Goal: Task Accomplishment & Management: Manage account settings

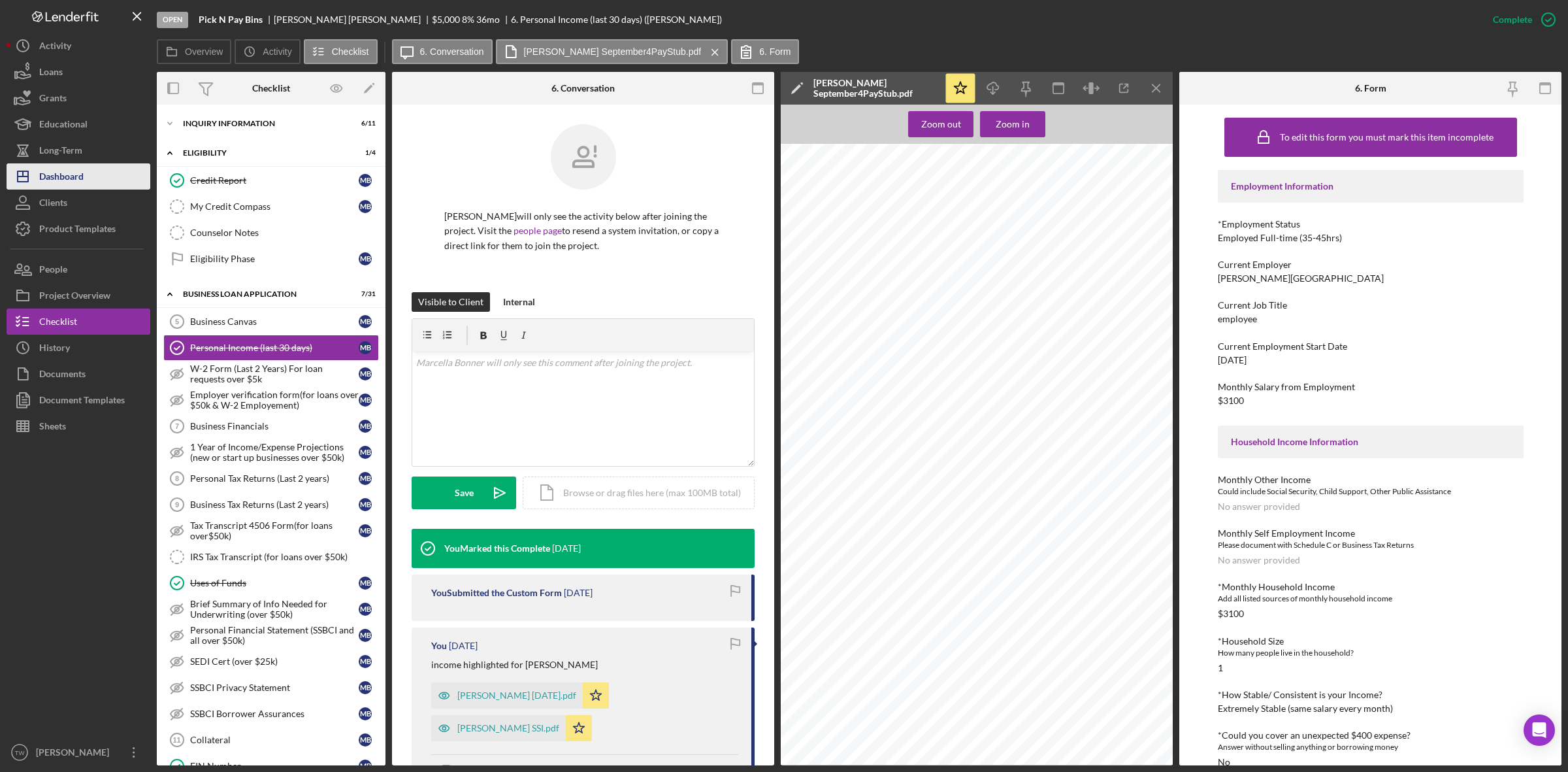
scroll to position [245, 0]
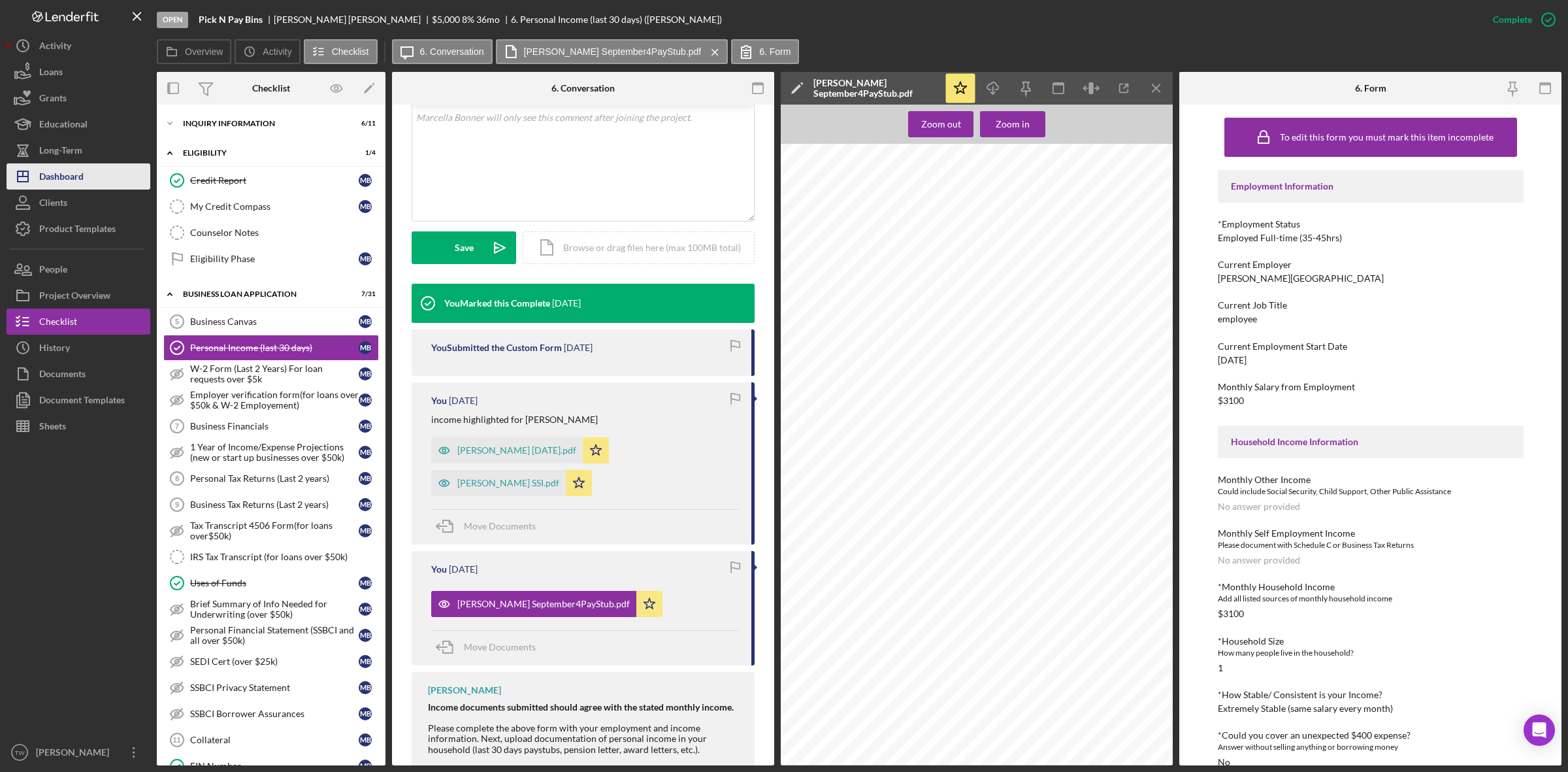
click at [106, 177] on button "Icon/Dashboard Dashboard" at bounding box center [78, 176] width 144 height 26
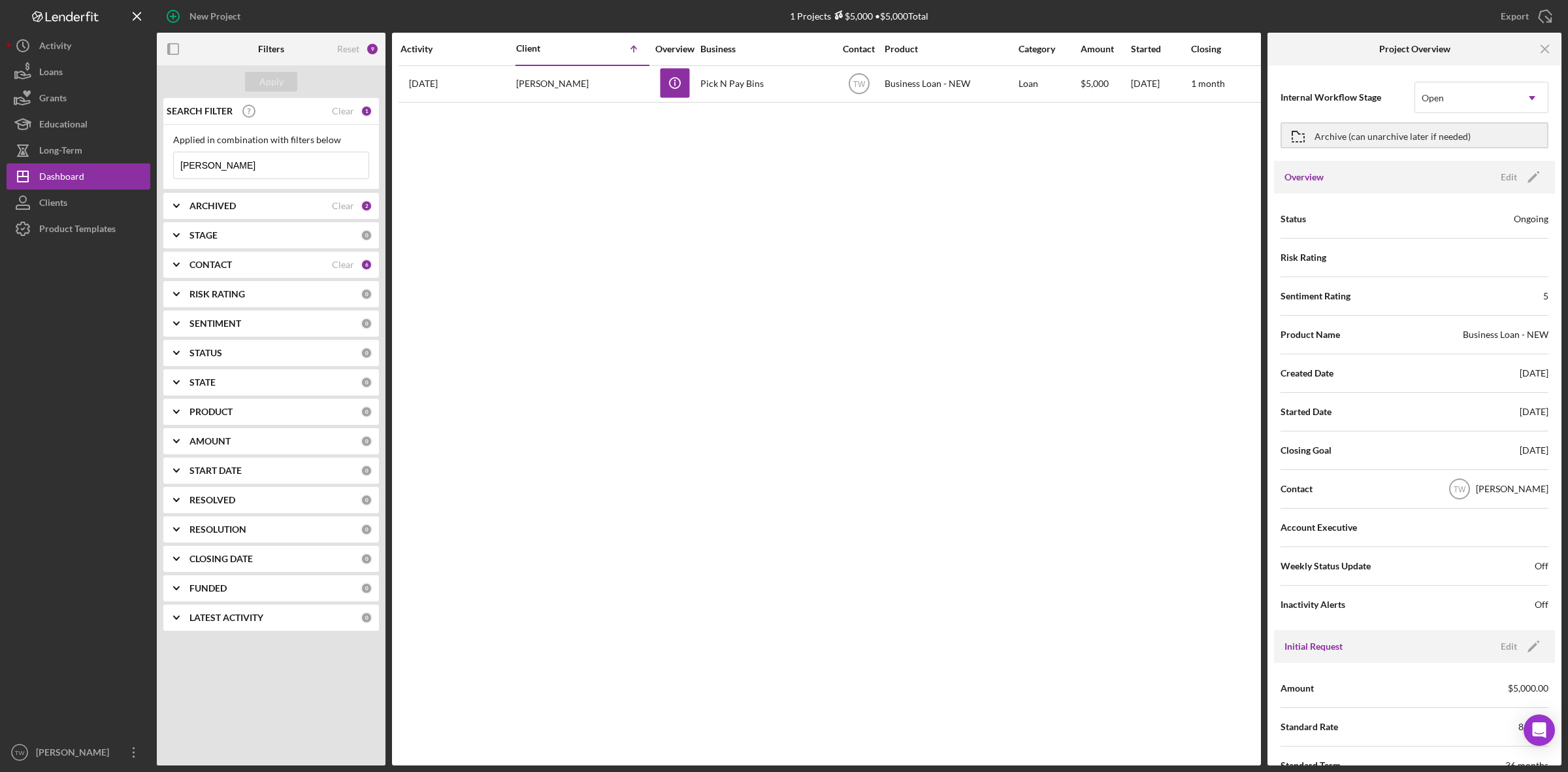
click at [230, 167] on input "[PERSON_NAME]" at bounding box center [270, 166] width 195 height 26
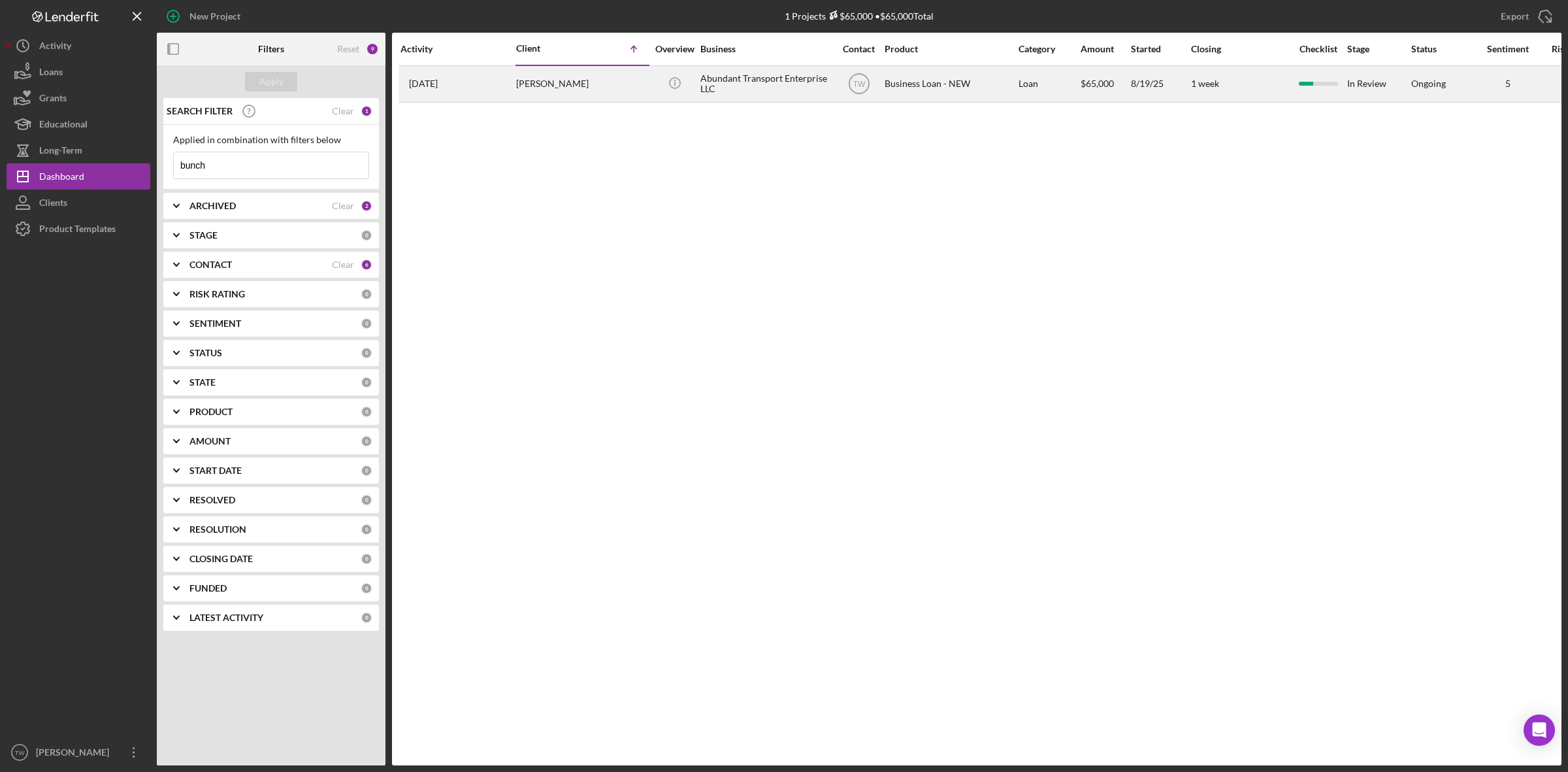
type input "bunch"
click at [567, 99] on div "[PERSON_NAME]" at bounding box center [581, 84] width 131 height 35
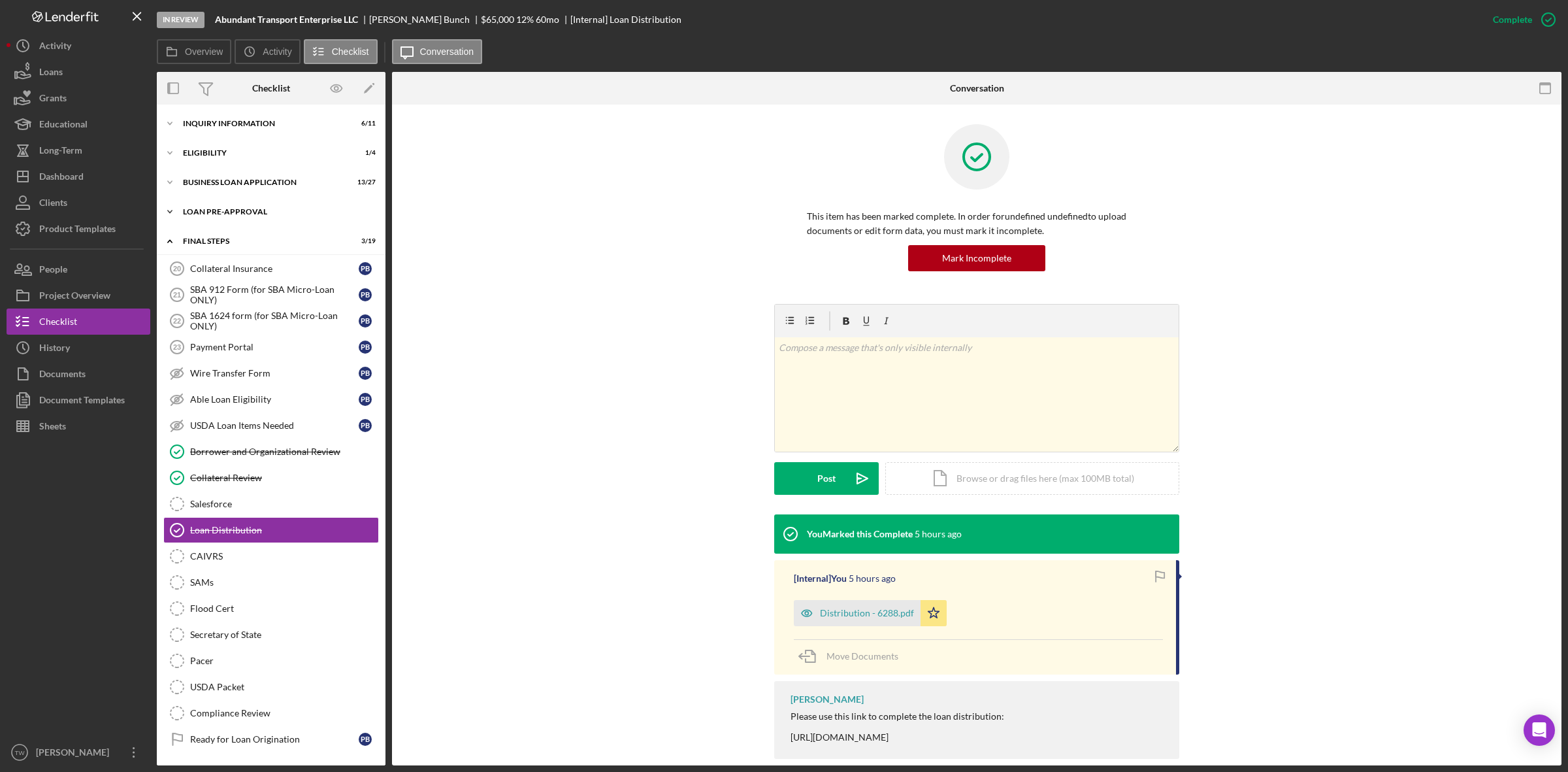
drag, startPoint x: 210, startPoint y: 209, endPoint x: 210, endPoint y: 199, distance: 10.0
click at [210, 209] on div "LOAN PRE-APPROVAL" at bounding box center [276, 212] width 187 height 8
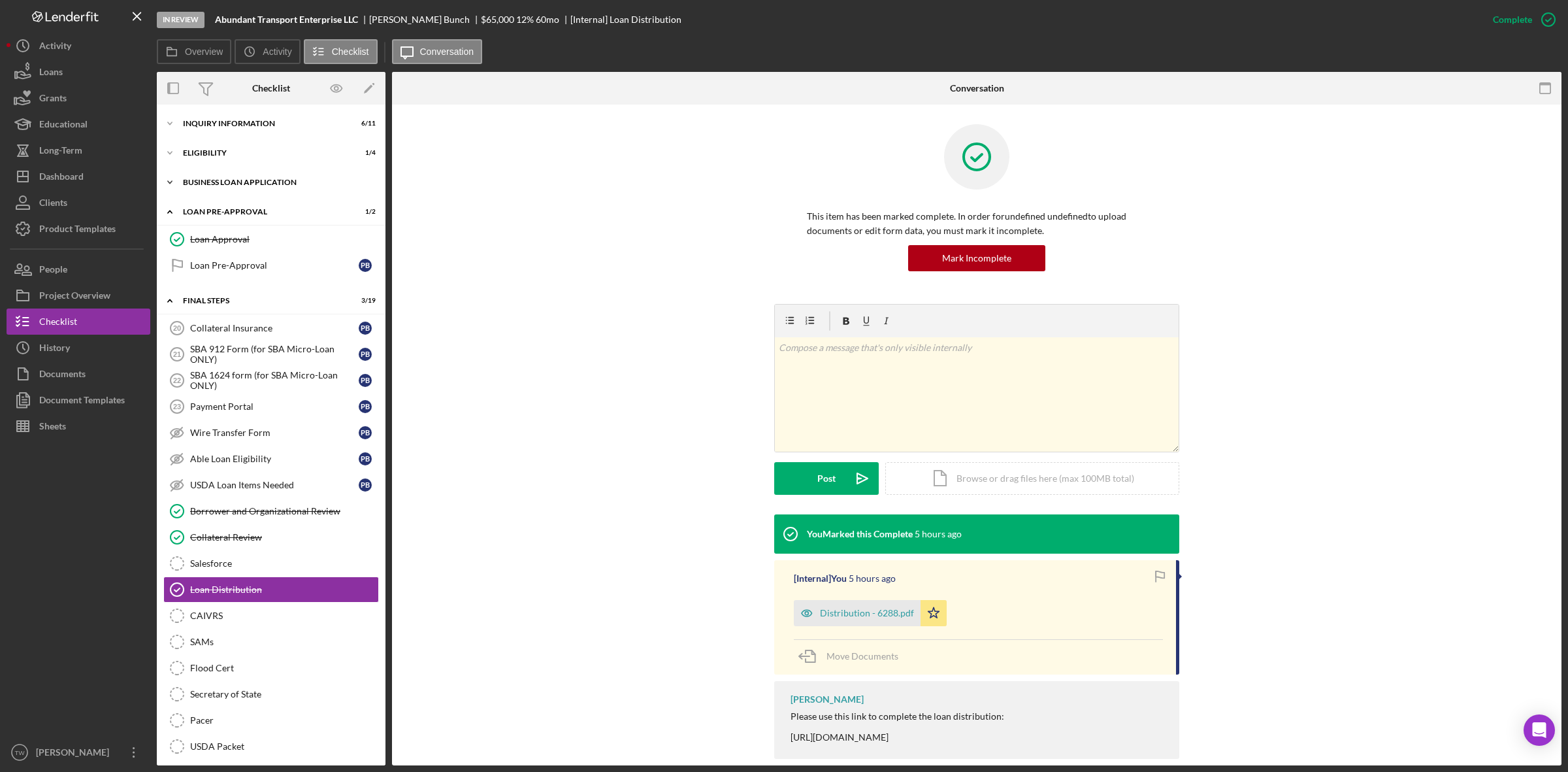
click at [220, 182] on div "BUSINESS LOAN APPLICATION" at bounding box center [276, 182] width 187 height 8
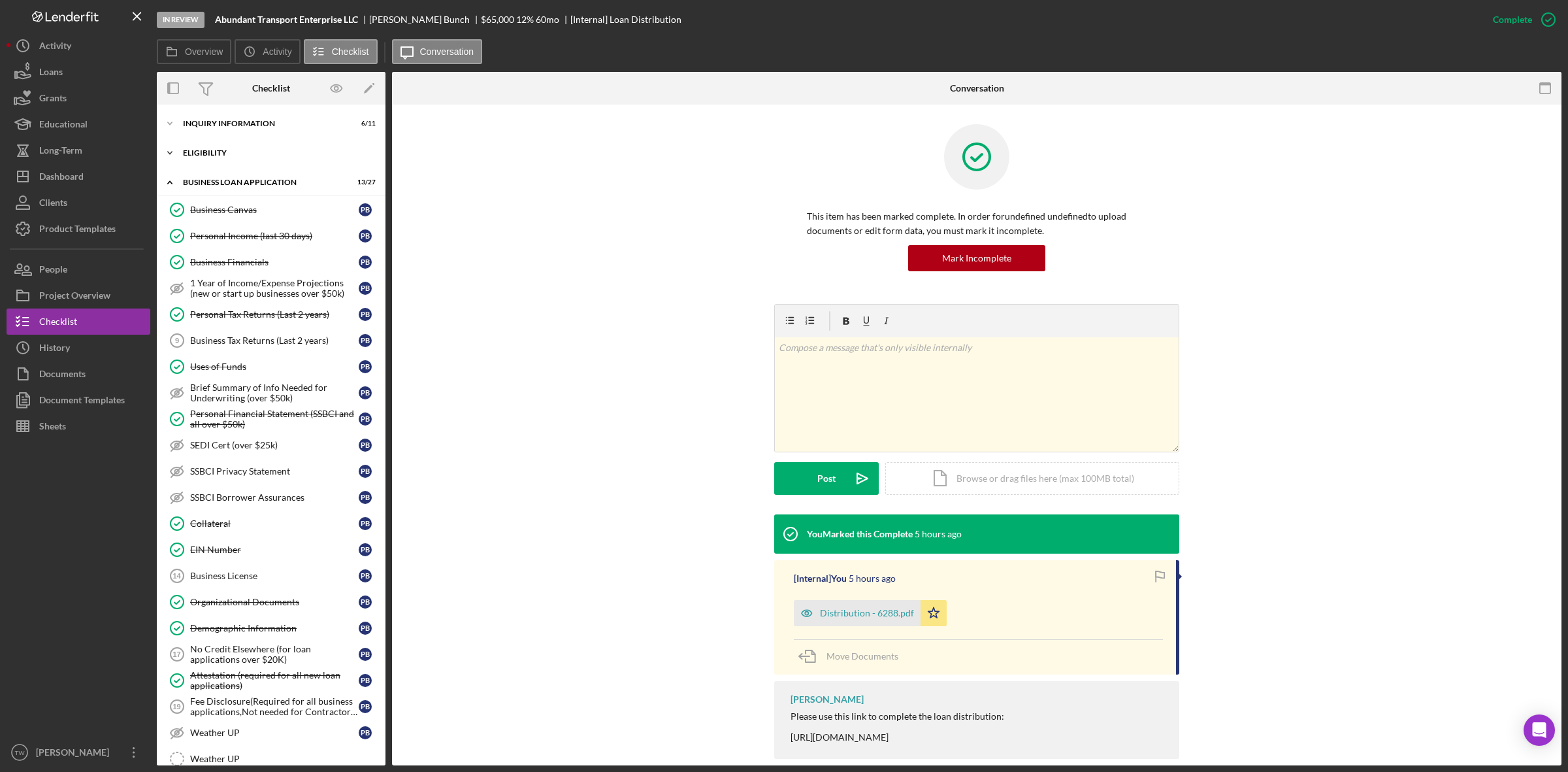
click at [222, 155] on div "ELIGIBILITY" at bounding box center [276, 153] width 187 height 8
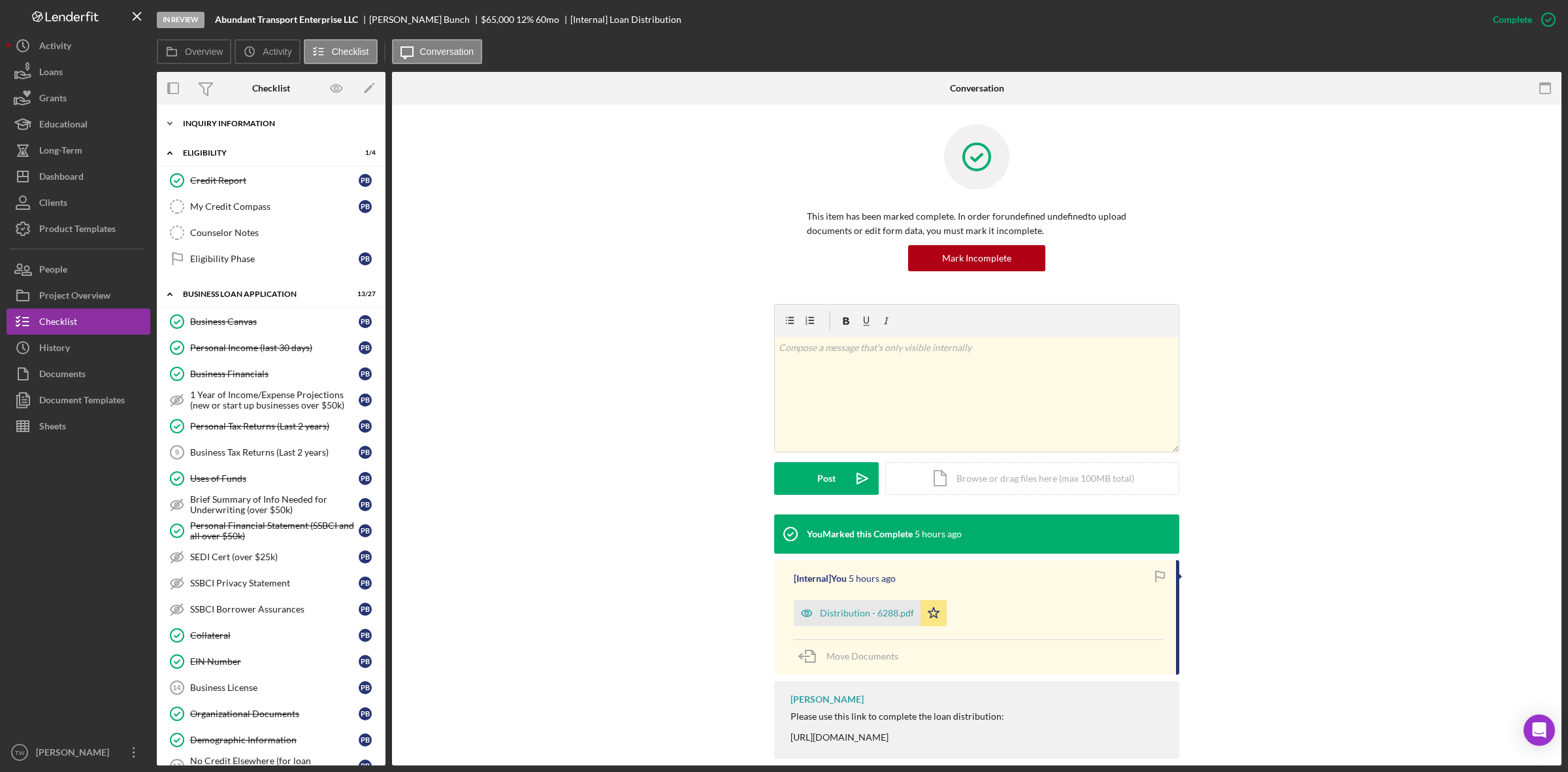
click at [214, 129] on div "Icon/Expander INQUIRY INFORMATION 6 / 11" at bounding box center [270, 123] width 229 height 26
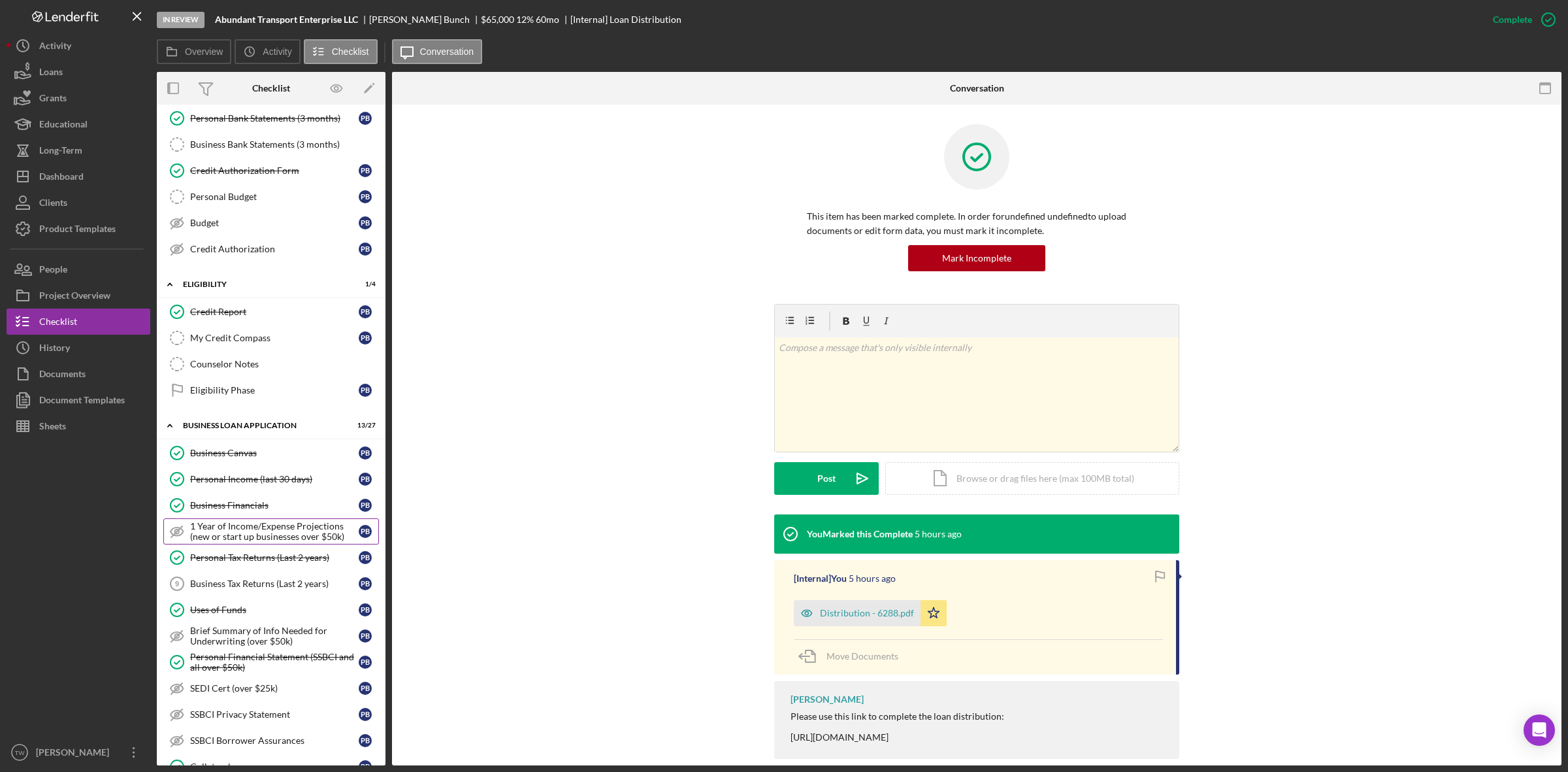
scroll to position [408, 0]
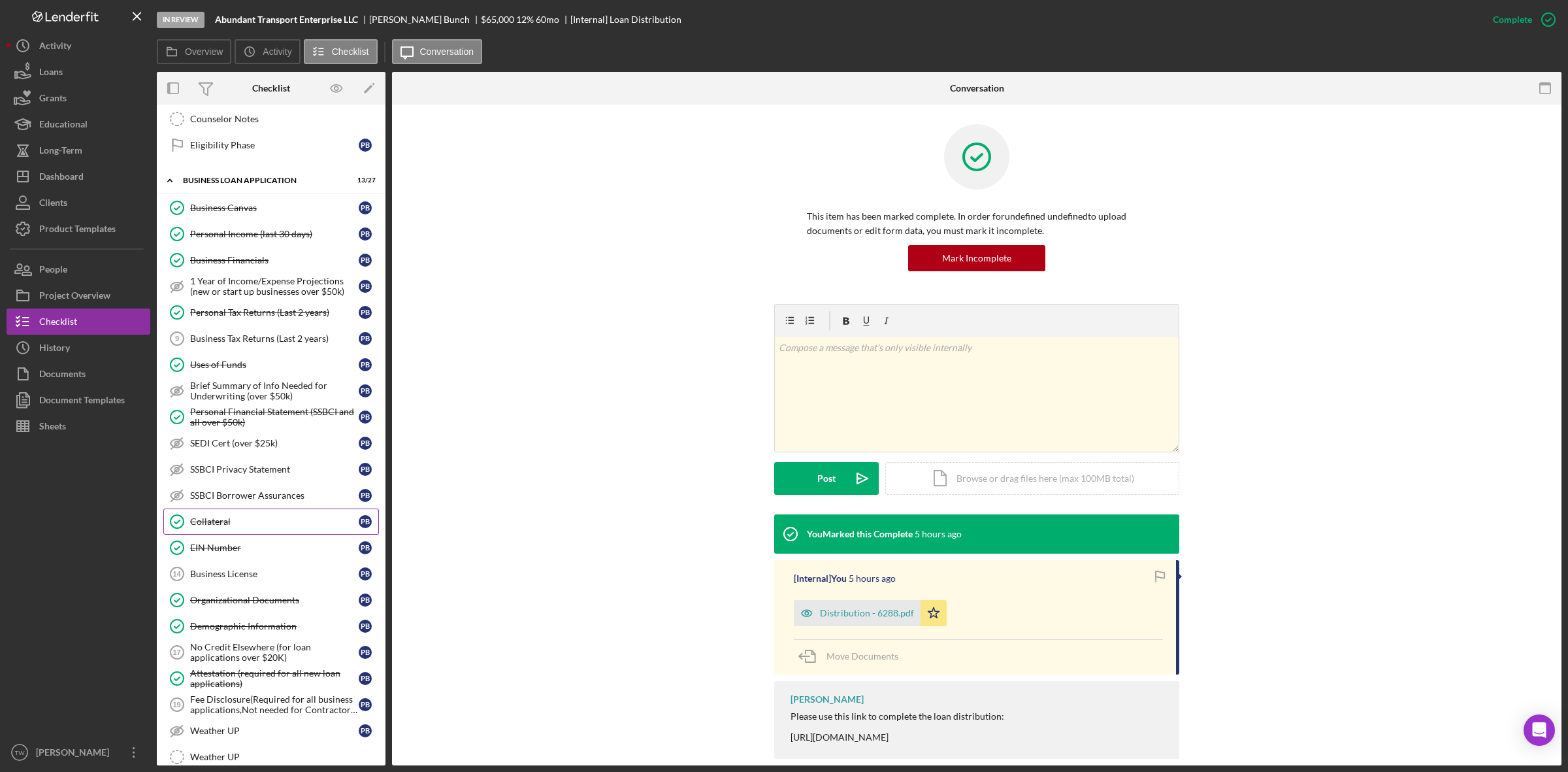
click at [210, 534] on link "Collateral Collateral P B" at bounding box center [270, 521] width 216 height 26
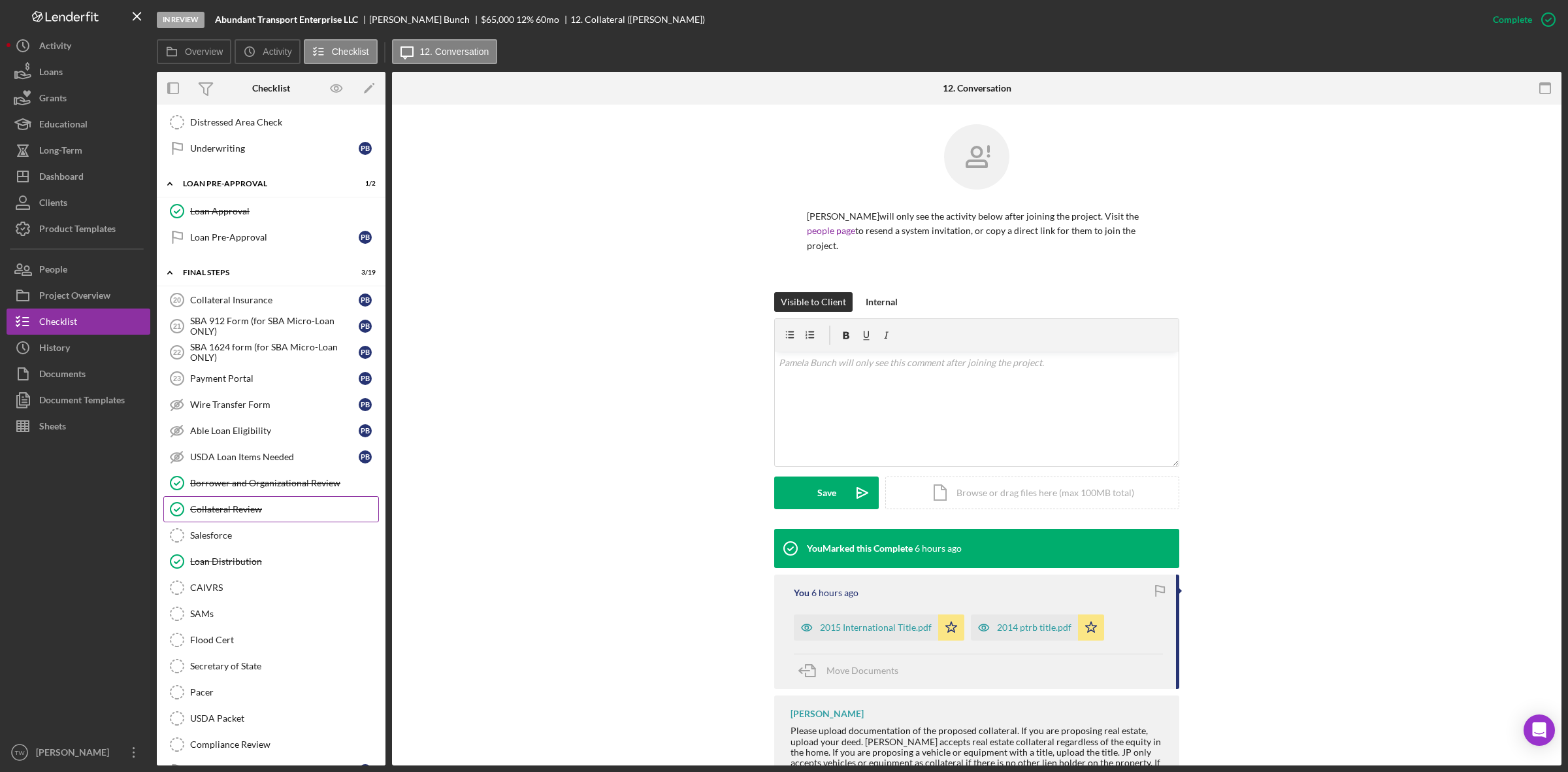
scroll to position [1066, 0]
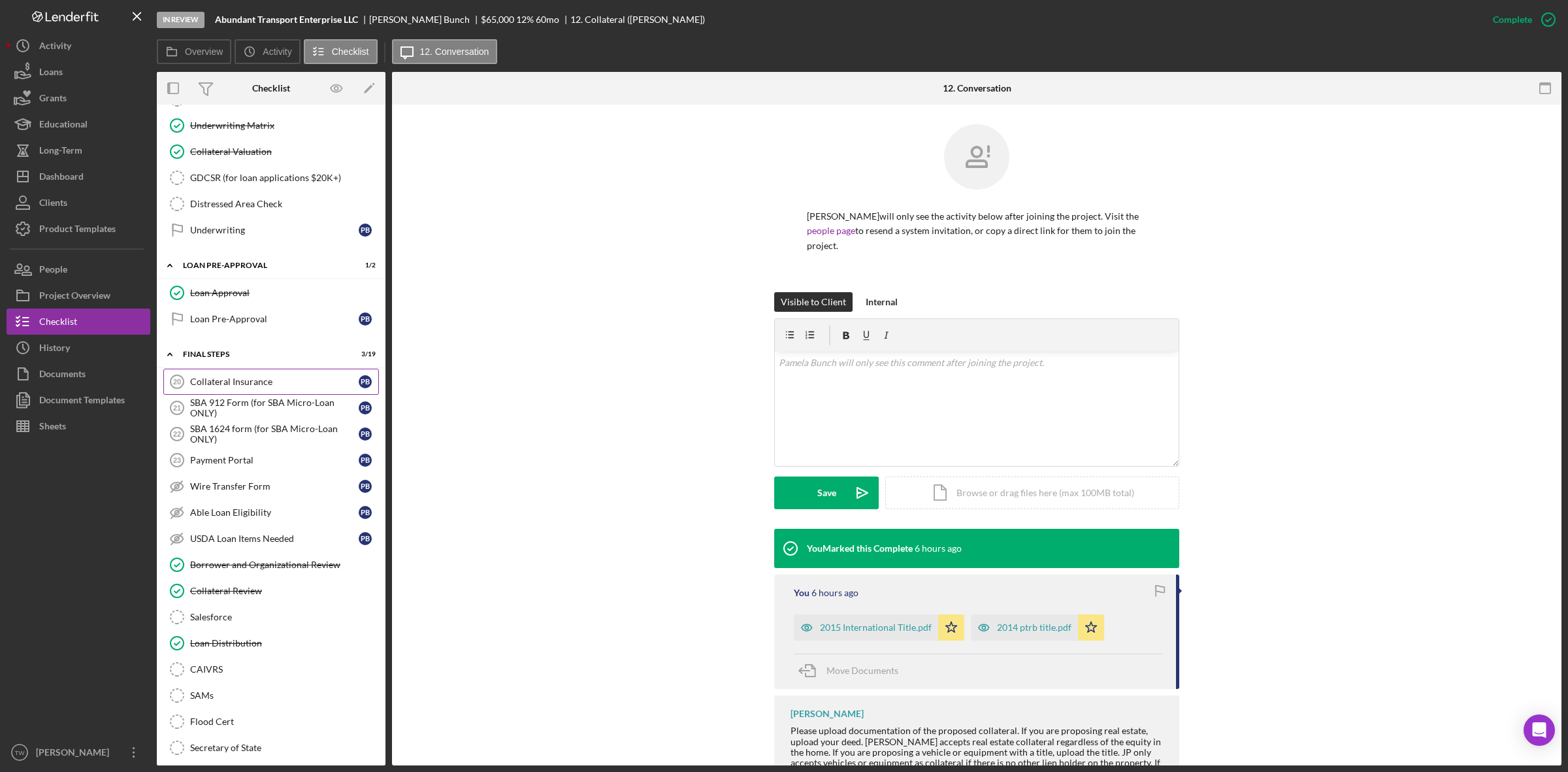
click at [275, 387] on div "Collateral Insurance" at bounding box center [274, 381] width 169 height 10
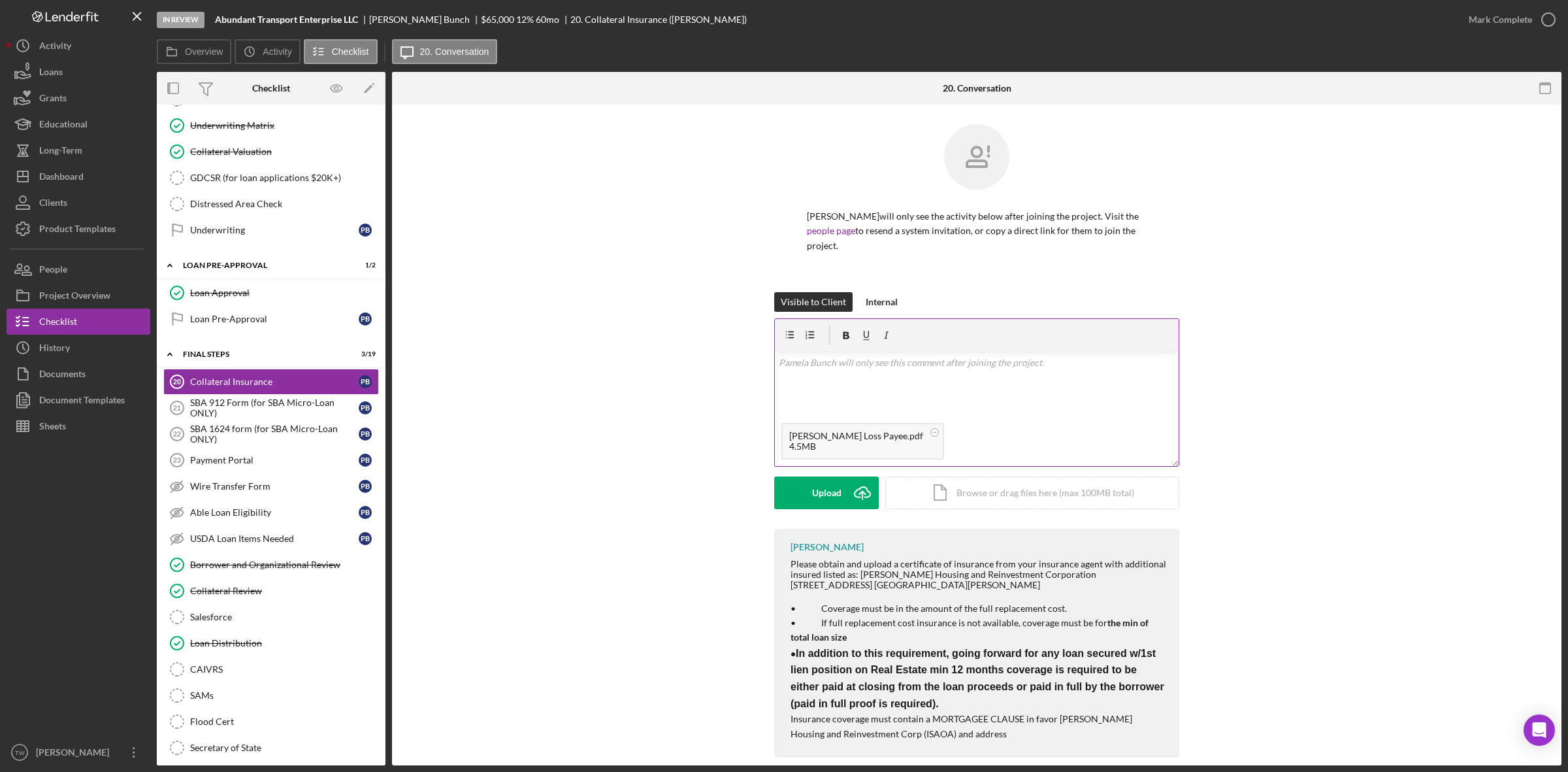
click at [1014, 393] on div "v Color teal Color pink Remove color Add row above Add row below Add column bef…" at bounding box center [976, 384] width 404 height 65
click at [822, 518] on div "Visible to Client Internal v Color teal Color pink Remove color Add row above A…" at bounding box center [977, 410] width 405 height 237
click at [821, 498] on div "Save" at bounding box center [826, 493] width 19 height 33
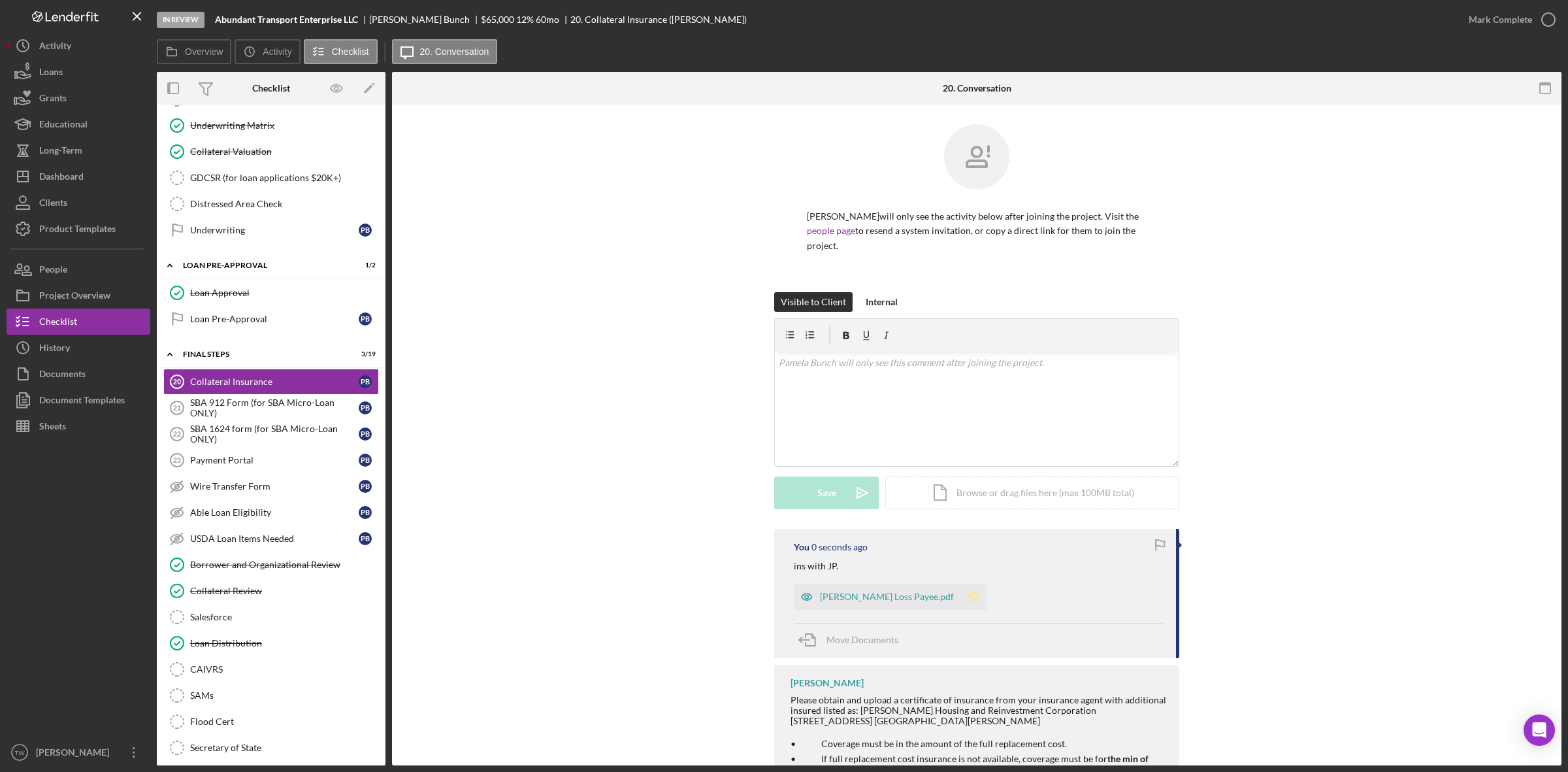
click at [964, 597] on icon "Icon/Star" at bounding box center [973, 597] width 26 height 26
click at [1501, 8] on div "Mark Complete" at bounding box center [1500, 20] width 63 height 26
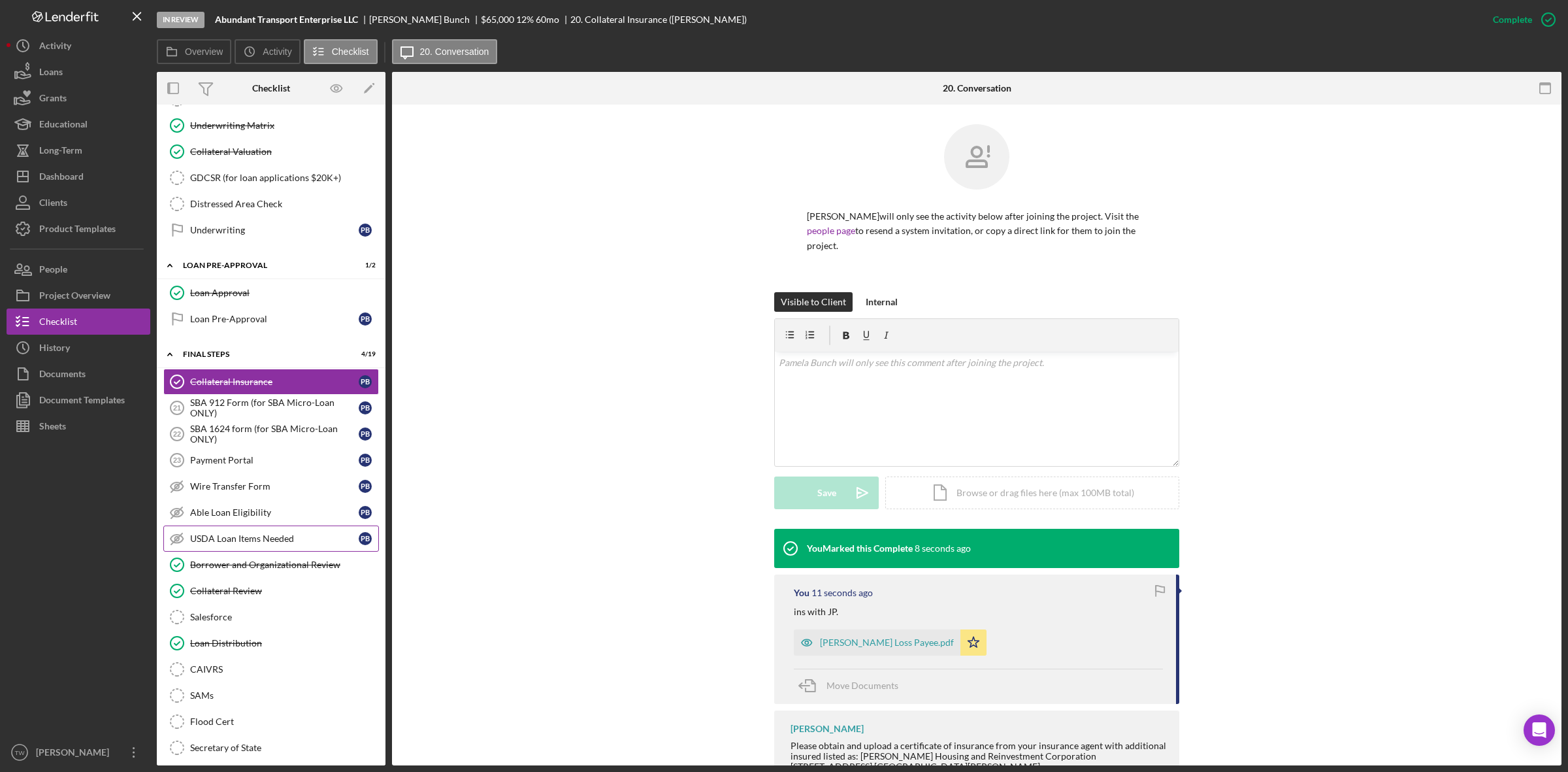
scroll to position [1229, 0]
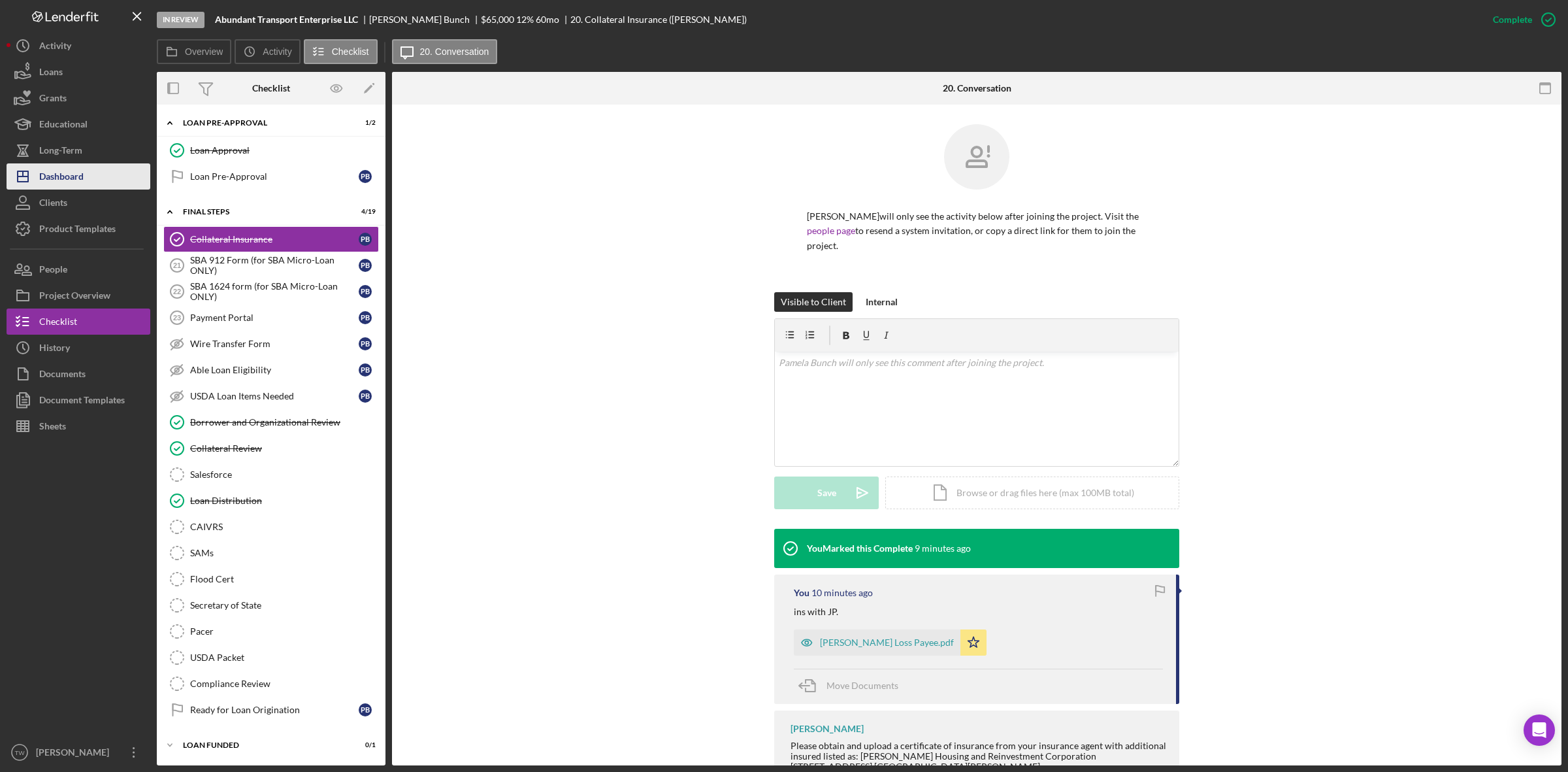
click at [112, 180] on button "Icon/Dashboard Dashboard" at bounding box center [78, 176] width 144 height 26
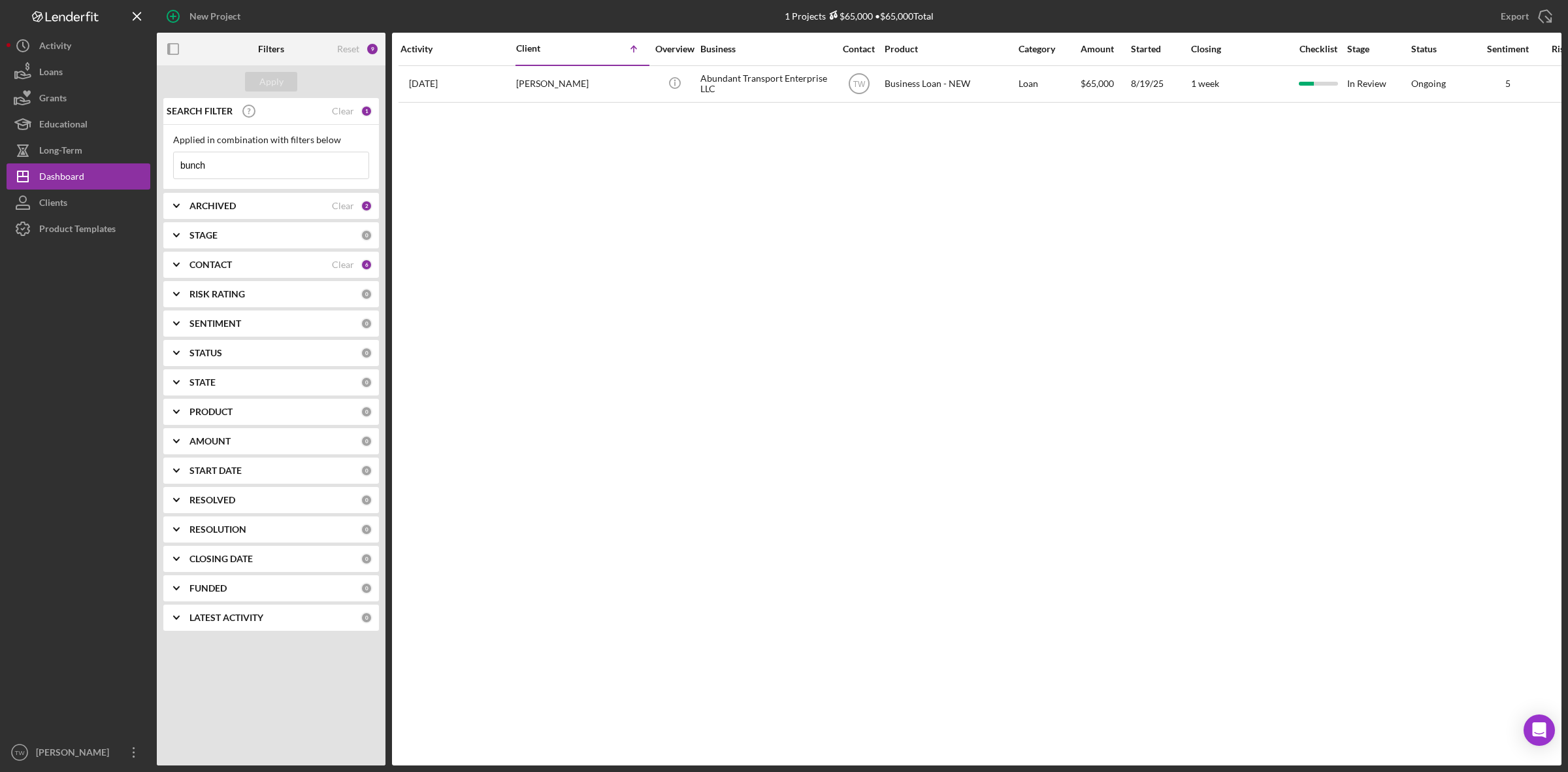
click at [266, 173] on input "bunch" at bounding box center [270, 166] width 195 height 26
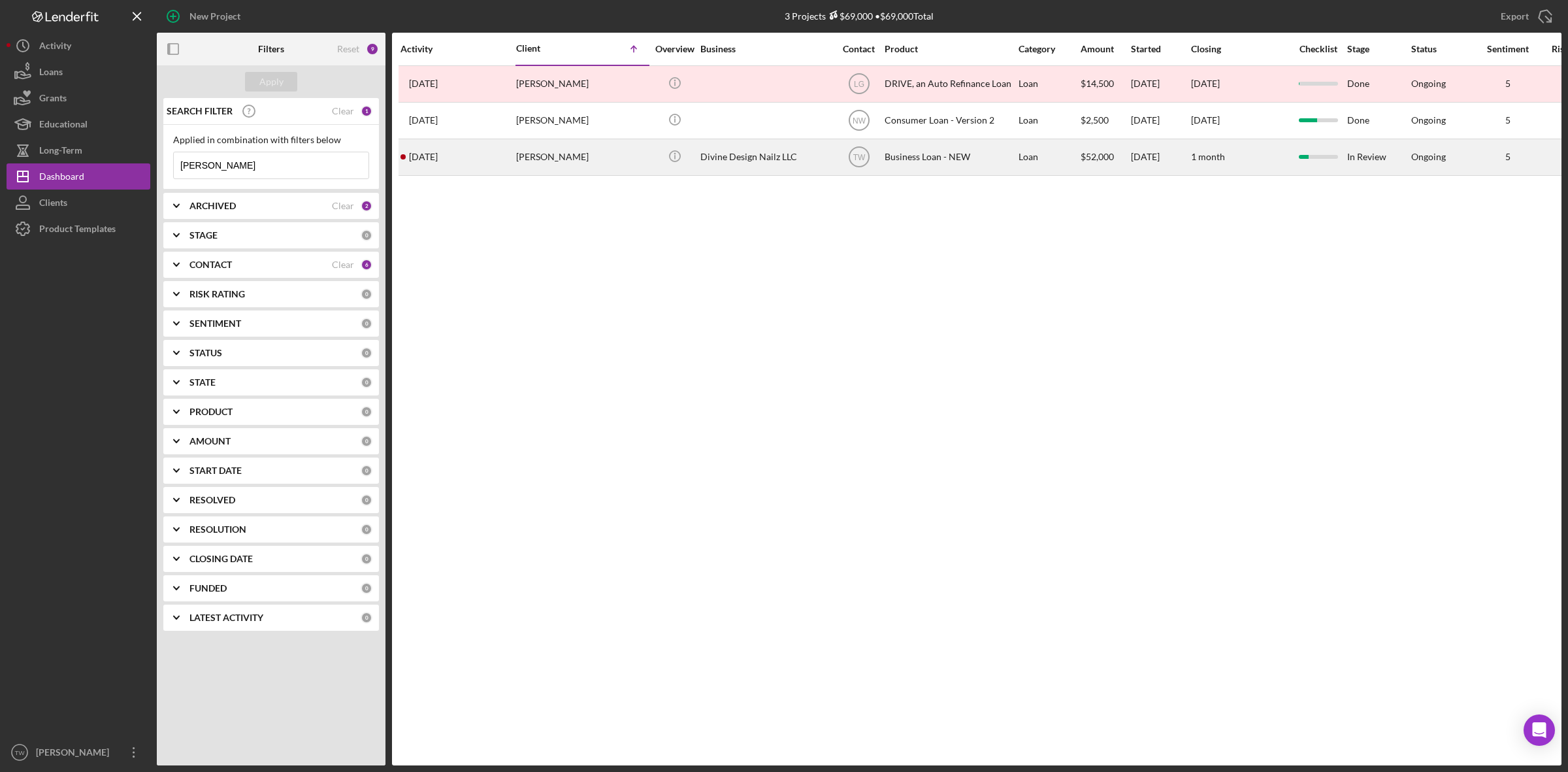
type input "[PERSON_NAME]"
click at [532, 156] on div "[PERSON_NAME]" at bounding box center [581, 156] width 131 height 35
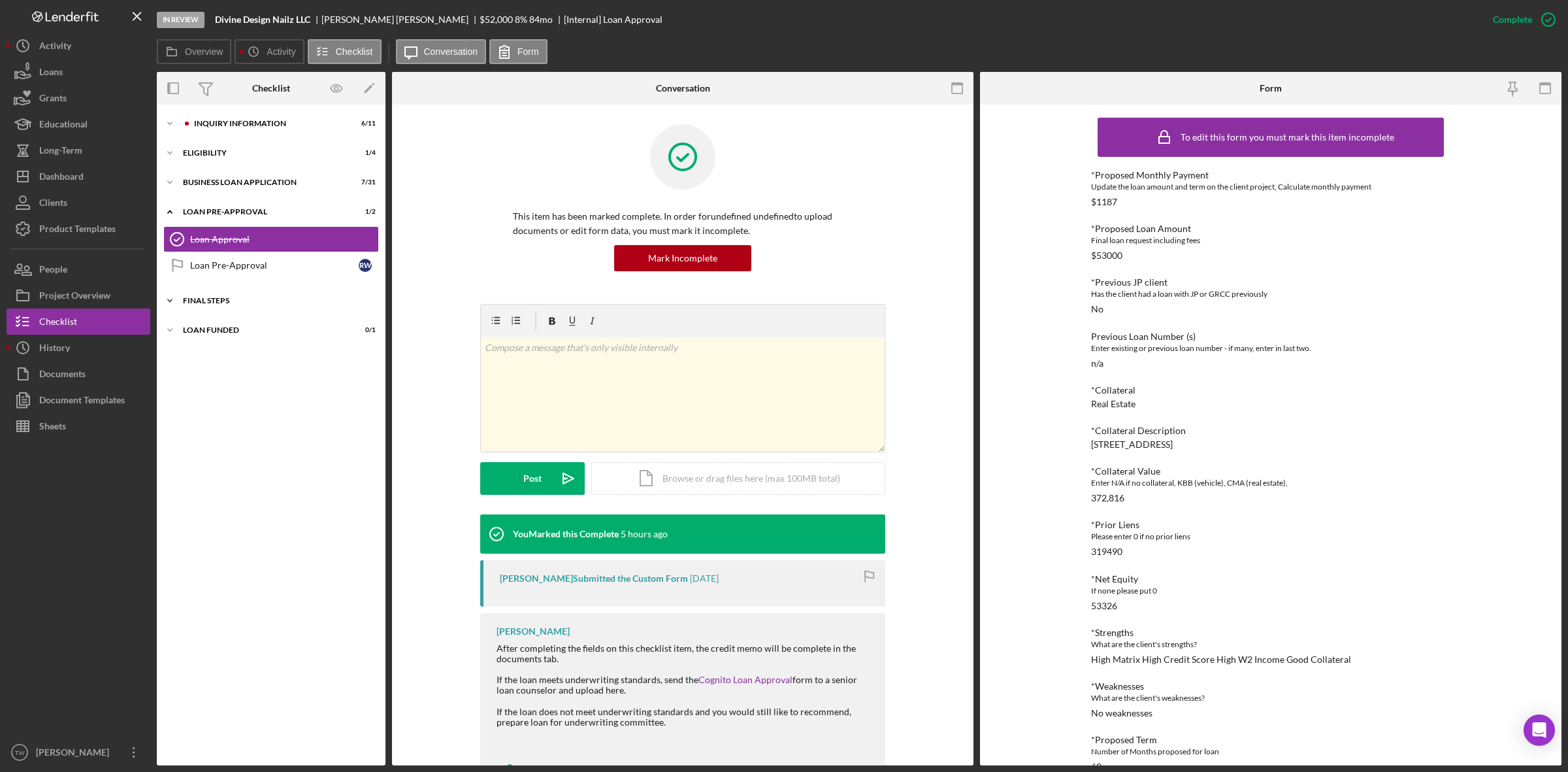
click at [220, 306] on div "Icon/Expander FINAL STEPS 2 / 19" at bounding box center [270, 301] width 229 height 26
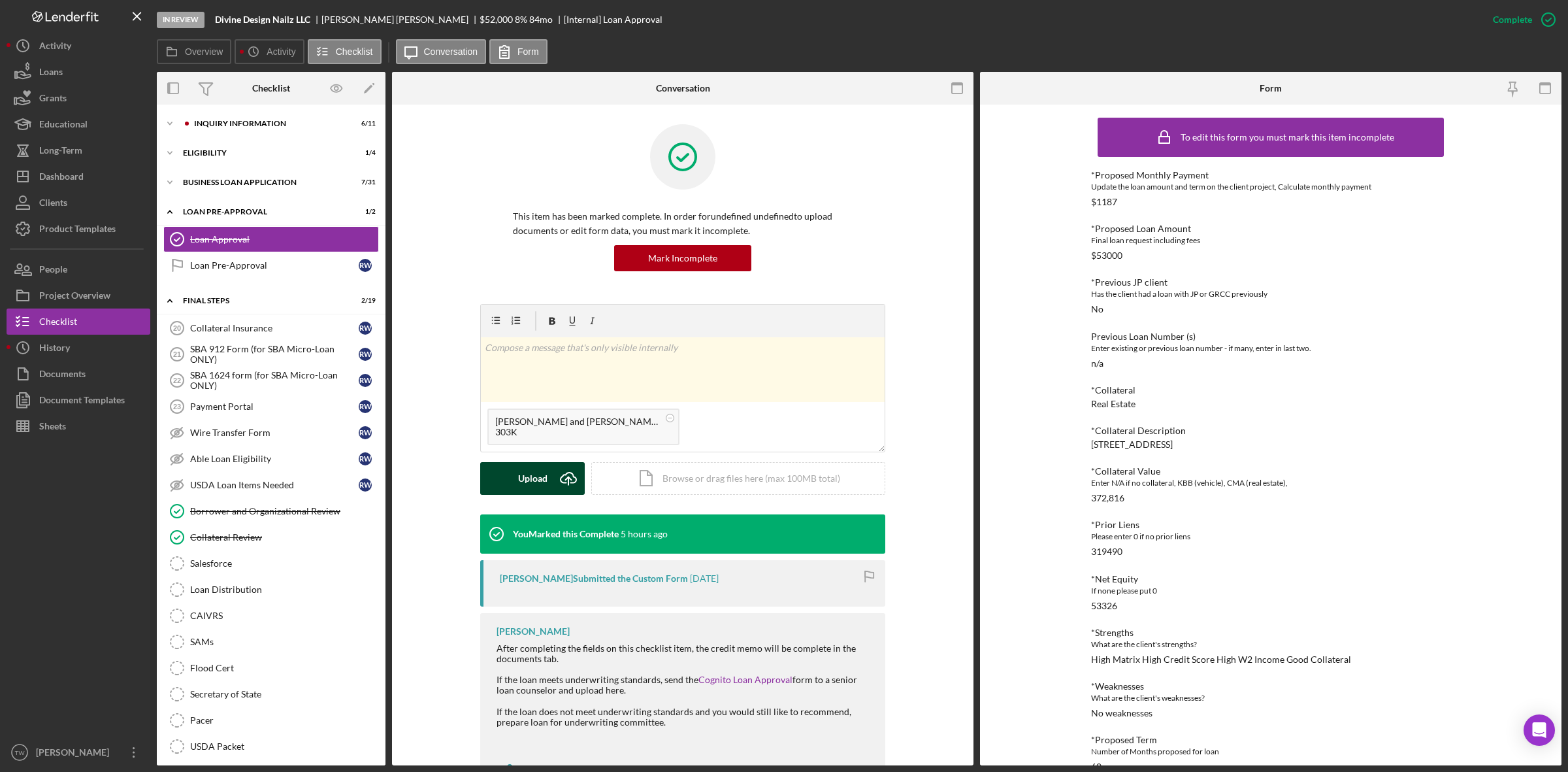
click at [532, 479] on div "Upload" at bounding box center [532, 478] width 29 height 33
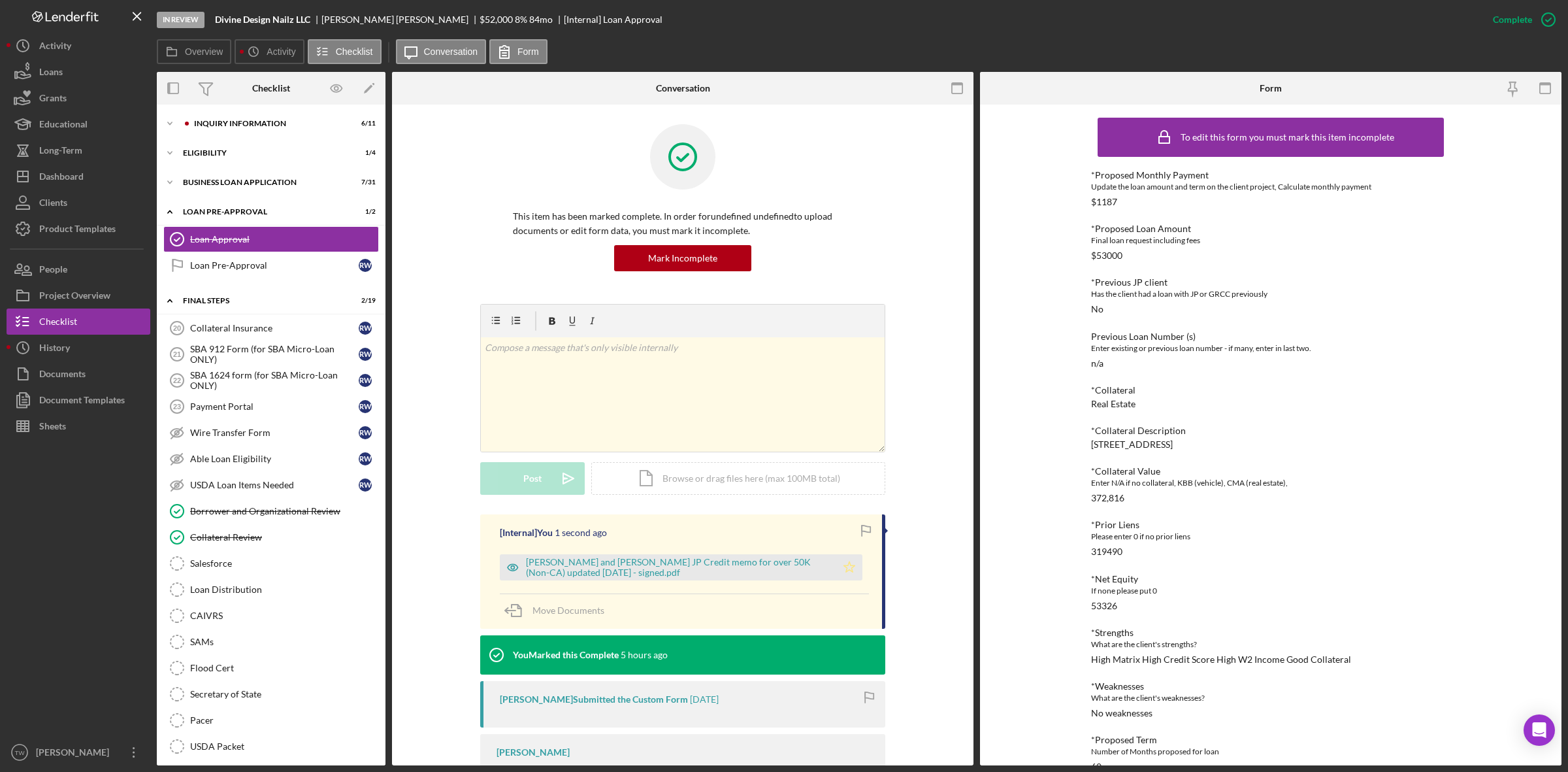
click at [849, 567] on polygon "button" at bounding box center [850, 567] width 11 height 10
click at [195, 303] on div "FINAL STEPS" at bounding box center [276, 301] width 187 height 8
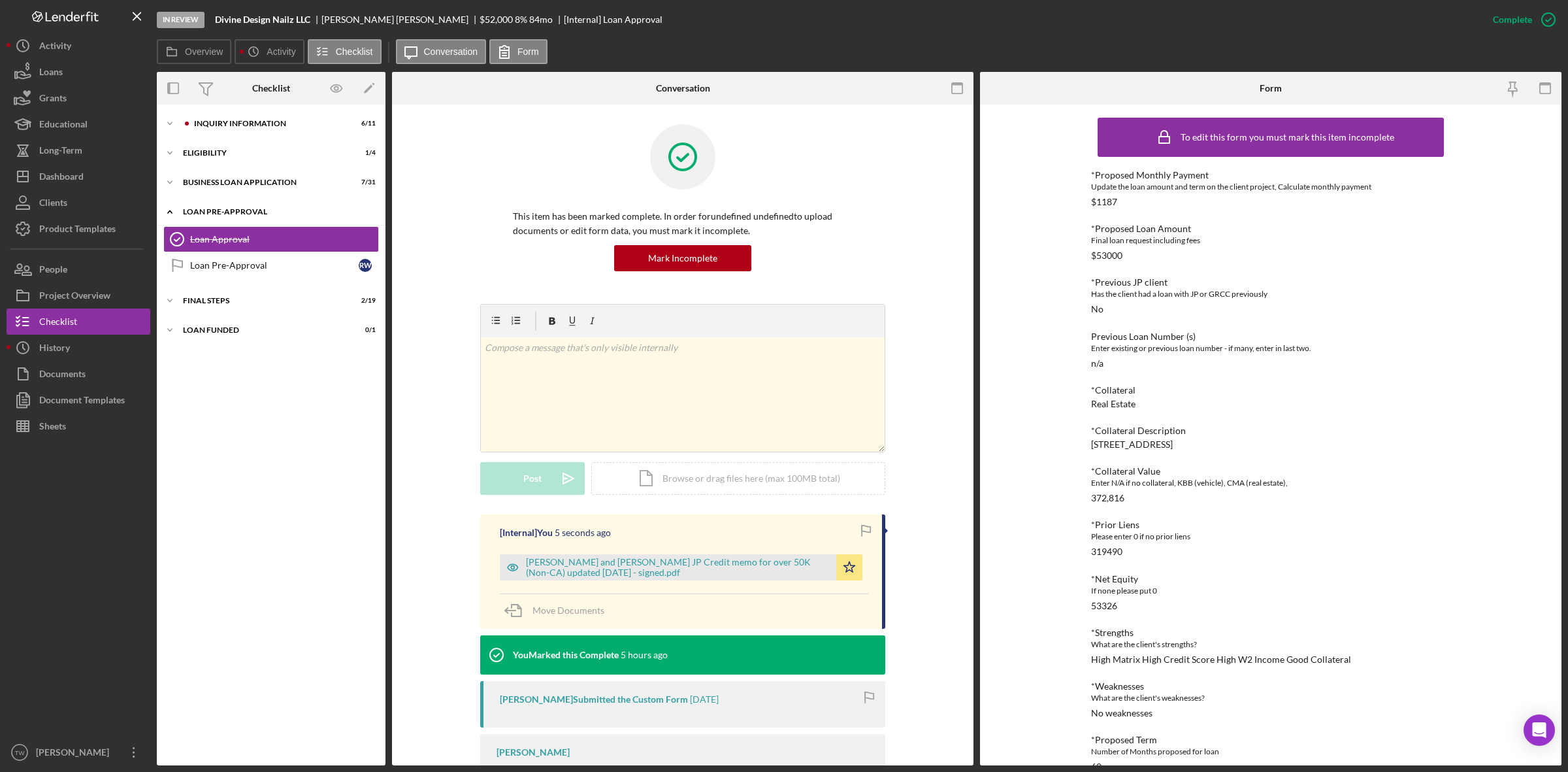
click at [265, 209] on div "LOAN PRE-APPROVAL" at bounding box center [276, 212] width 187 height 8
click at [249, 210] on div "LOAN PRE-APPROVAL" at bounding box center [276, 212] width 187 height 8
click at [232, 267] on div "Loan Pre-Approval" at bounding box center [274, 265] width 169 height 10
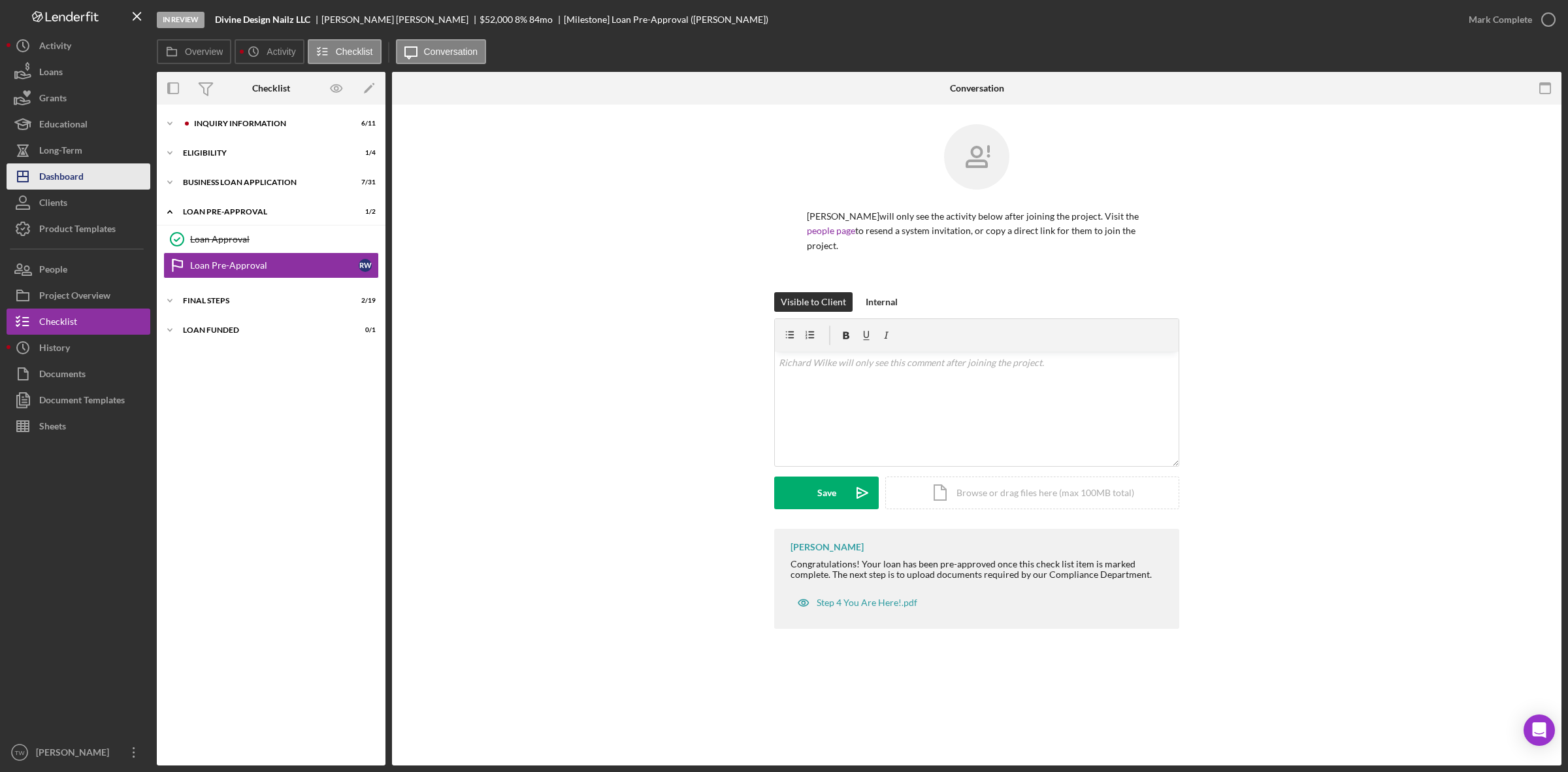
click at [87, 178] on button "Icon/Dashboard Dashboard" at bounding box center [78, 176] width 144 height 26
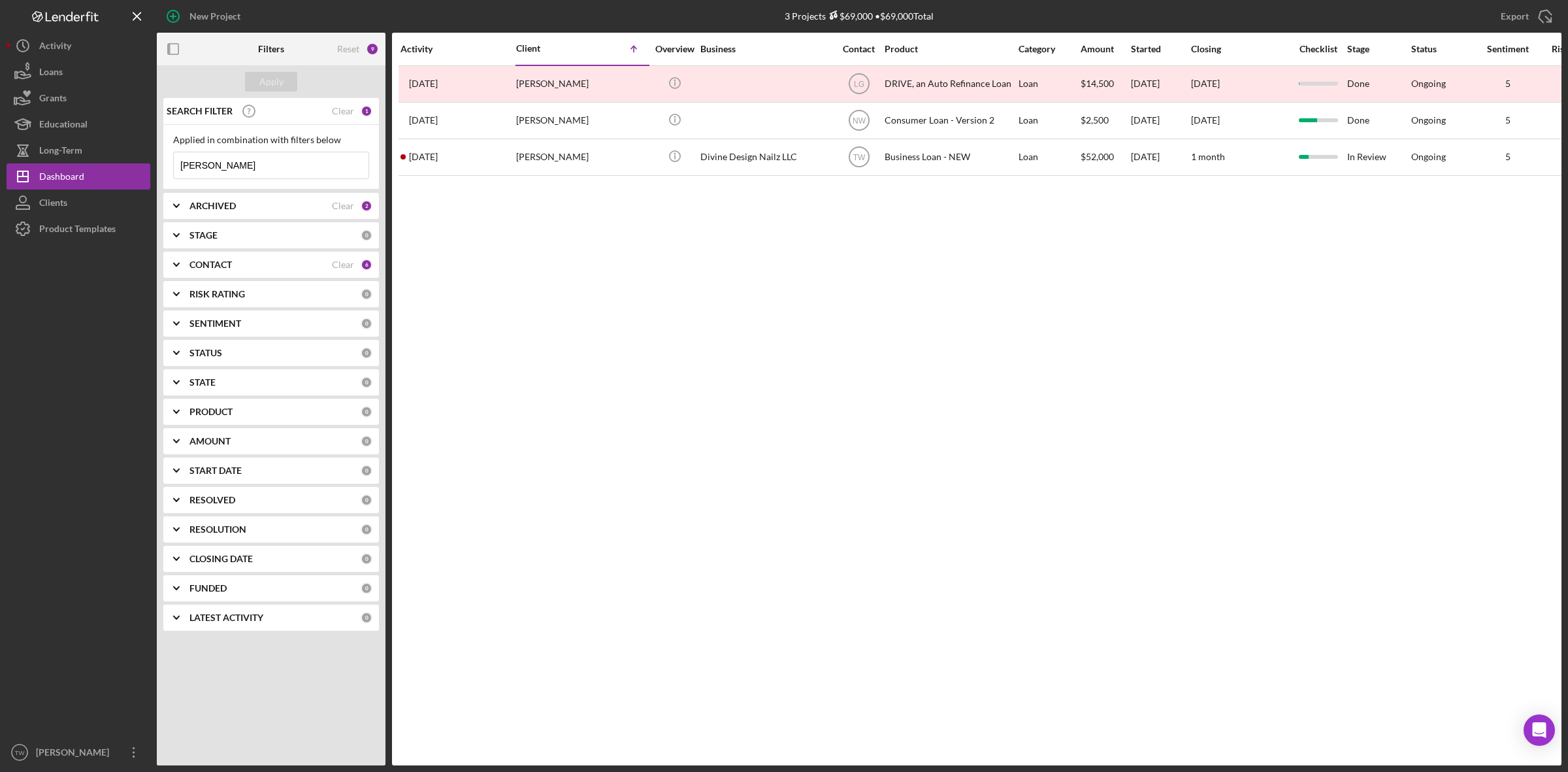
click at [270, 168] on input "[PERSON_NAME]" at bounding box center [270, 166] width 195 height 26
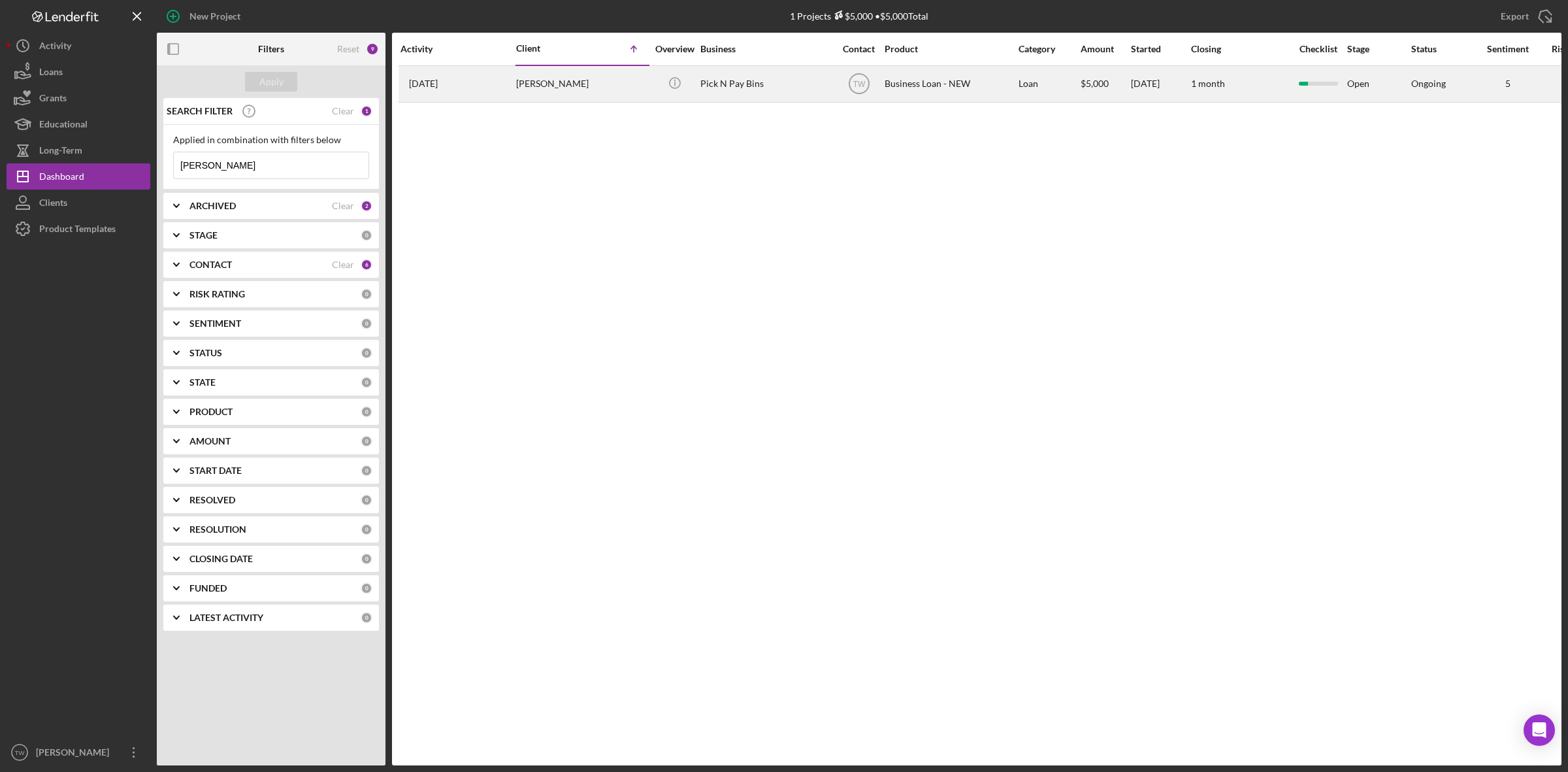
type input "[PERSON_NAME]"
click at [556, 87] on div "[PERSON_NAME]" at bounding box center [581, 84] width 131 height 35
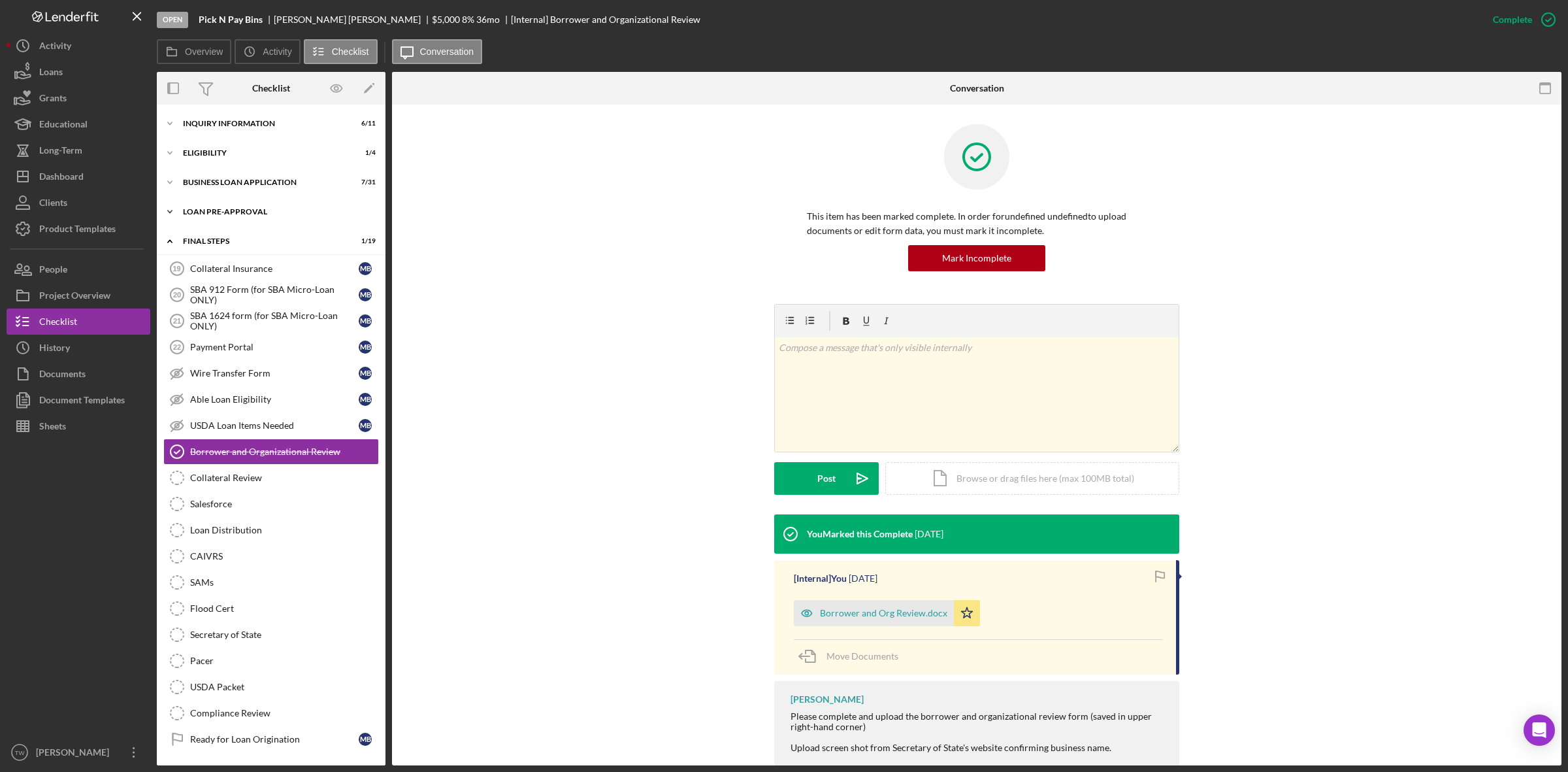
click at [276, 208] on div "LOAN PRE-APPROVAL" at bounding box center [276, 212] width 187 height 8
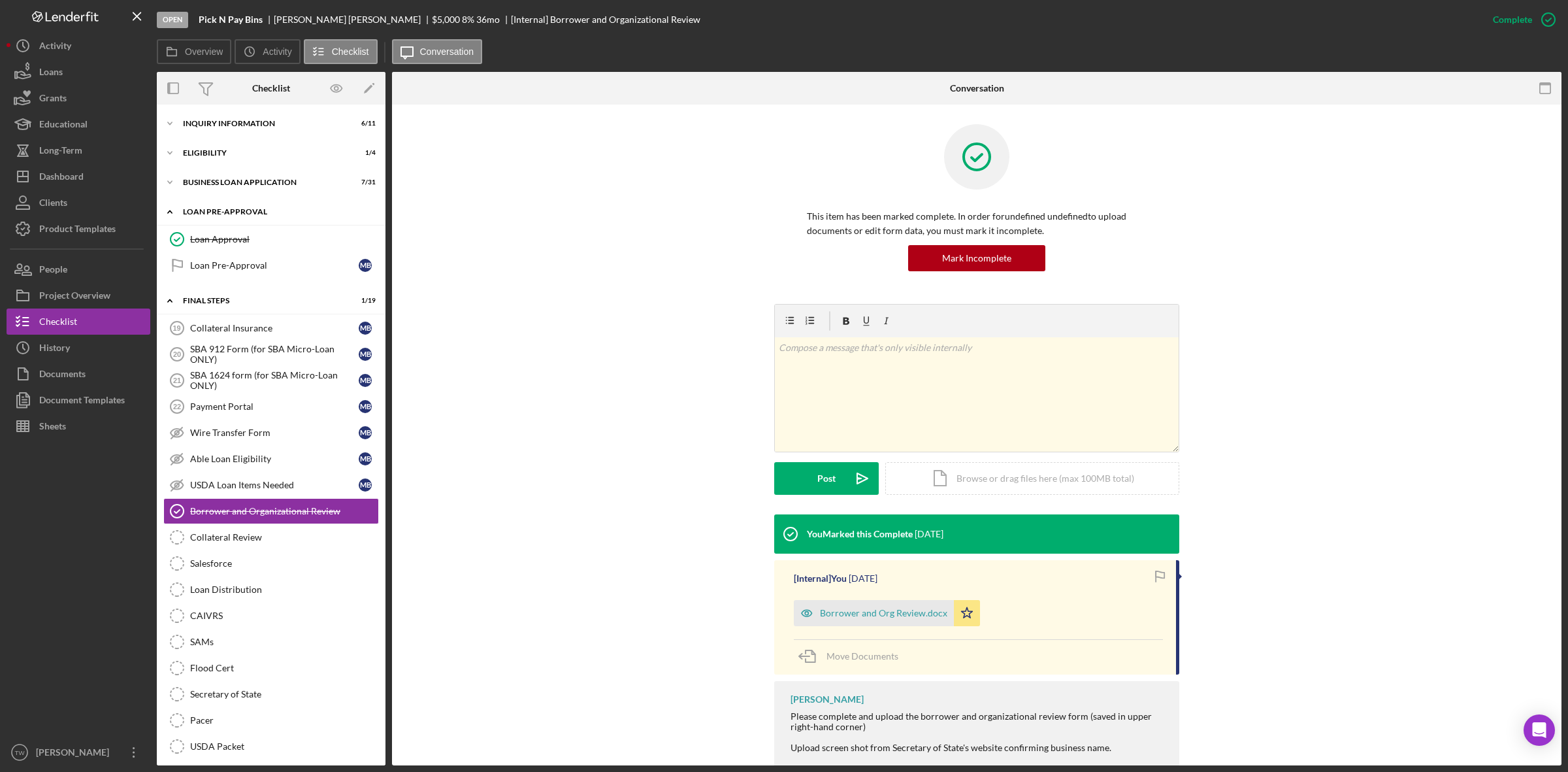
click at [272, 229] on link "Loan Approval Loan Approval" at bounding box center [270, 239] width 216 height 26
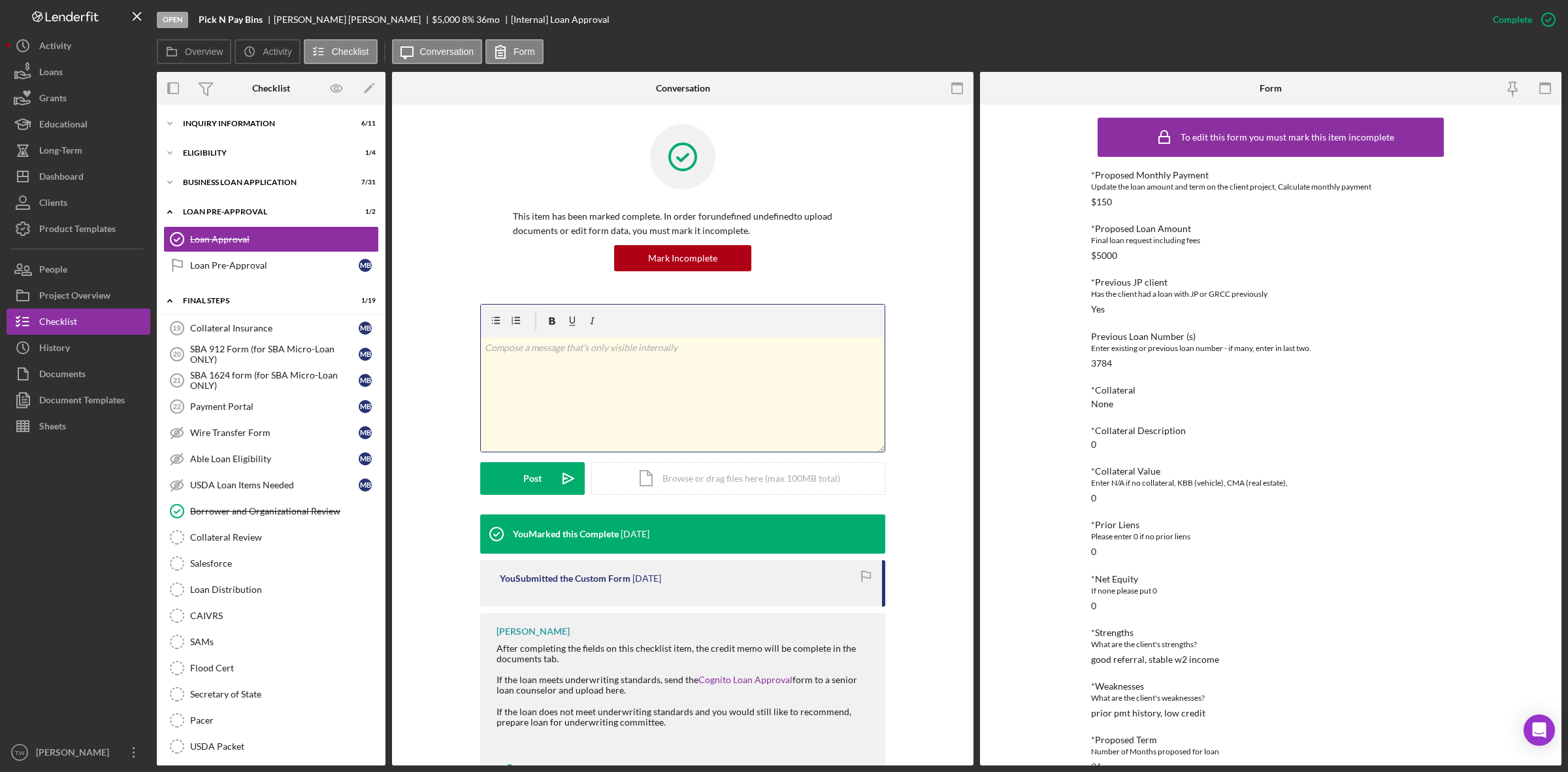
click at [727, 376] on div "v Color teal Color pink Remove color Add row above Add row below Add column bef…" at bounding box center [682, 394] width 404 height 114
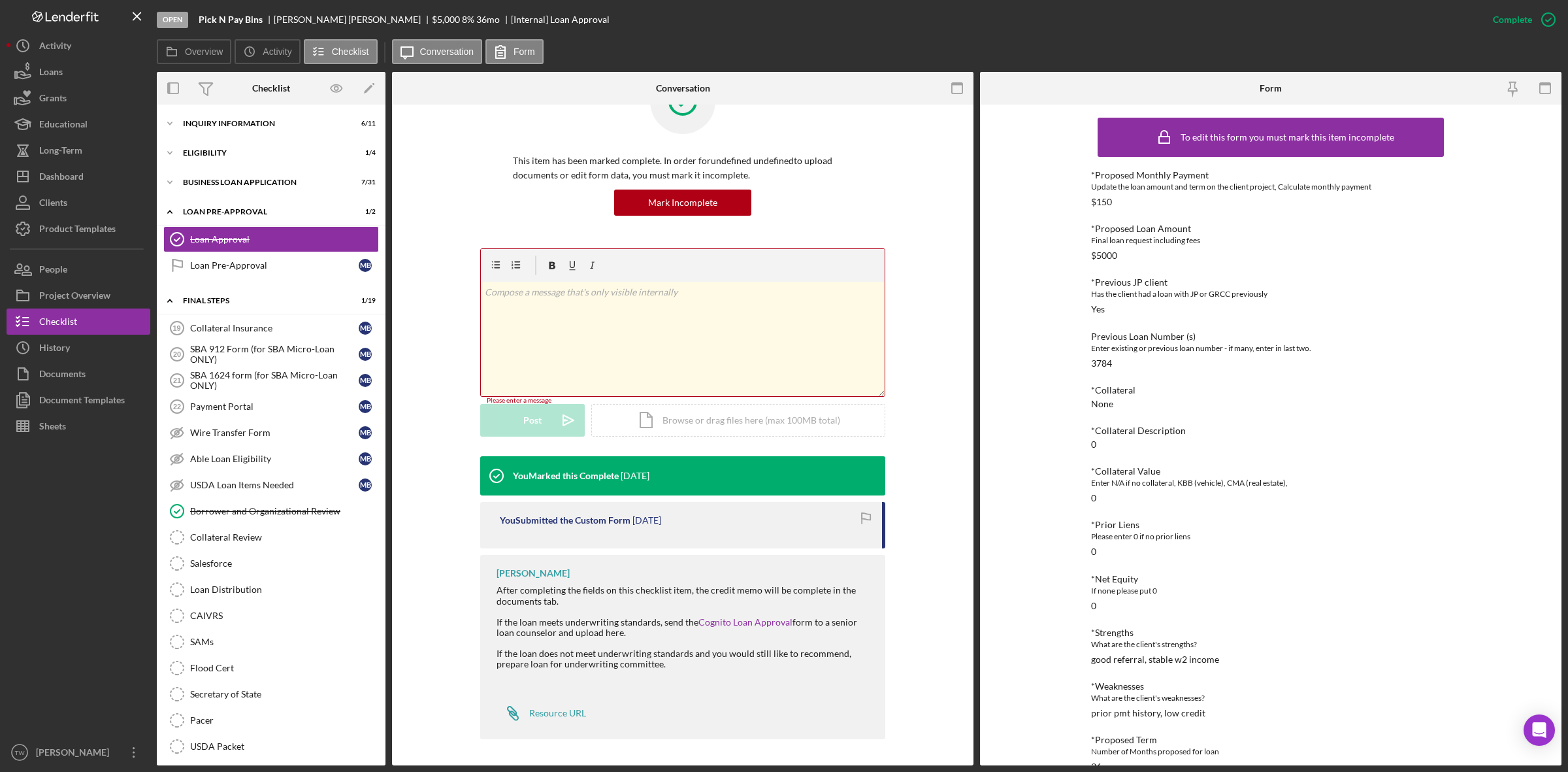
scroll to position [57, 0]
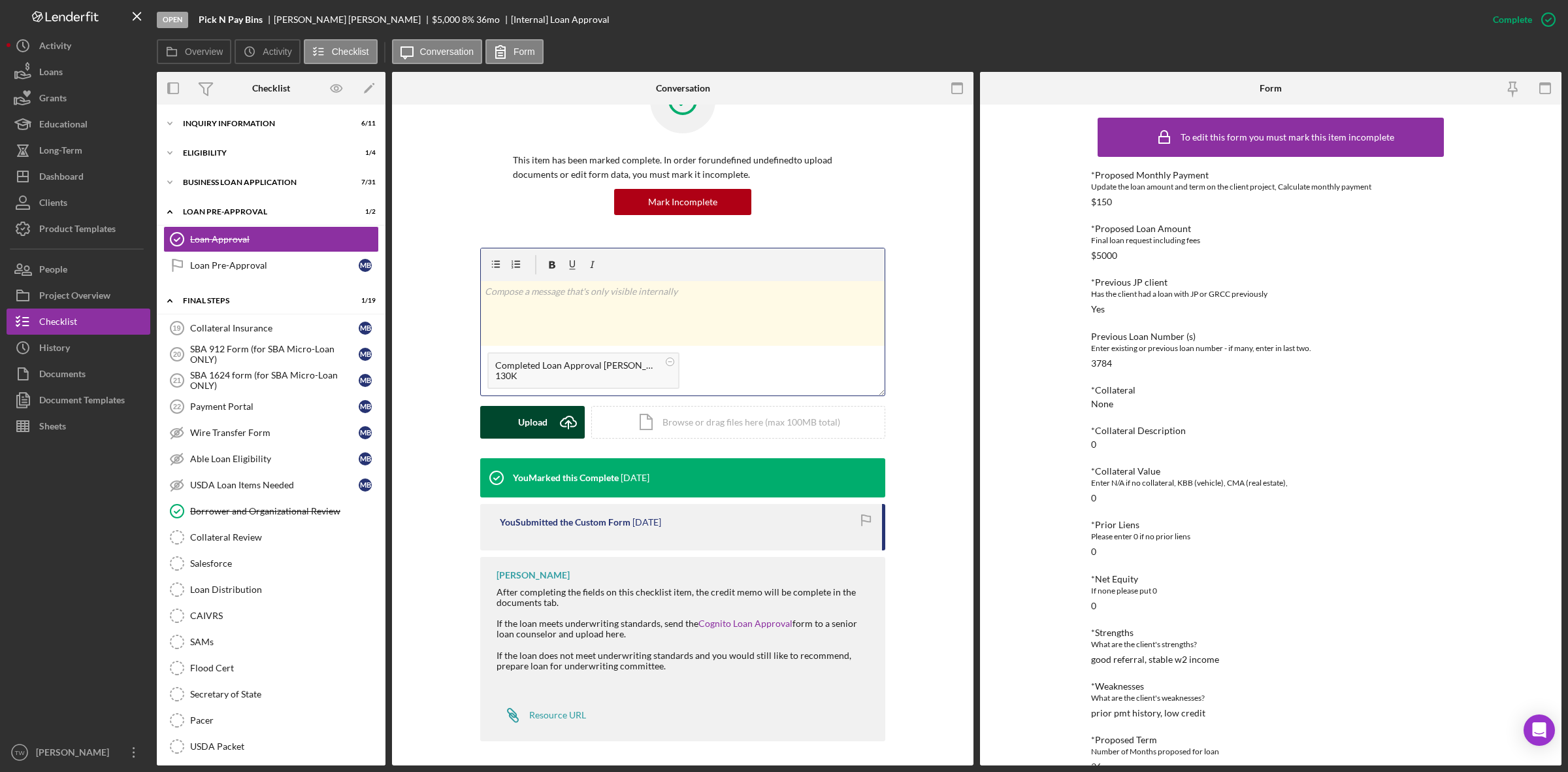
click at [506, 415] on button "Upload Icon/Upload" at bounding box center [532, 422] width 105 height 33
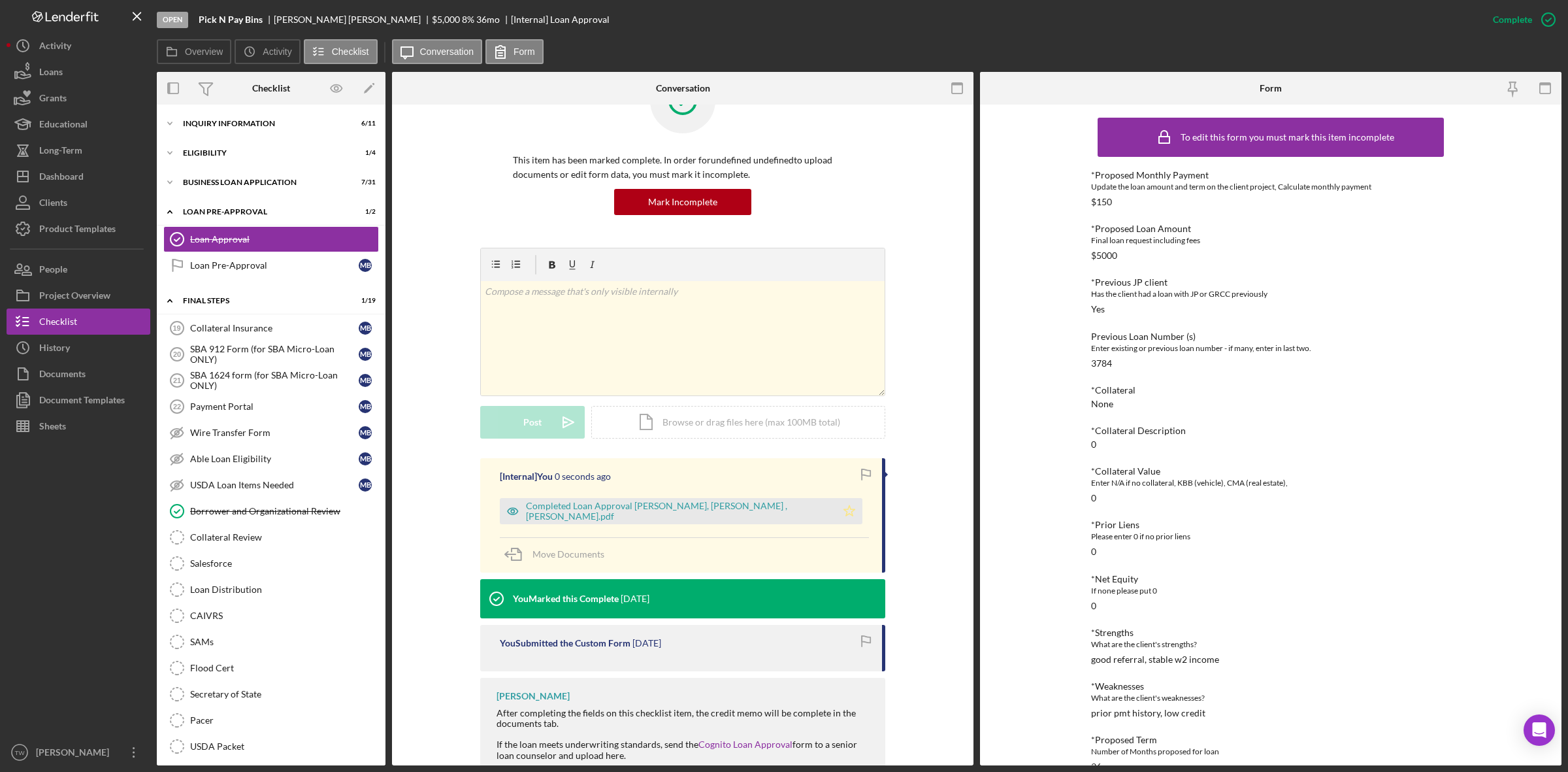
click at [837, 511] on icon "Icon/Star" at bounding box center [850, 511] width 26 height 26
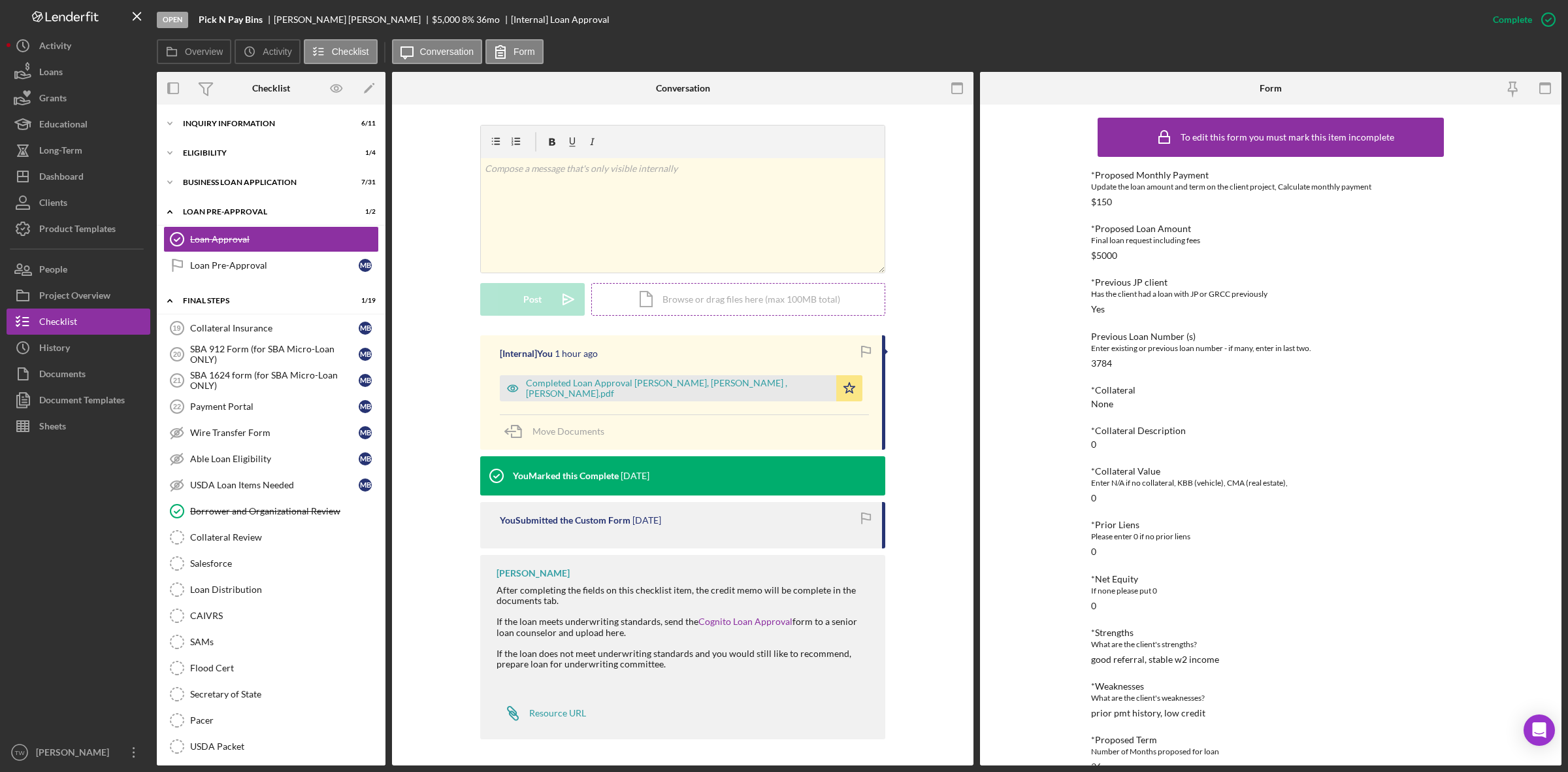
scroll to position [0, 0]
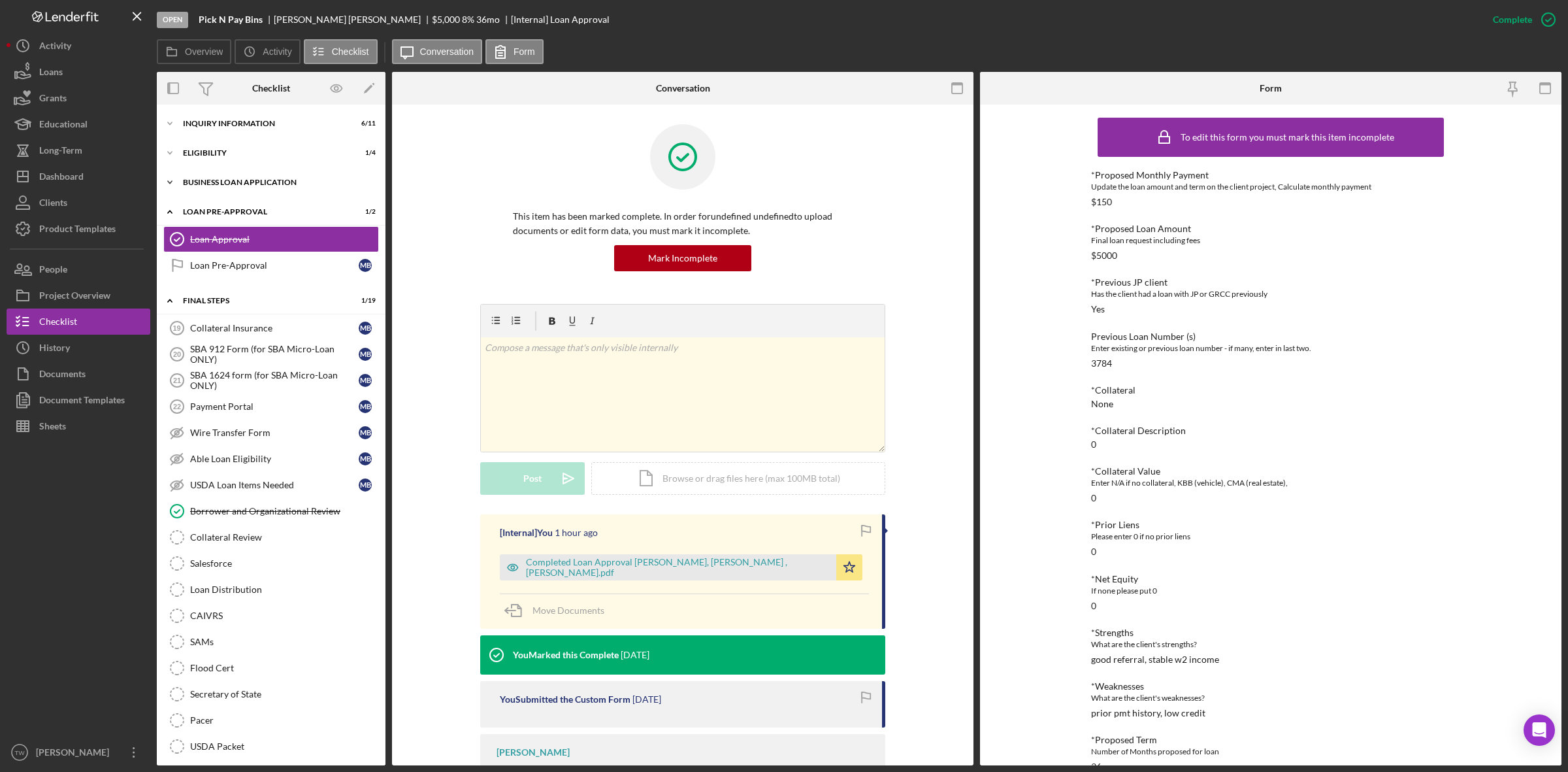
click at [242, 173] on div "Icon/Expander BUSINESS LOAN APPLICATION 7 / 31" at bounding box center [270, 183] width 229 height 26
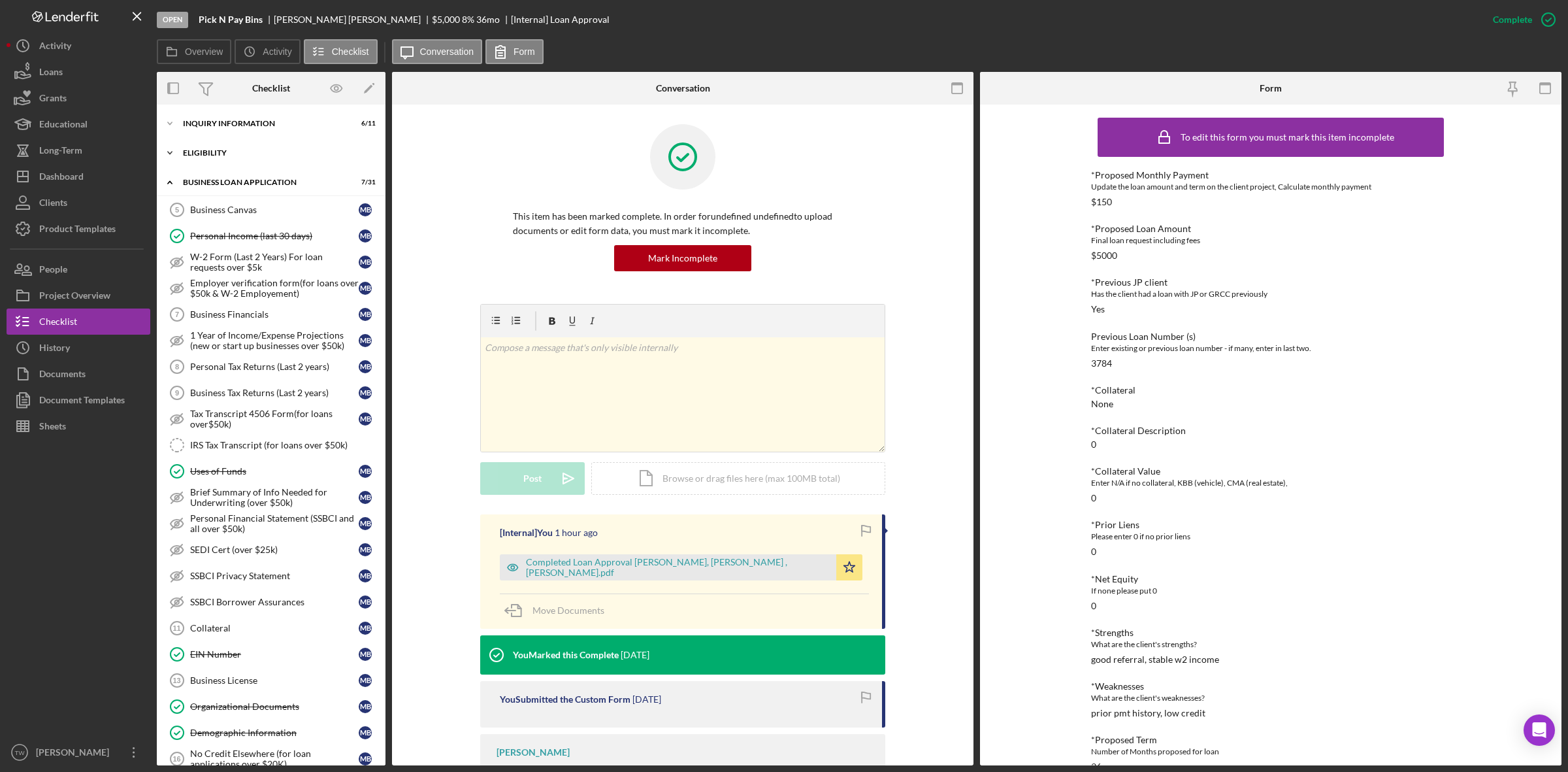
click at [236, 149] on div "ELIGIBILITY" at bounding box center [276, 153] width 187 height 8
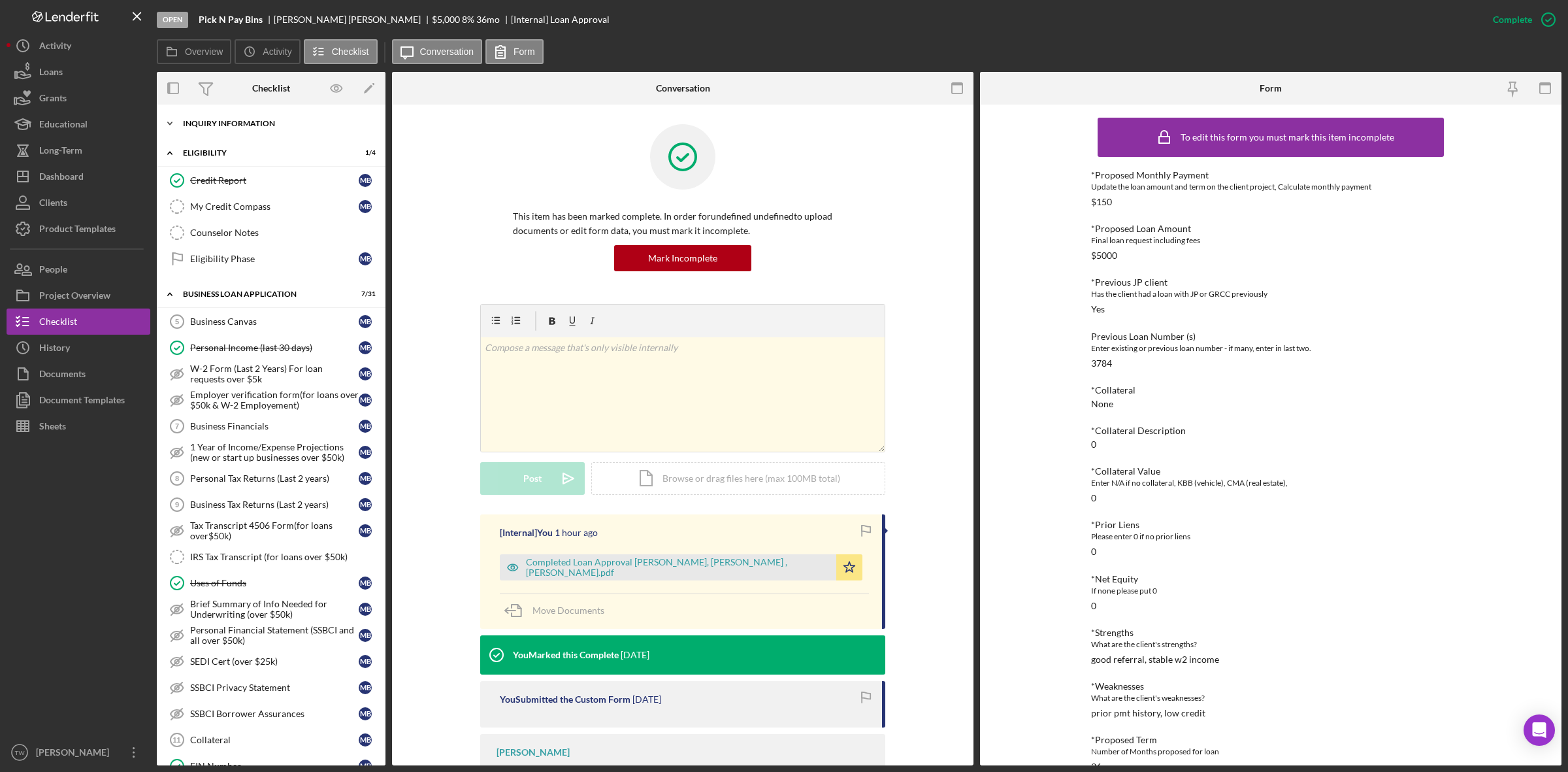
click at [261, 128] on div "Icon/Expander INQUIRY INFORMATION 6 / 11" at bounding box center [270, 123] width 229 height 26
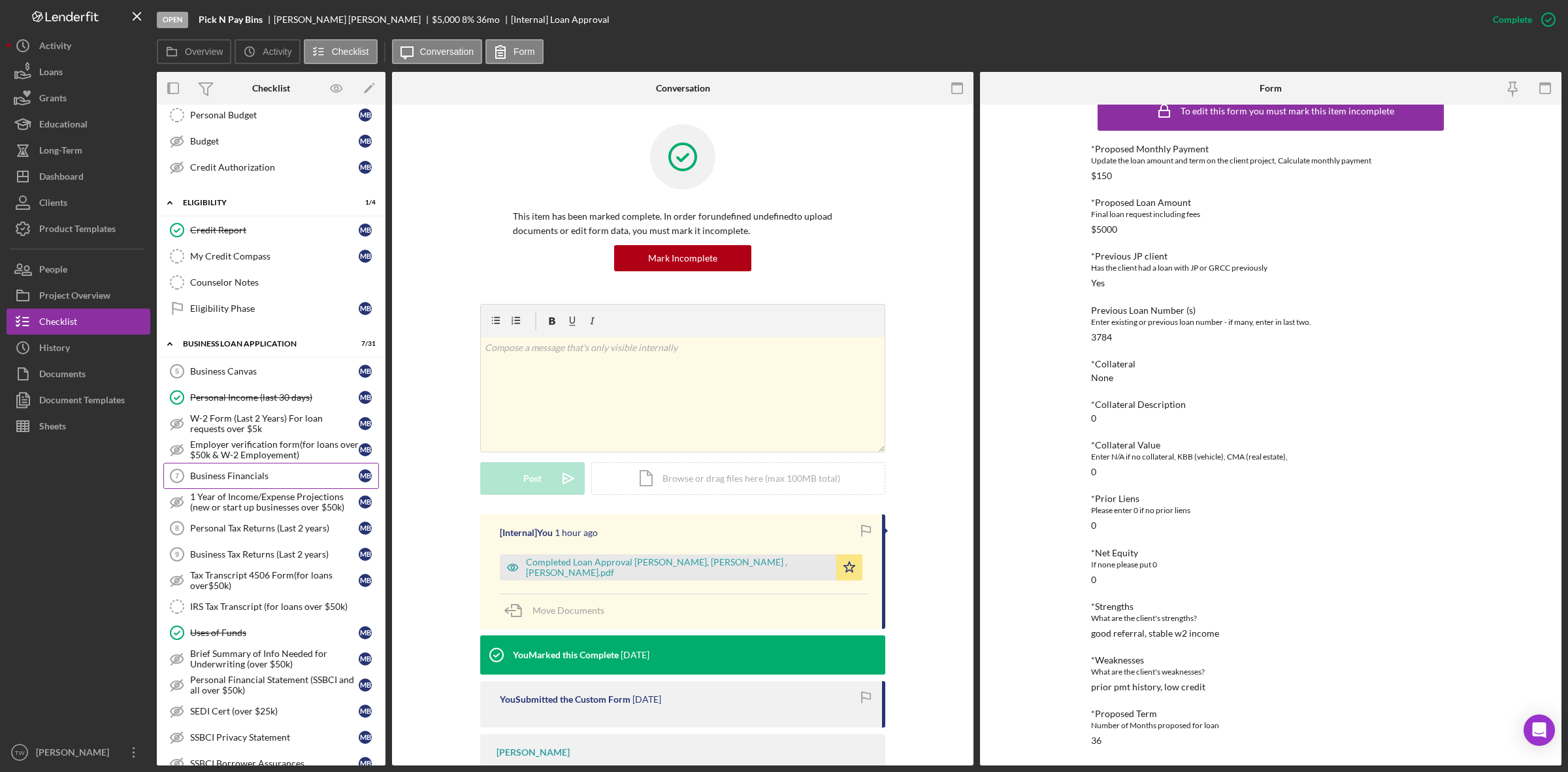
scroll to position [490, 0]
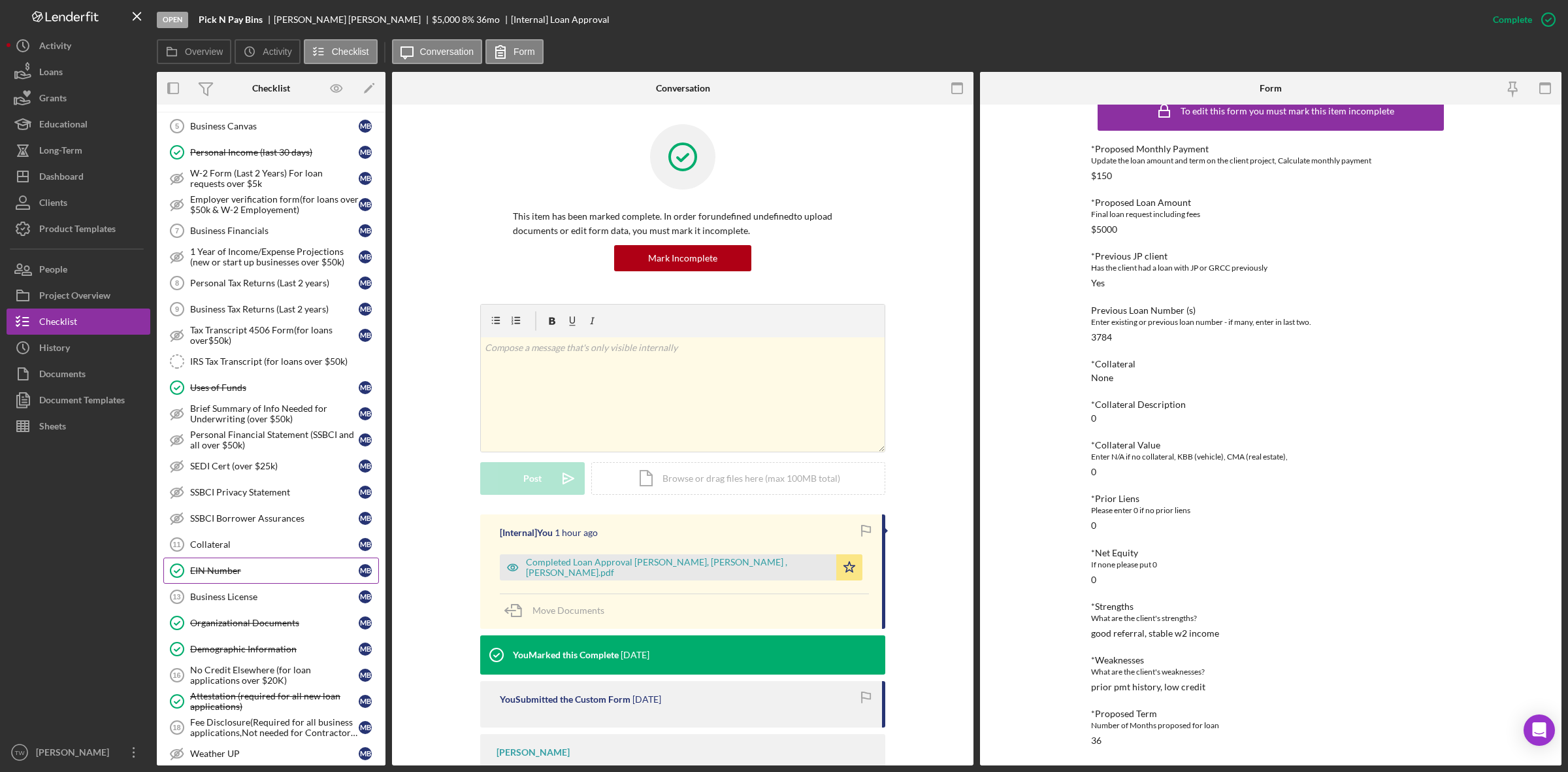
click at [236, 583] on link "EIN Number EIN Number M B" at bounding box center [270, 570] width 216 height 26
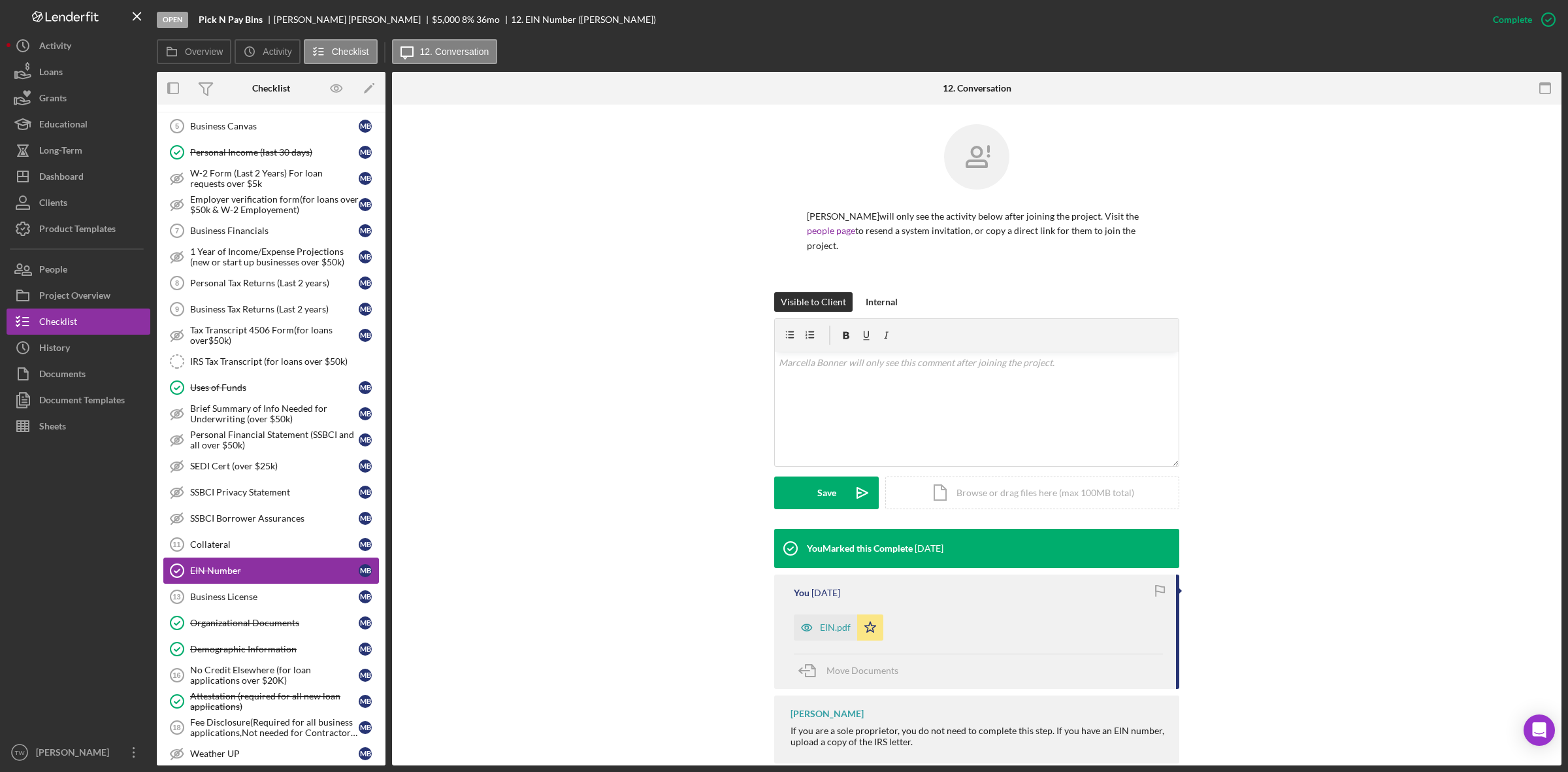
scroll to position [572, 0]
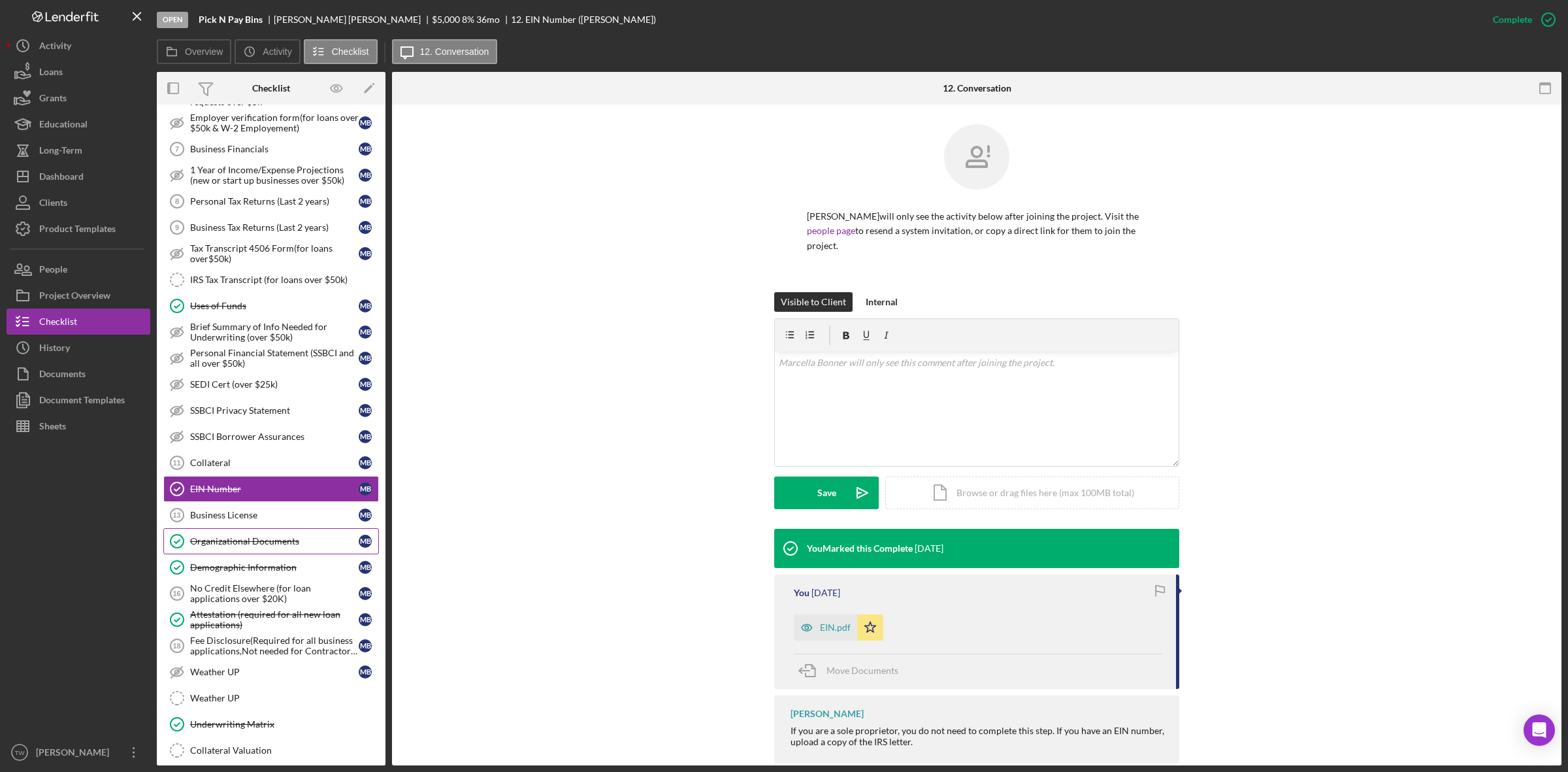
click at [244, 554] on link "Organizational Documents Organizational Documents M B" at bounding box center [270, 541] width 216 height 26
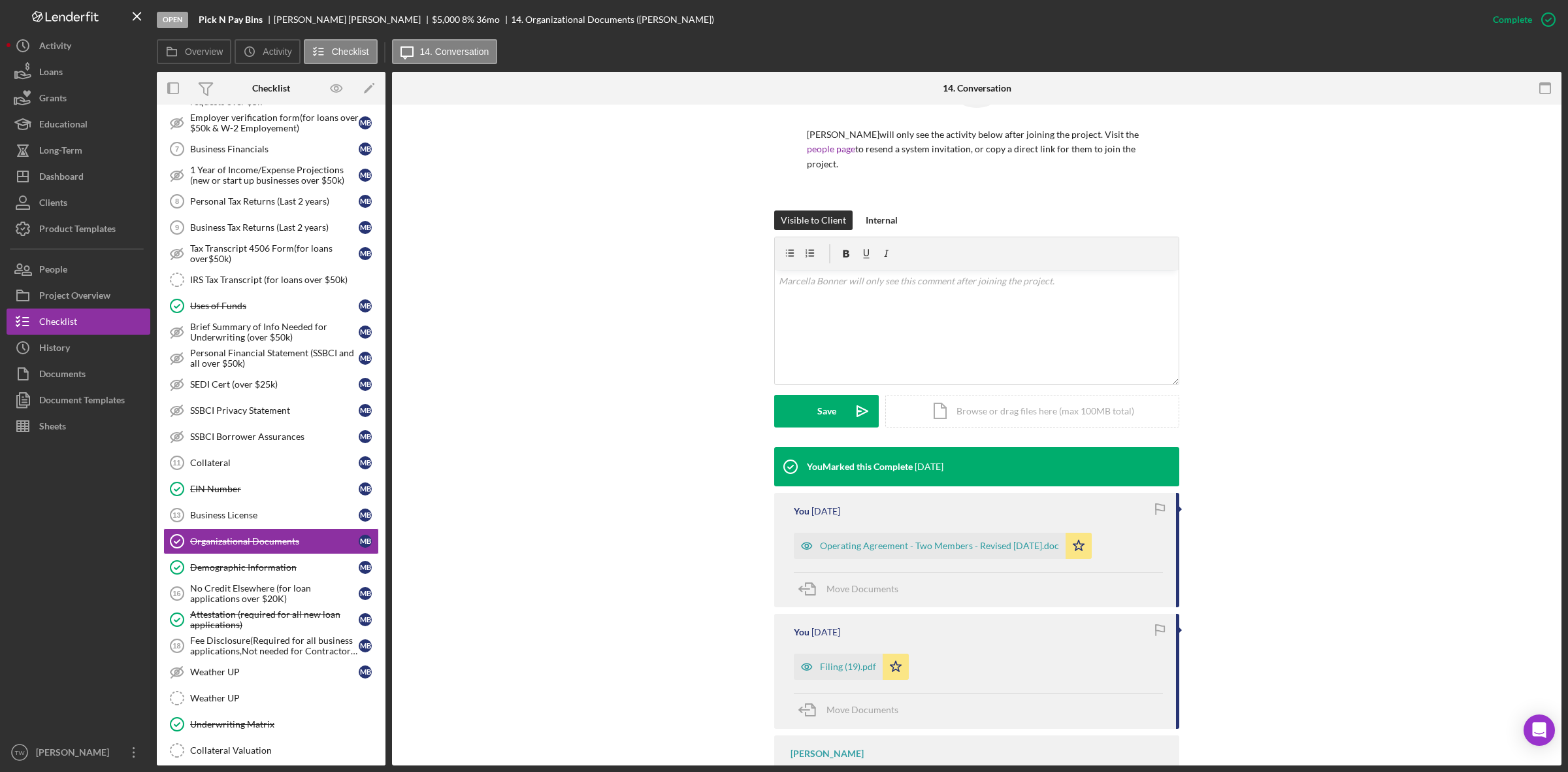
scroll to position [189, 0]
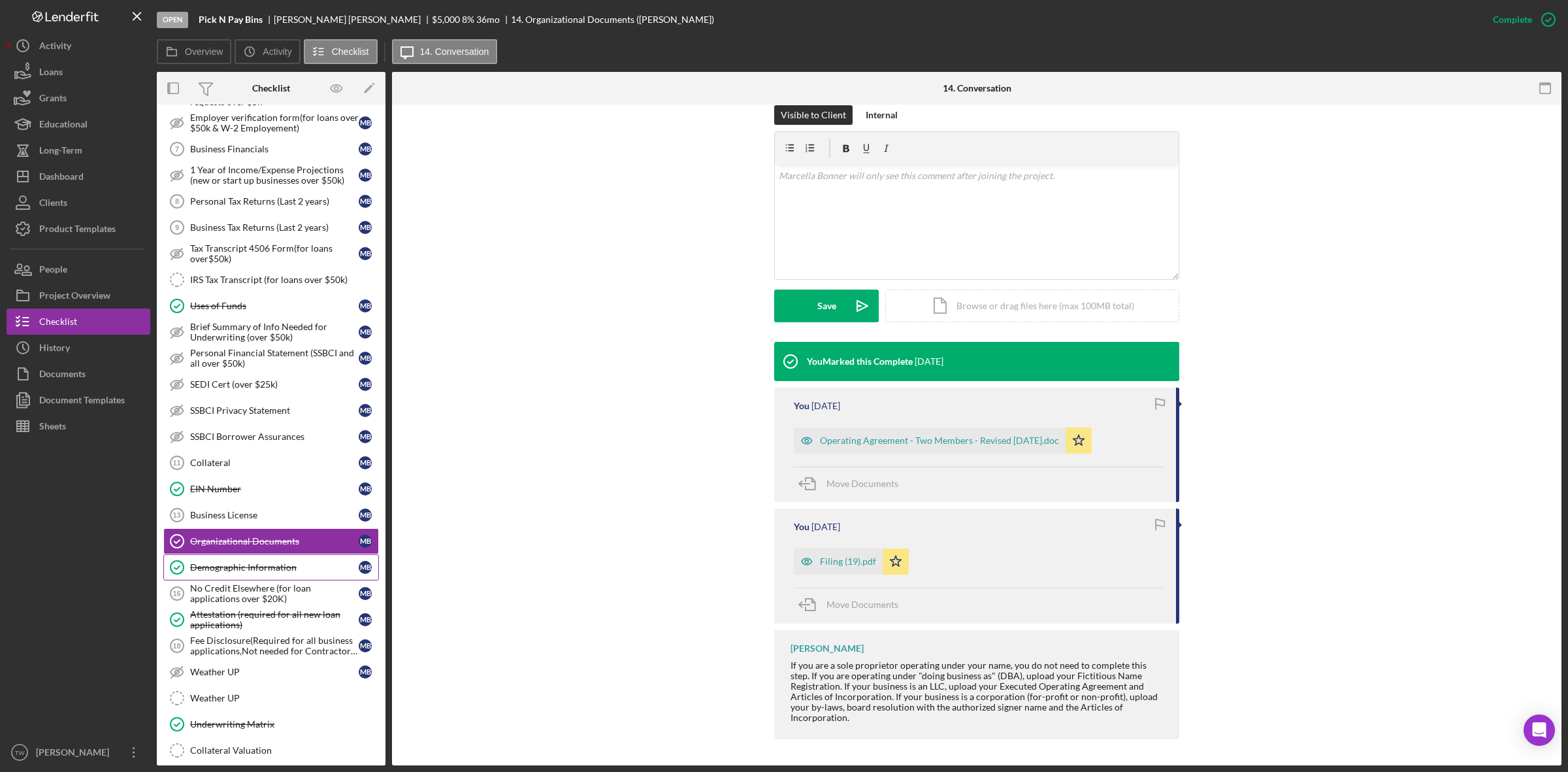
click at [253, 569] on link "Demographic Information Demographic Information M B" at bounding box center [270, 567] width 216 height 26
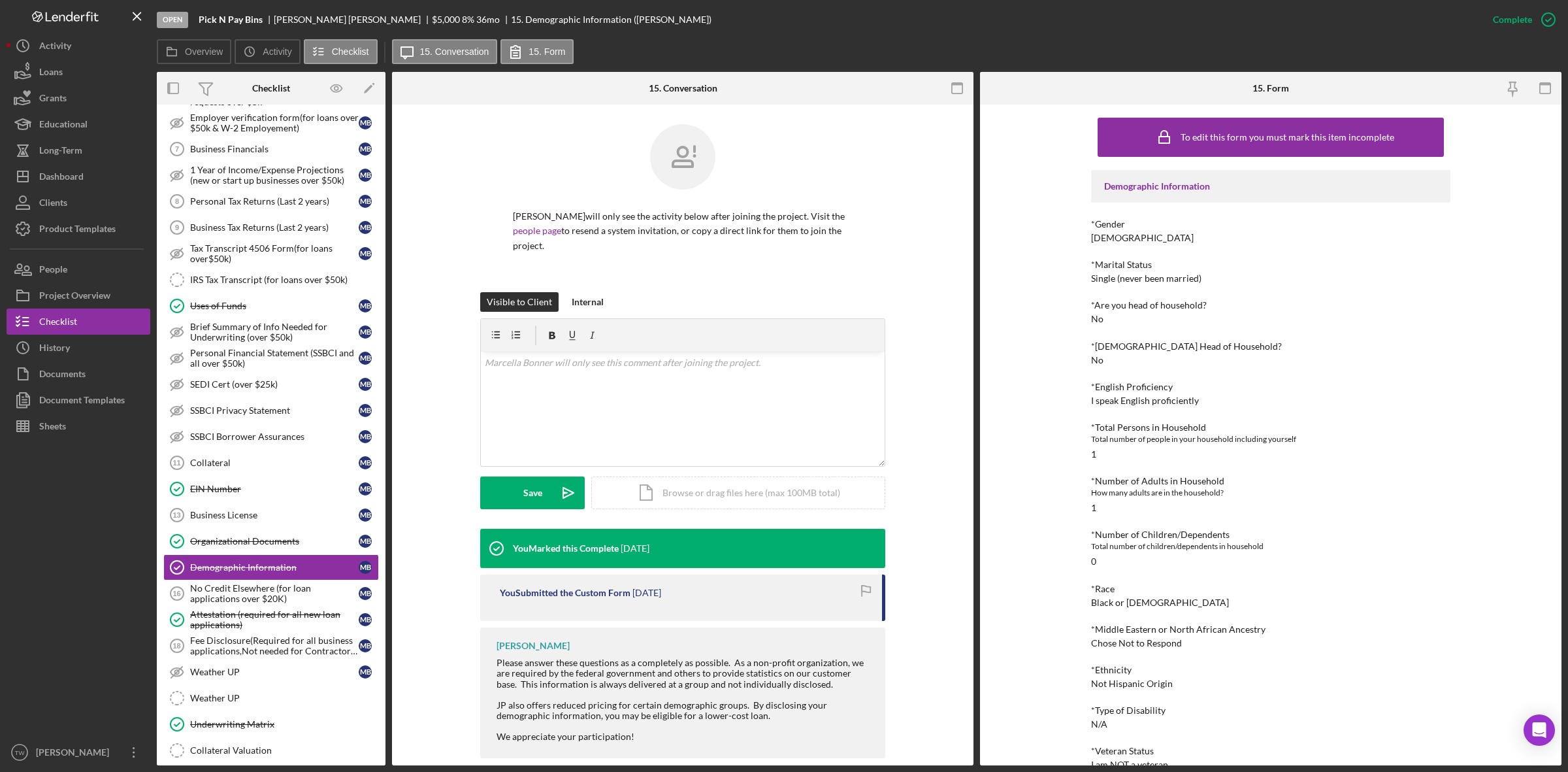
scroll to position [20, 0]
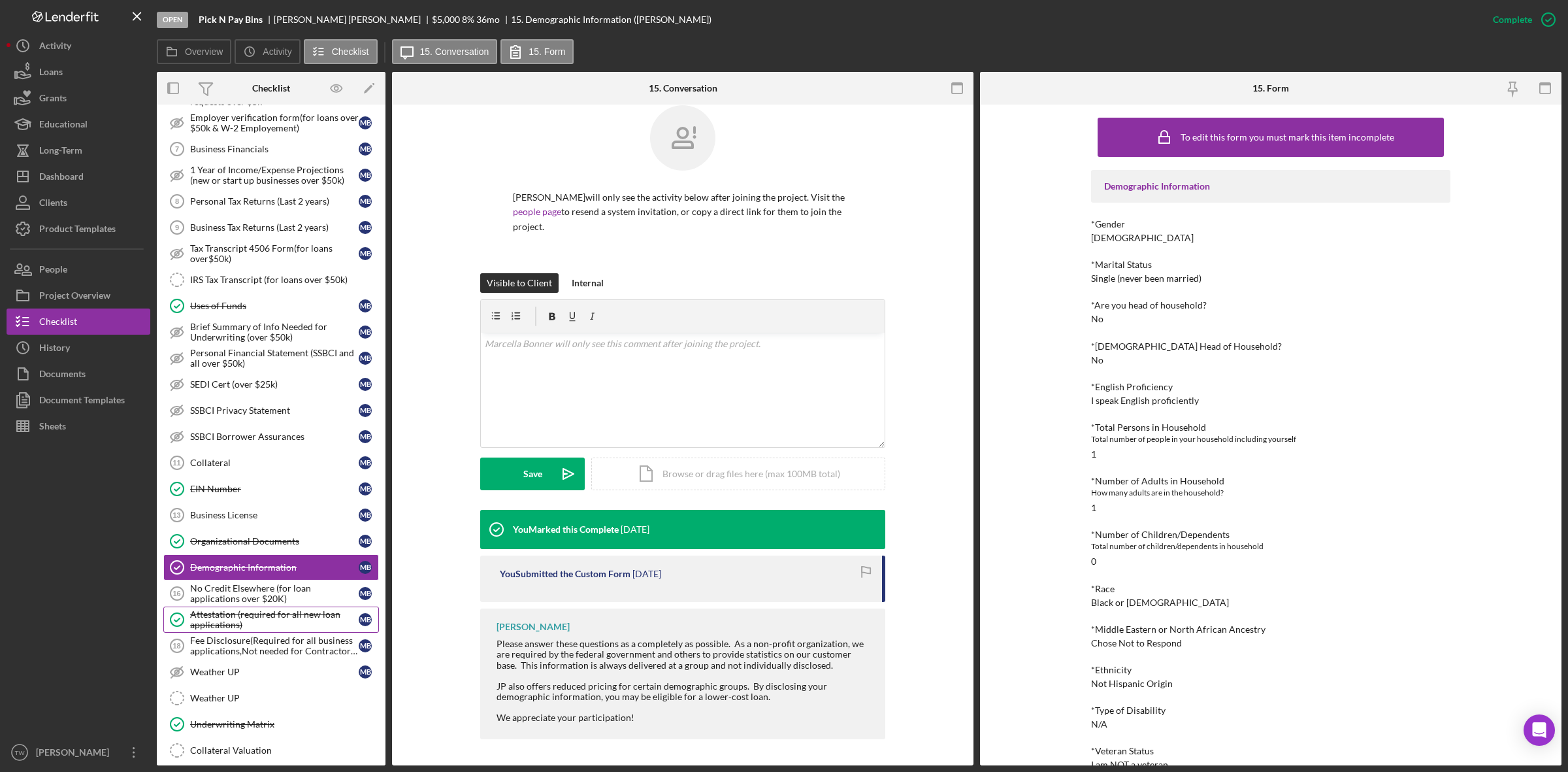
click at [288, 630] on div "Attestation (required for all new loan applications)" at bounding box center [274, 619] width 169 height 21
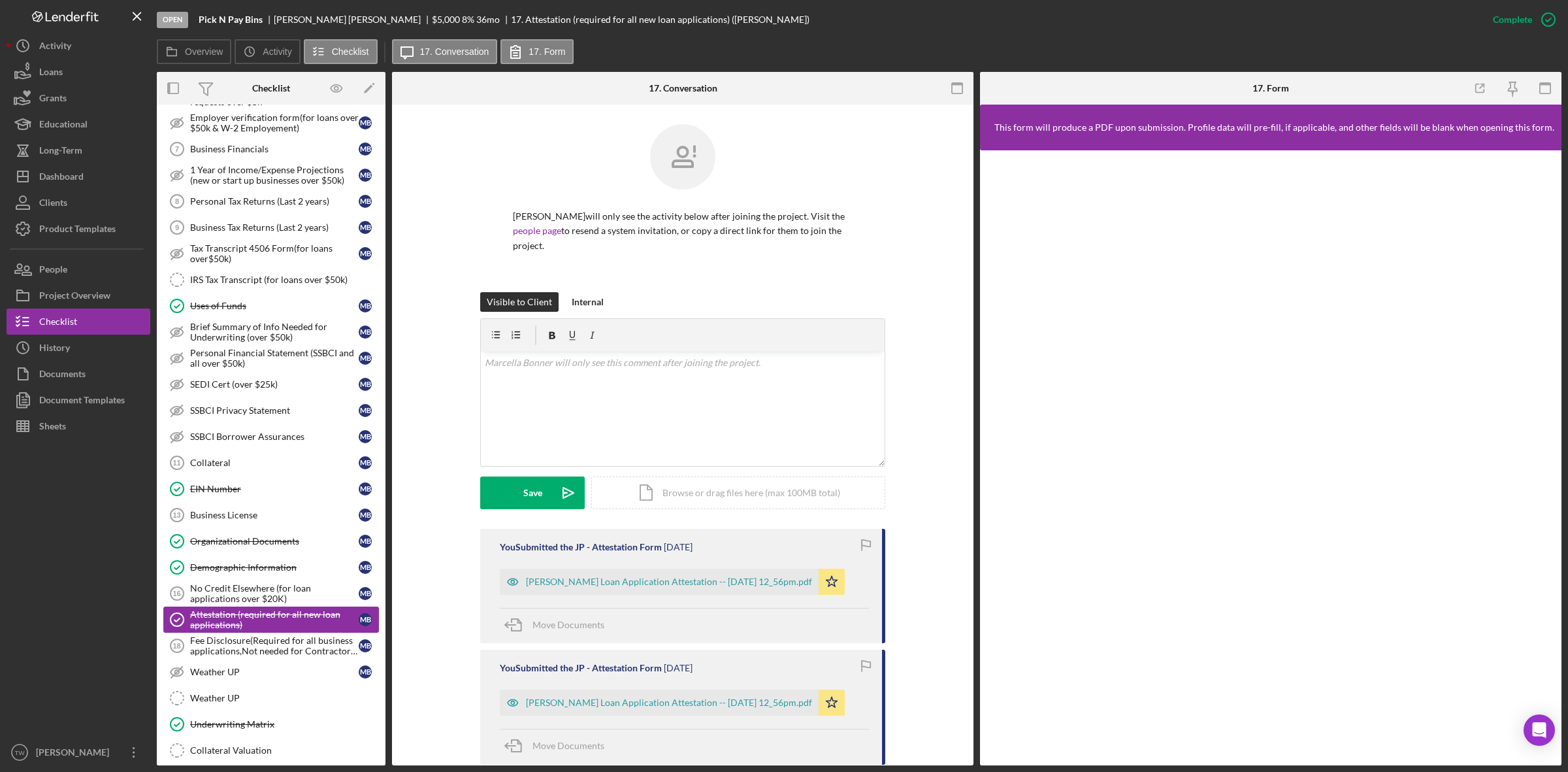
scroll to position [735, 0]
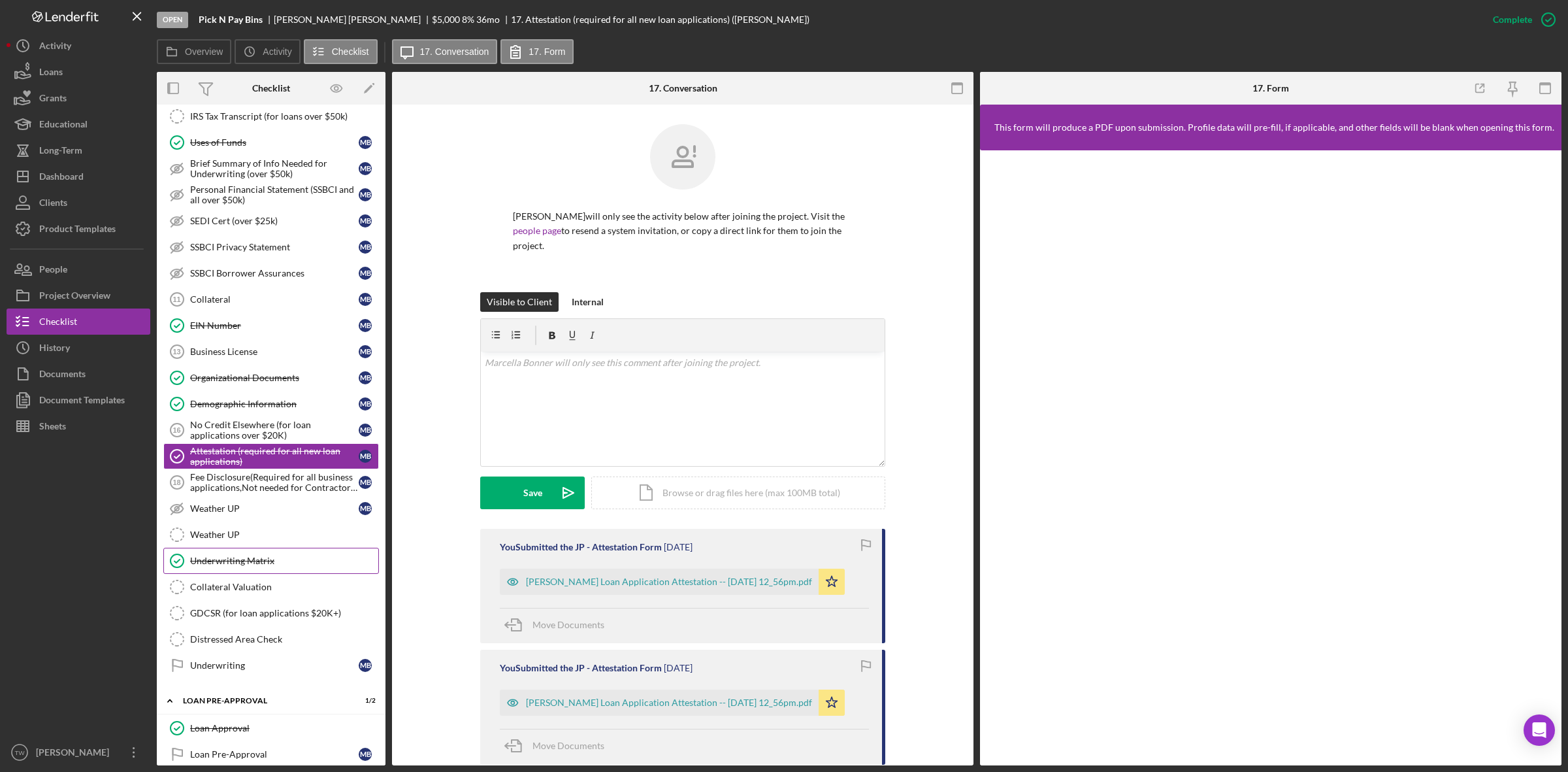
click at [296, 567] on div "Underwriting Matrix" at bounding box center [285, 560] width 188 height 10
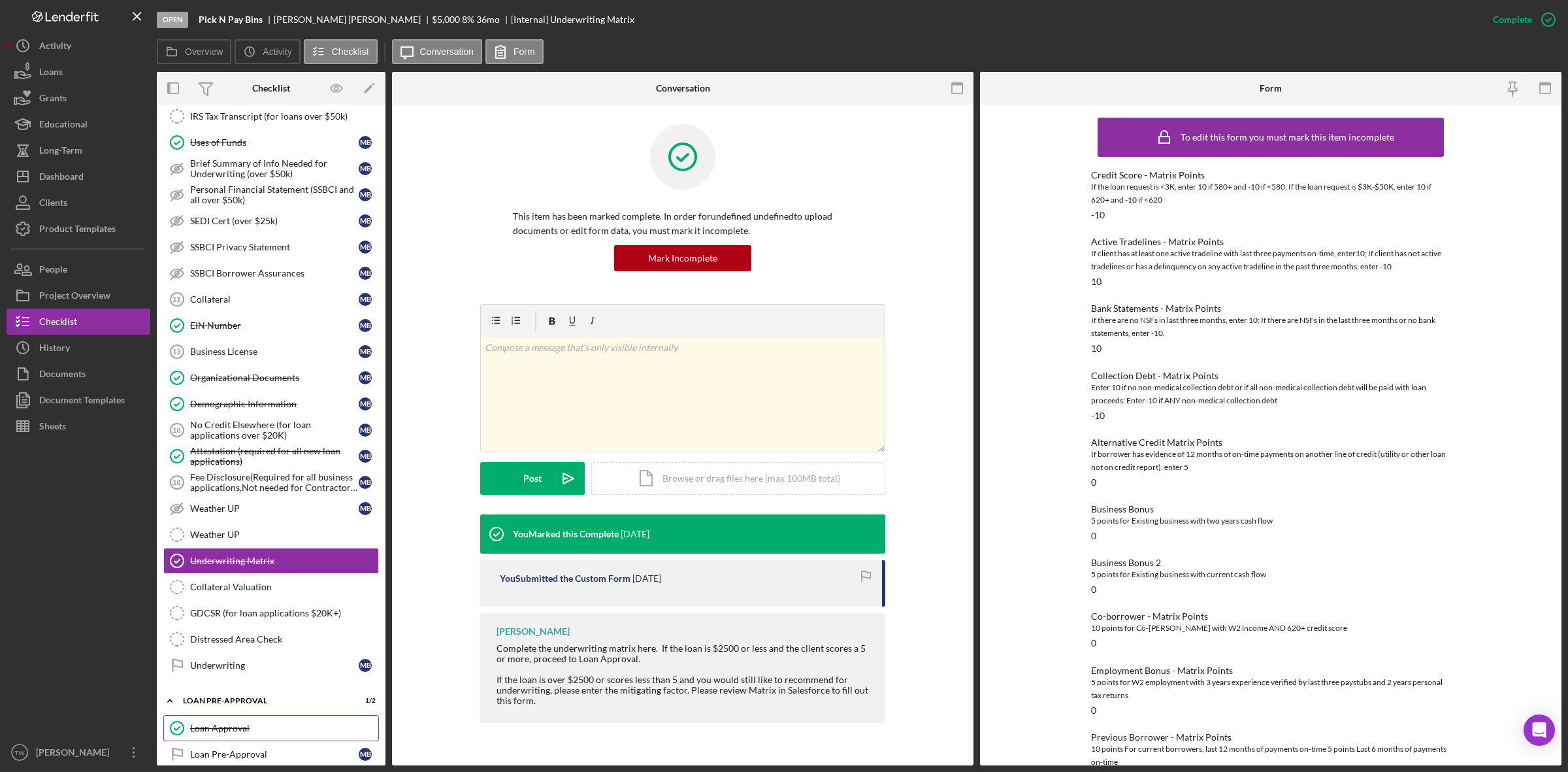
scroll to position [898, 0]
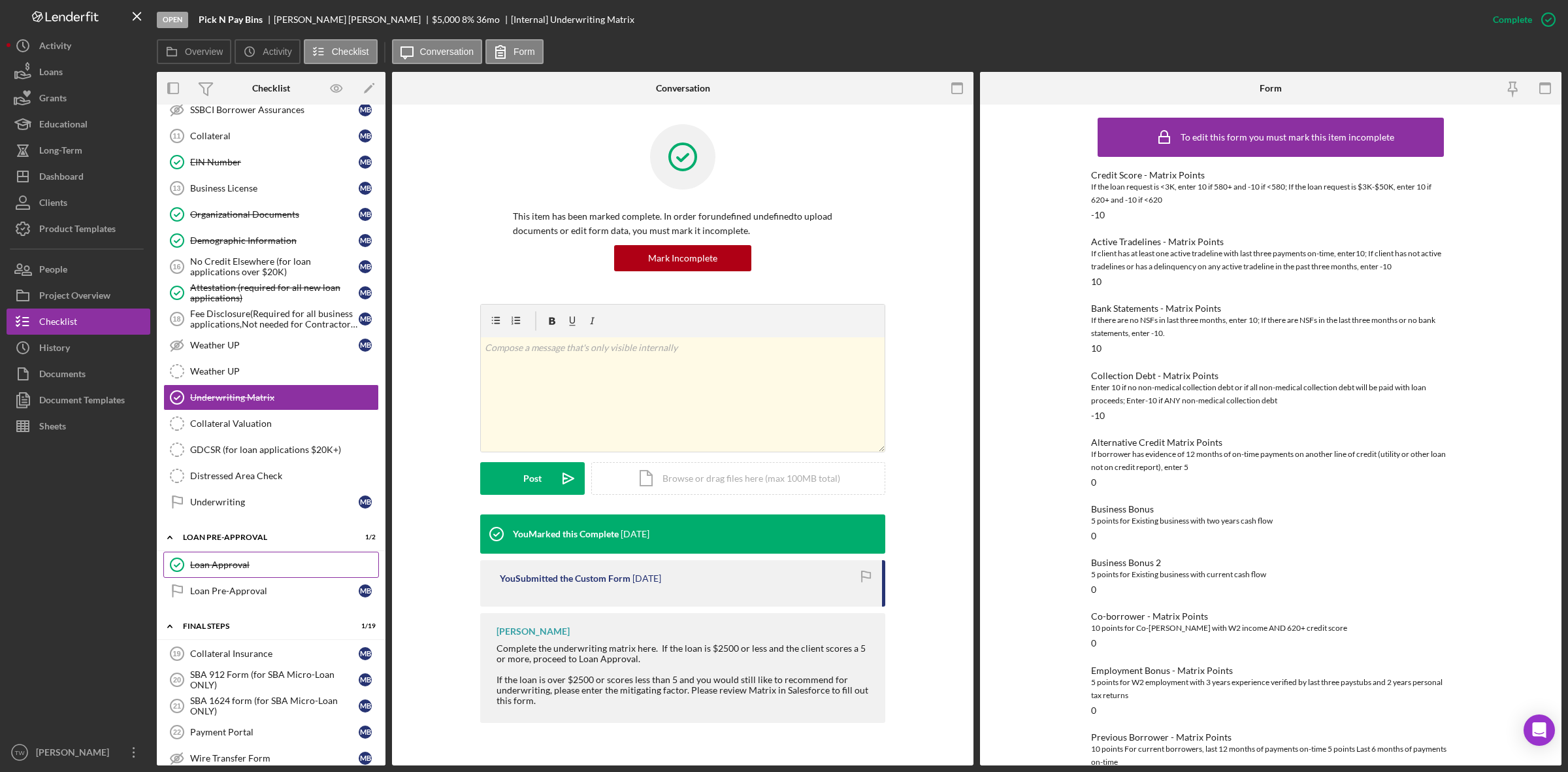
click at [298, 573] on link "Loan Approval Loan Approval" at bounding box center [270, 565] width 216 height 26
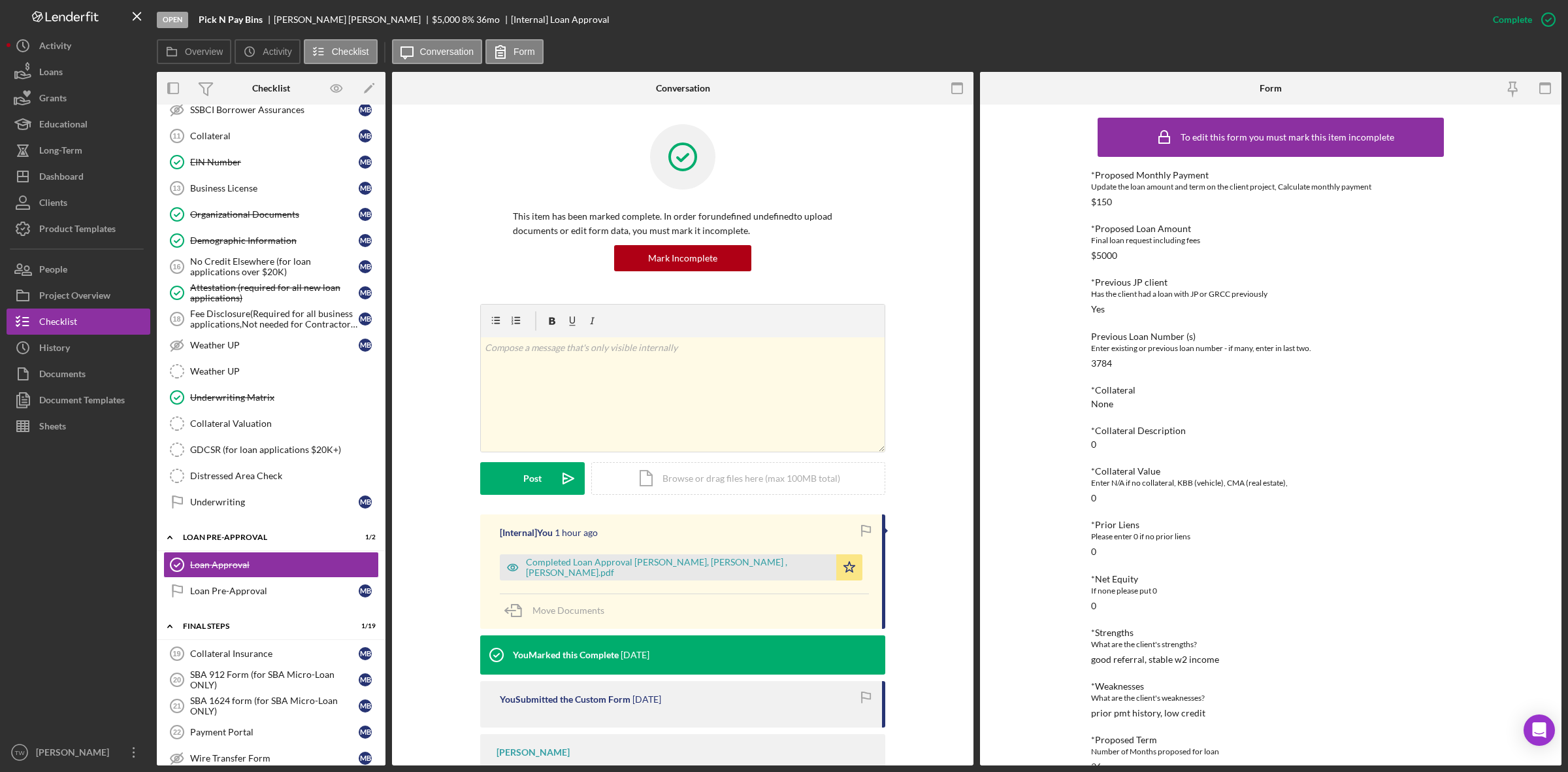
scroll to position [26, 0]
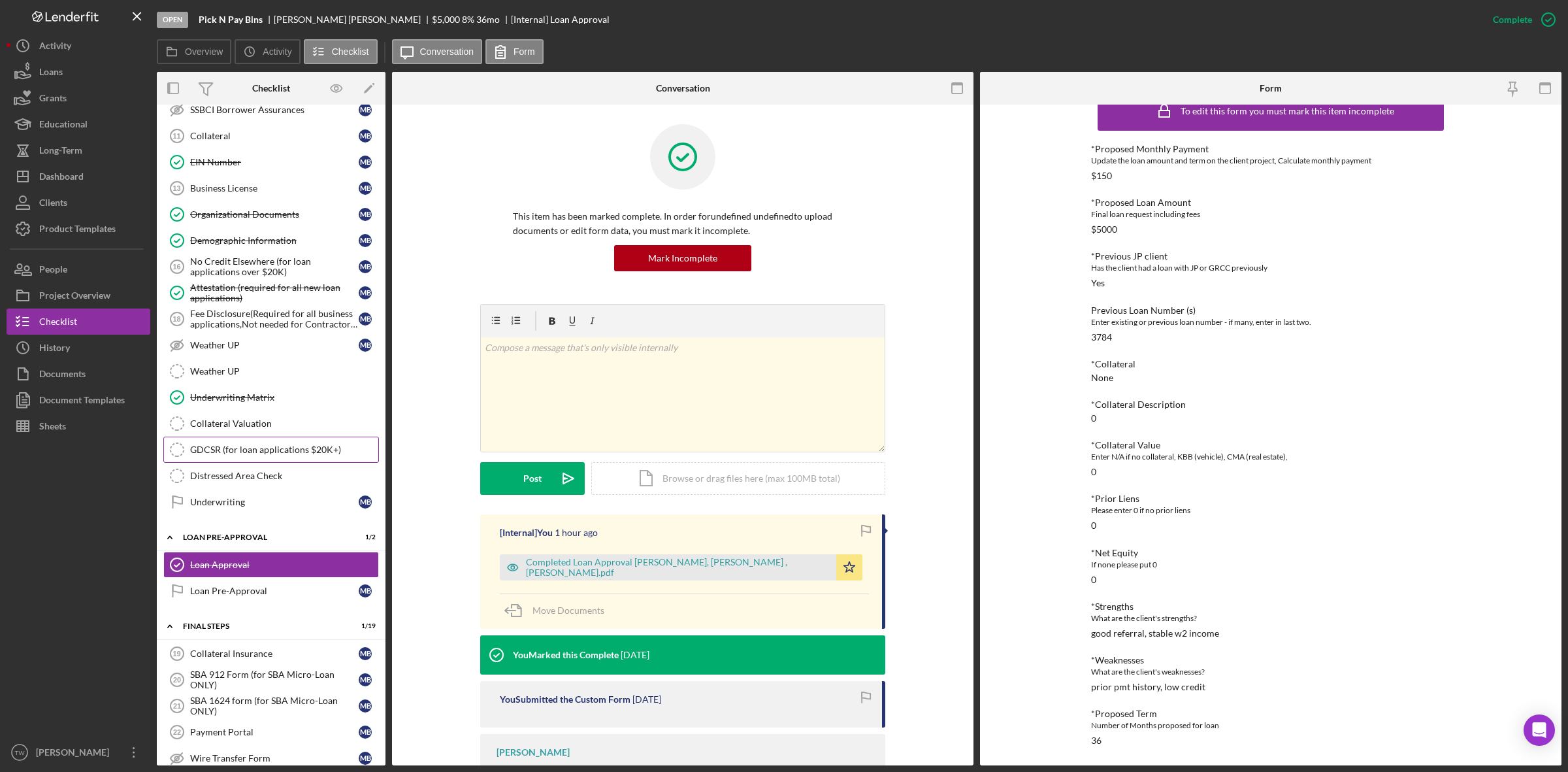
drag, startPoint x: 242, startPoint y: 472, endPoint x: 249, endPoint y: 452, distance: 21.2
click at [242, 463] on link "GDCSR (for loan applications $20K+) GDCSR (for loan applications $20K+)" at bounding box center [270, 450] width 216 height 26
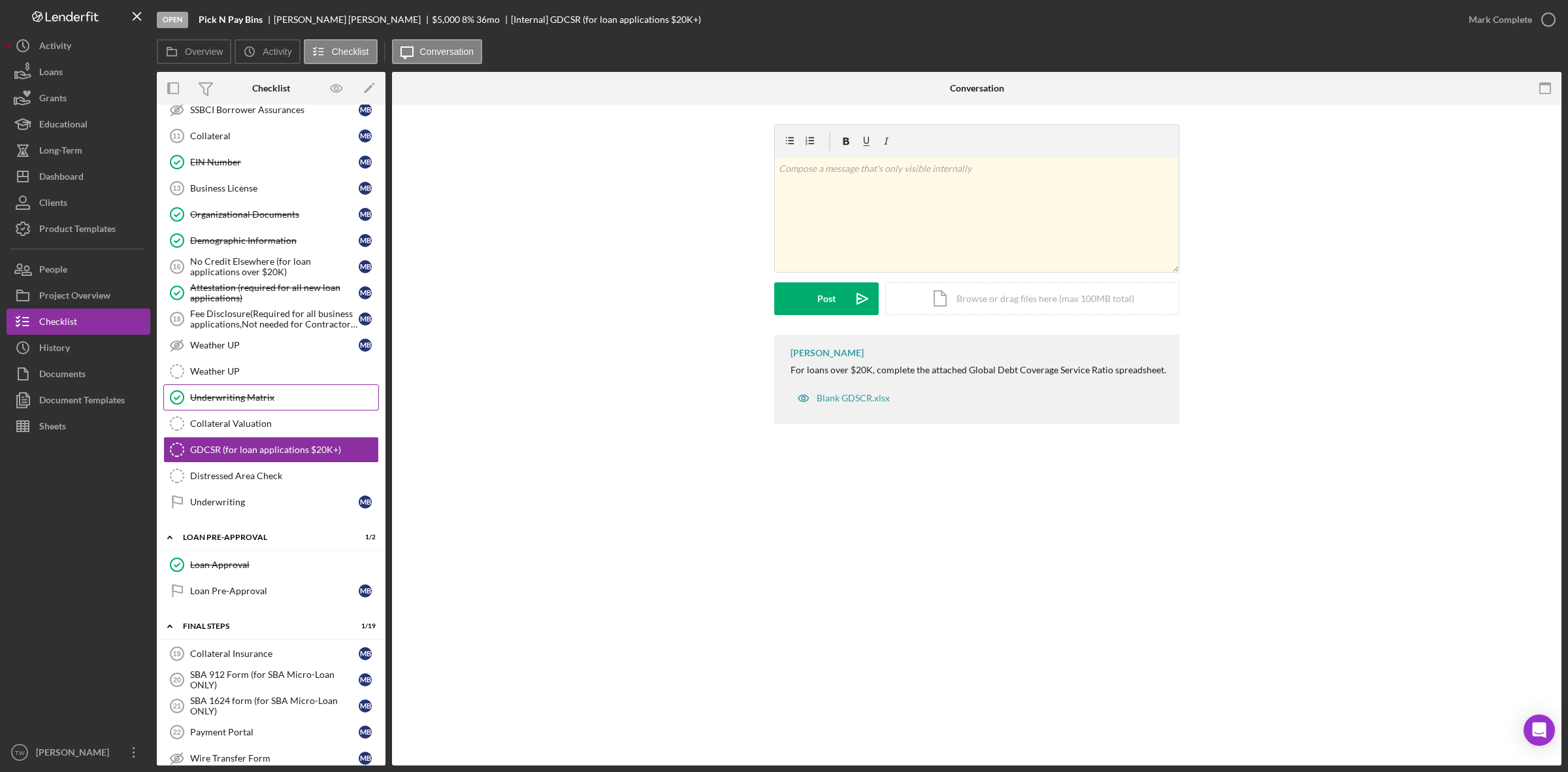
click at [246, 402] on div "Underwriting Matrix" at bounding box center [285, 397] width 188 height 10
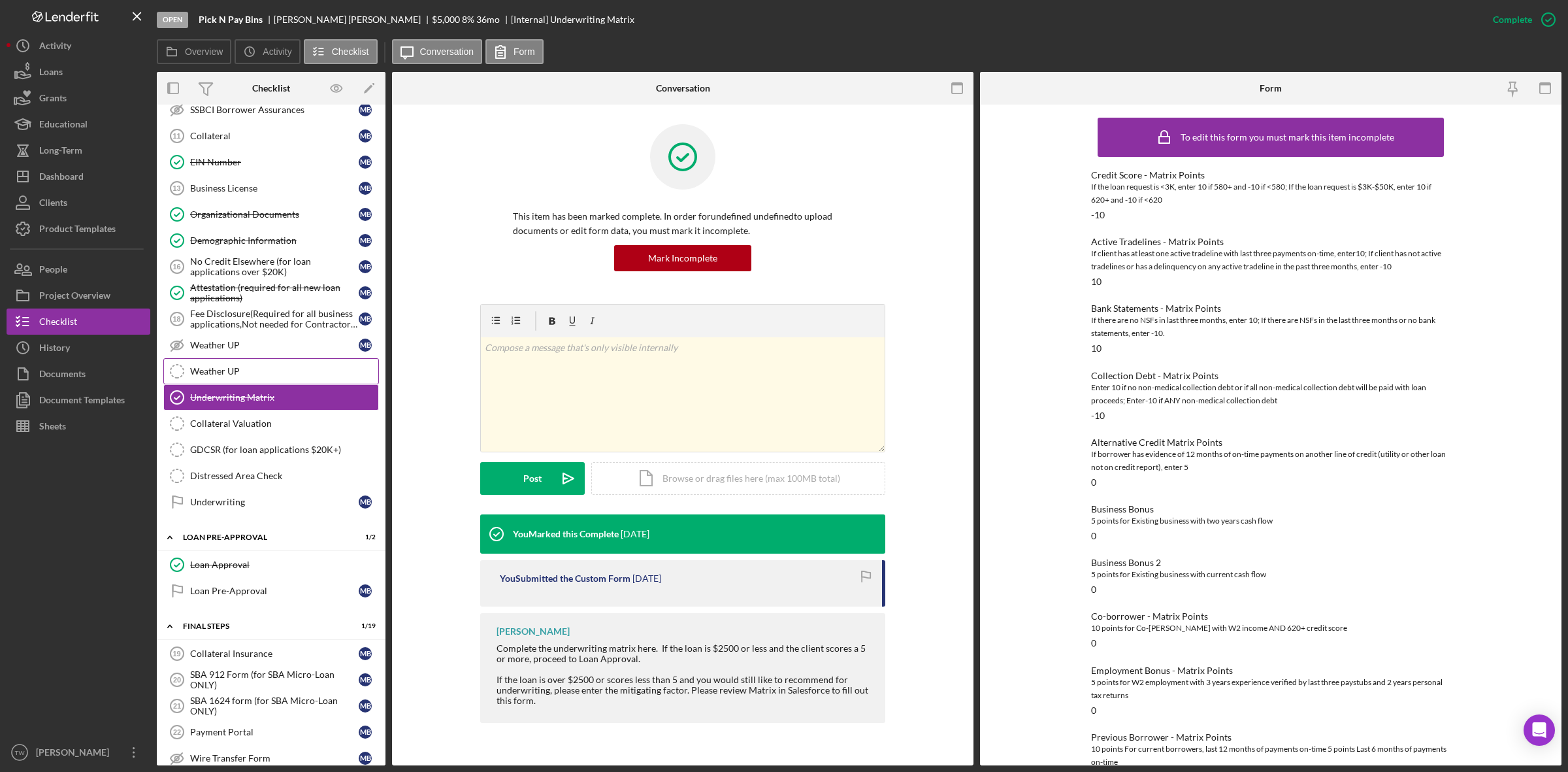
scroll to position [817, 0]
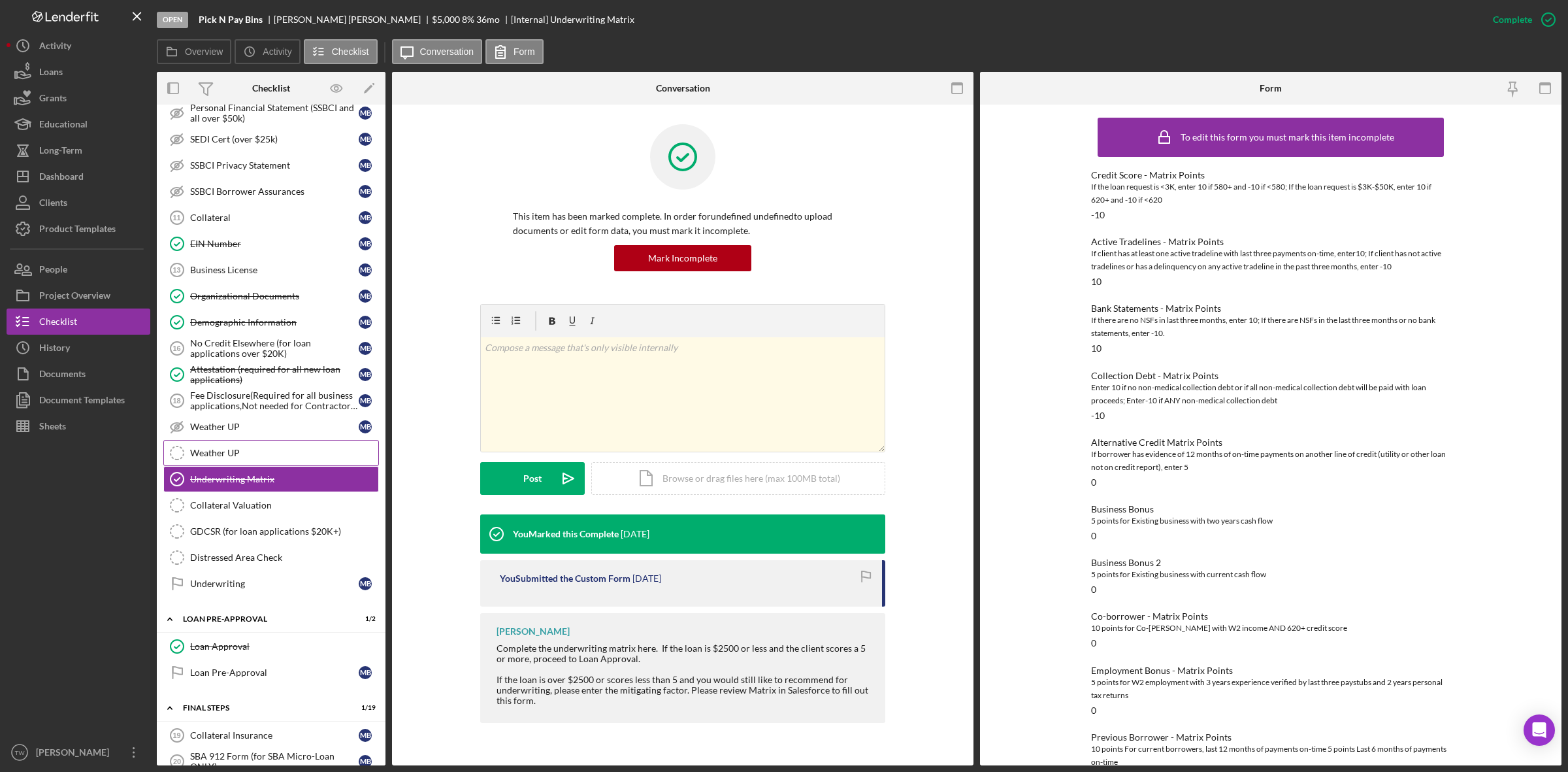
click at [205, 384] on div "Attestation (required for all new loan applications)" at bounding box center [274, 374] width 169 height 21
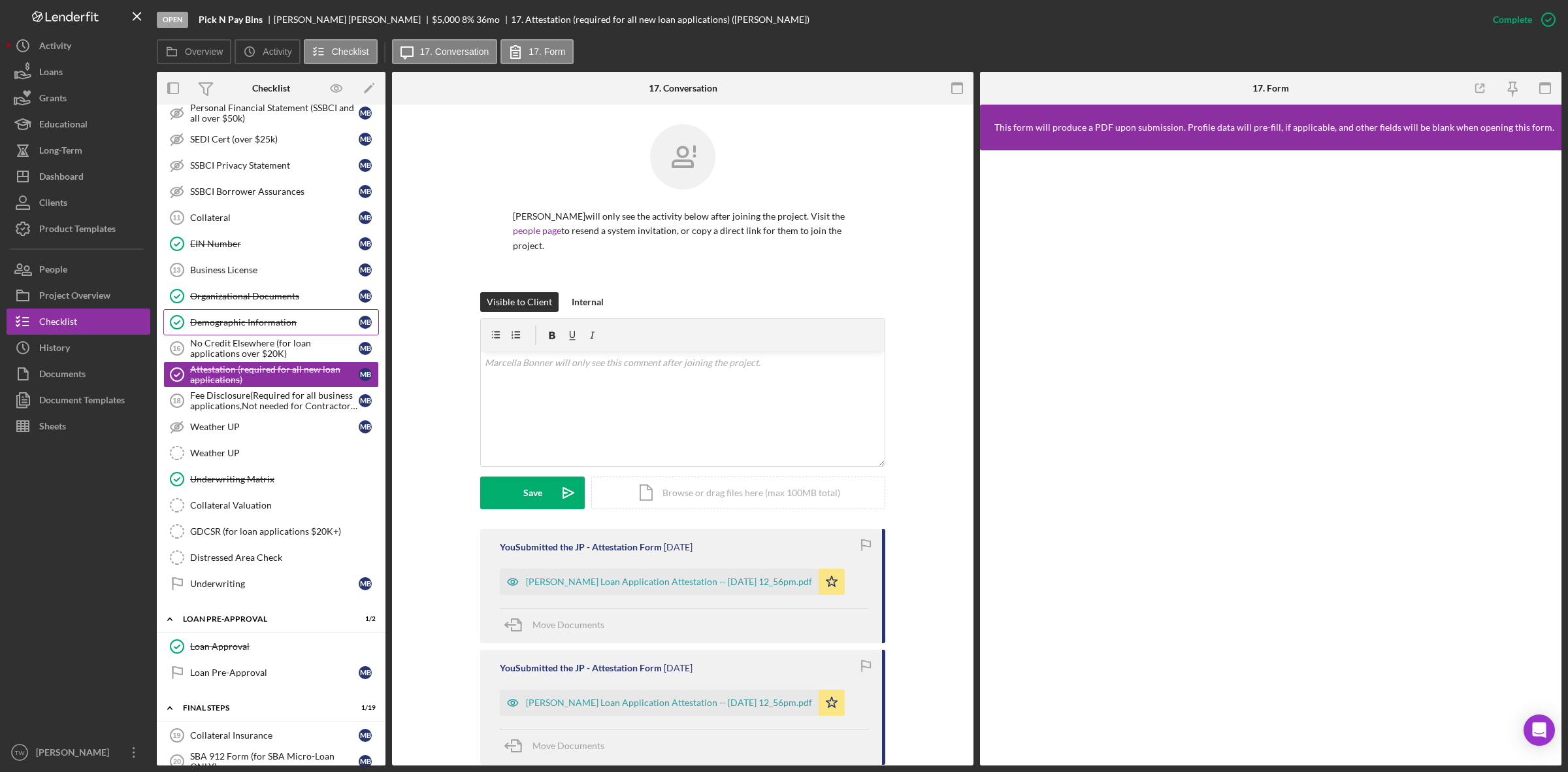
click at [222, 336] on link "Demographic Information Demographic Information M B" at bounding box center [270, 322] width 216 height 26
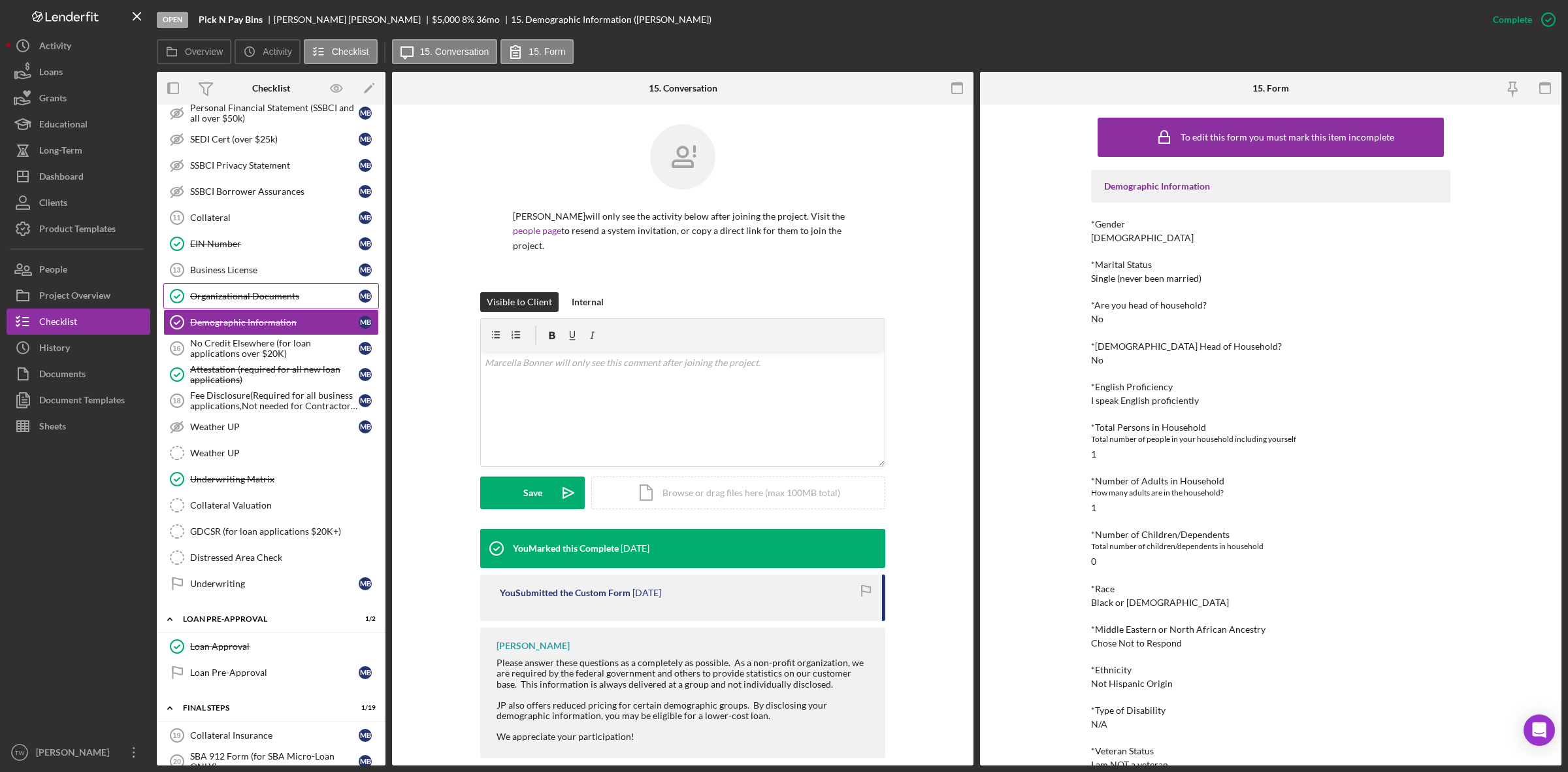
click at [242, 302] on div "Organizational Documents" at bounding box center [274, 296] width 169 height 10
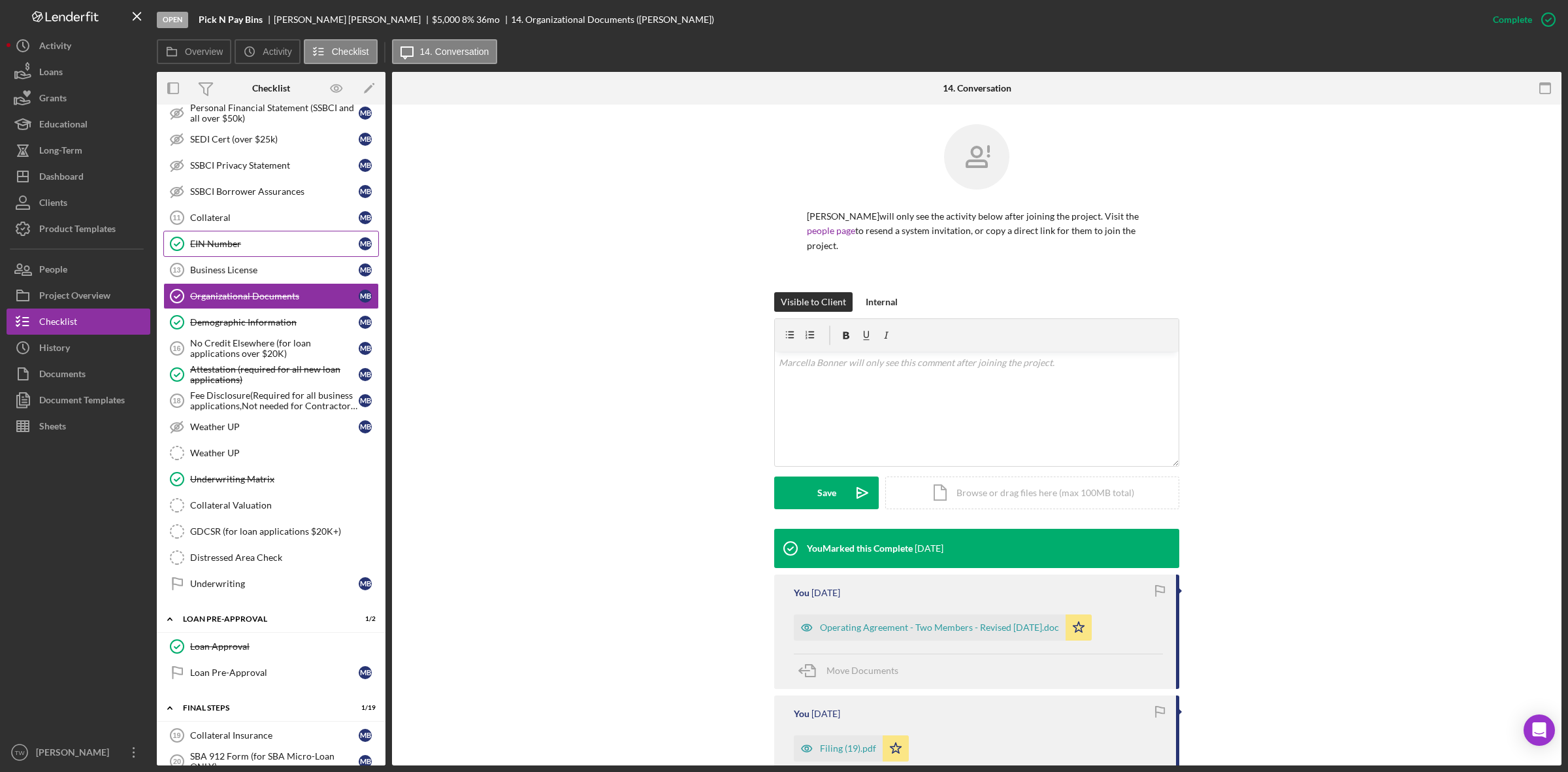
click at [239, 249] on div "EIN Number" at bounding box center [274, 243] width 169 height 10
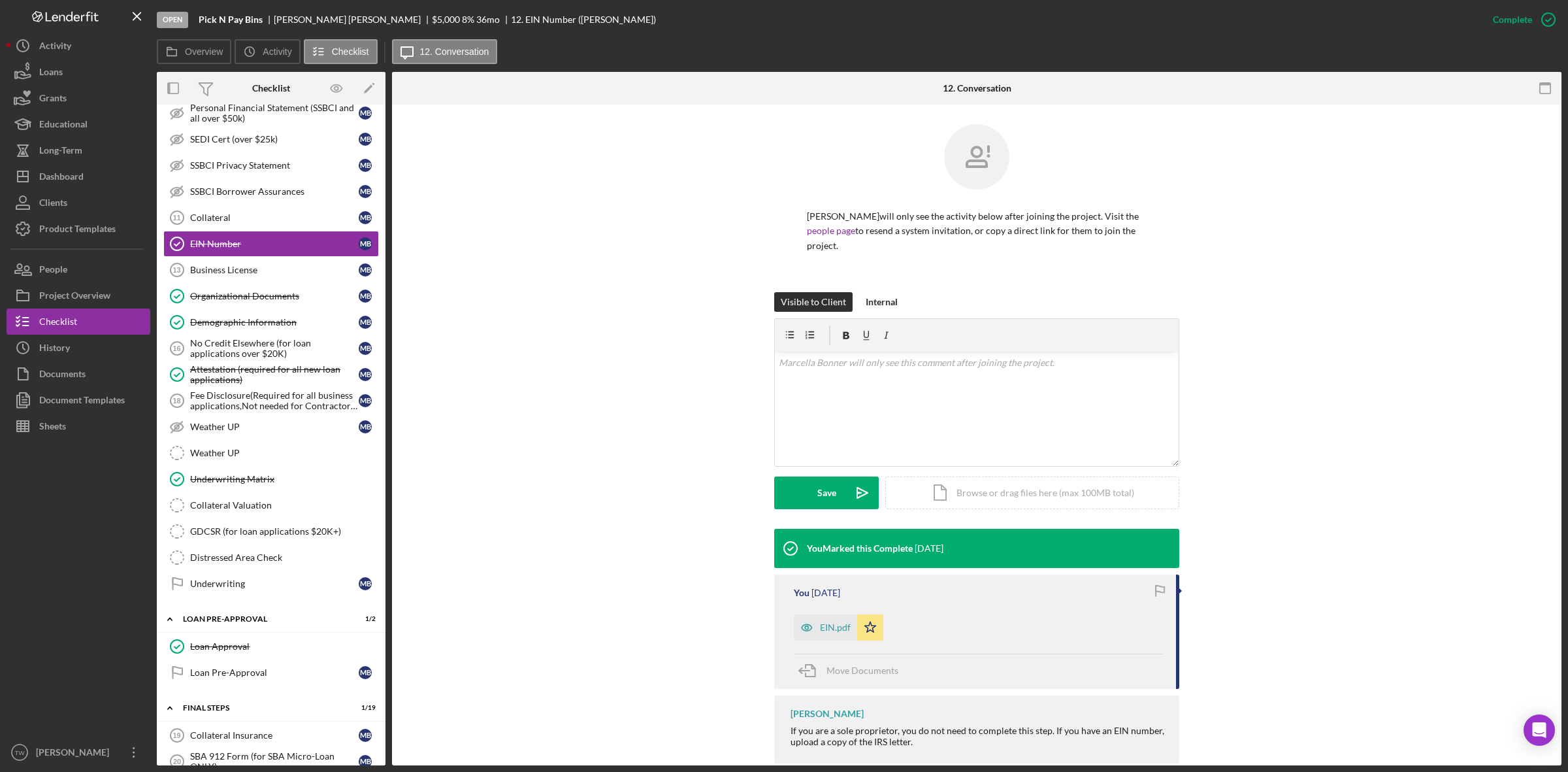
scroll to position [490, 0]
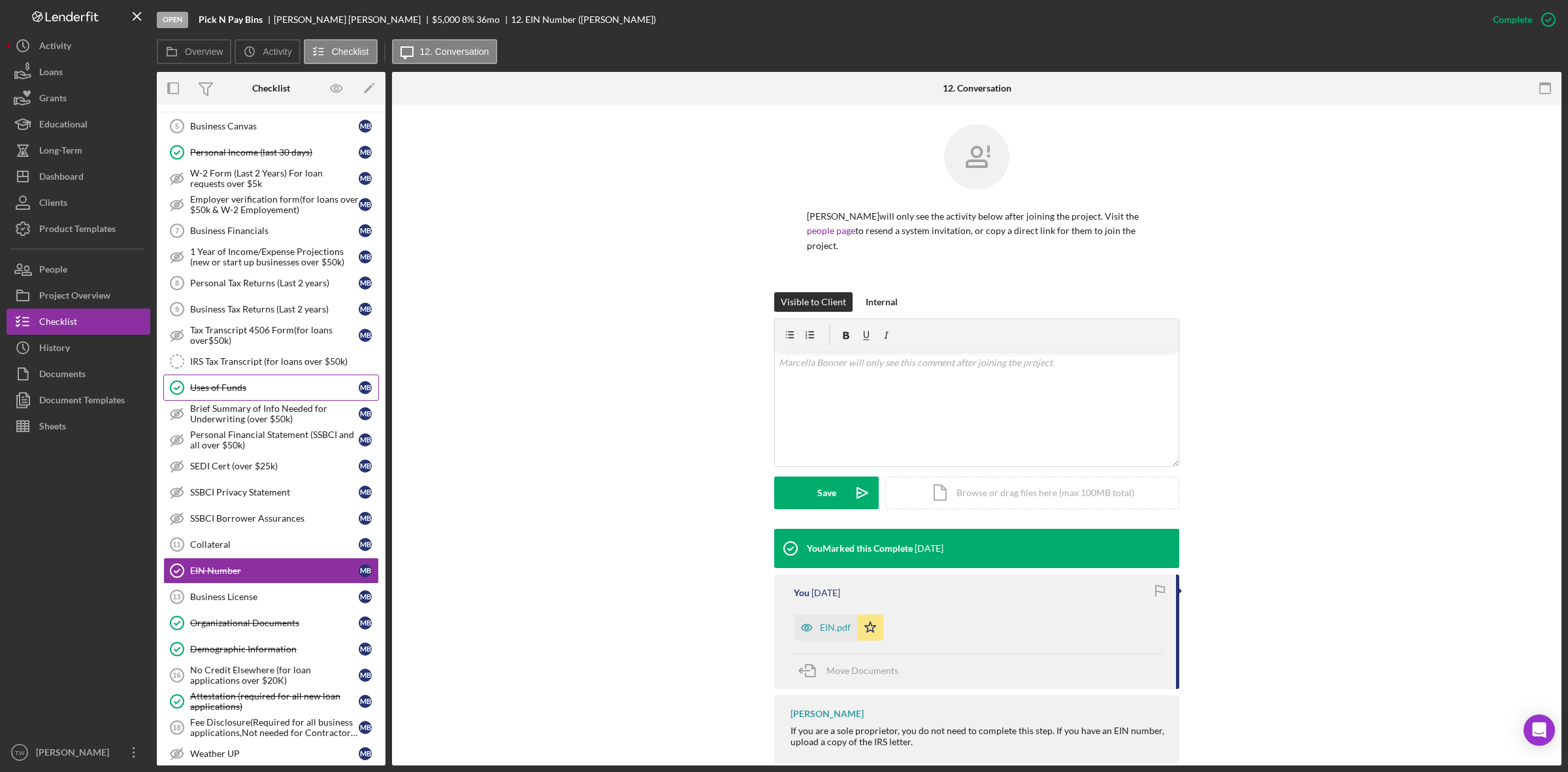
click at [217, 393] on div "Uses of Funds" at bounding box center [274, 387] width 169 height 10
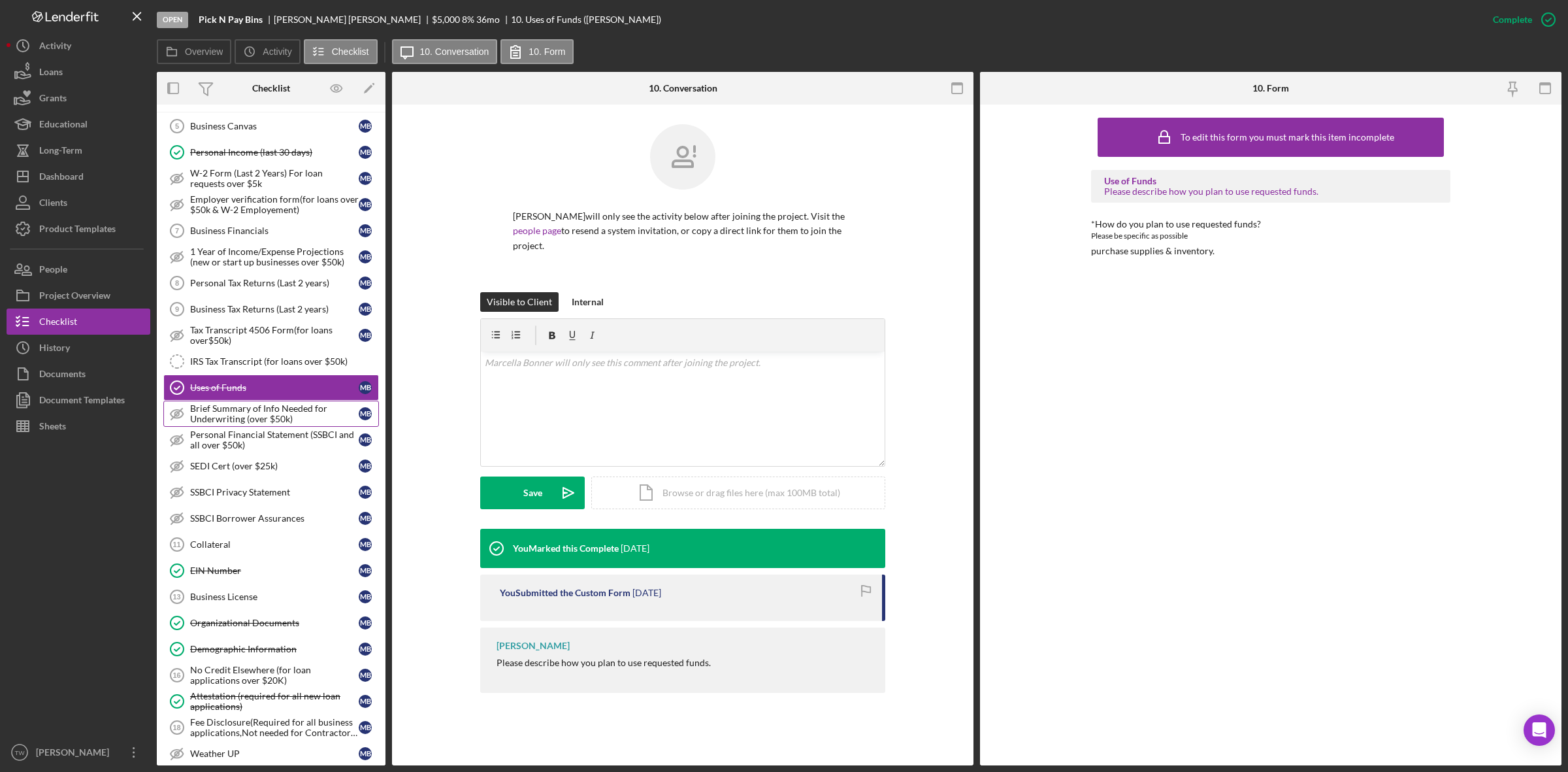
scroll to position [327, 0]
